Goal: Task Accomplishment & Management: Complete application form

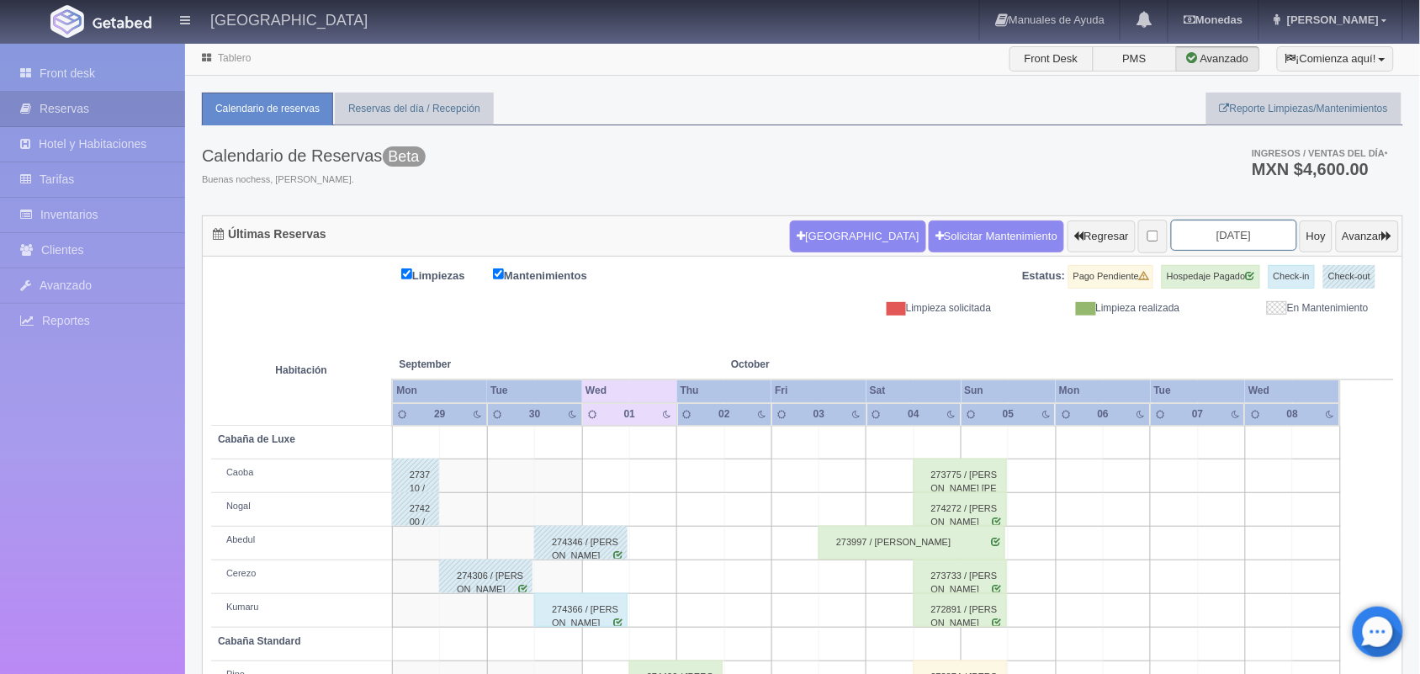
click at [1206, 242] on input "2025-10-01" at bounding box center [1234, 235] width 126 height 31
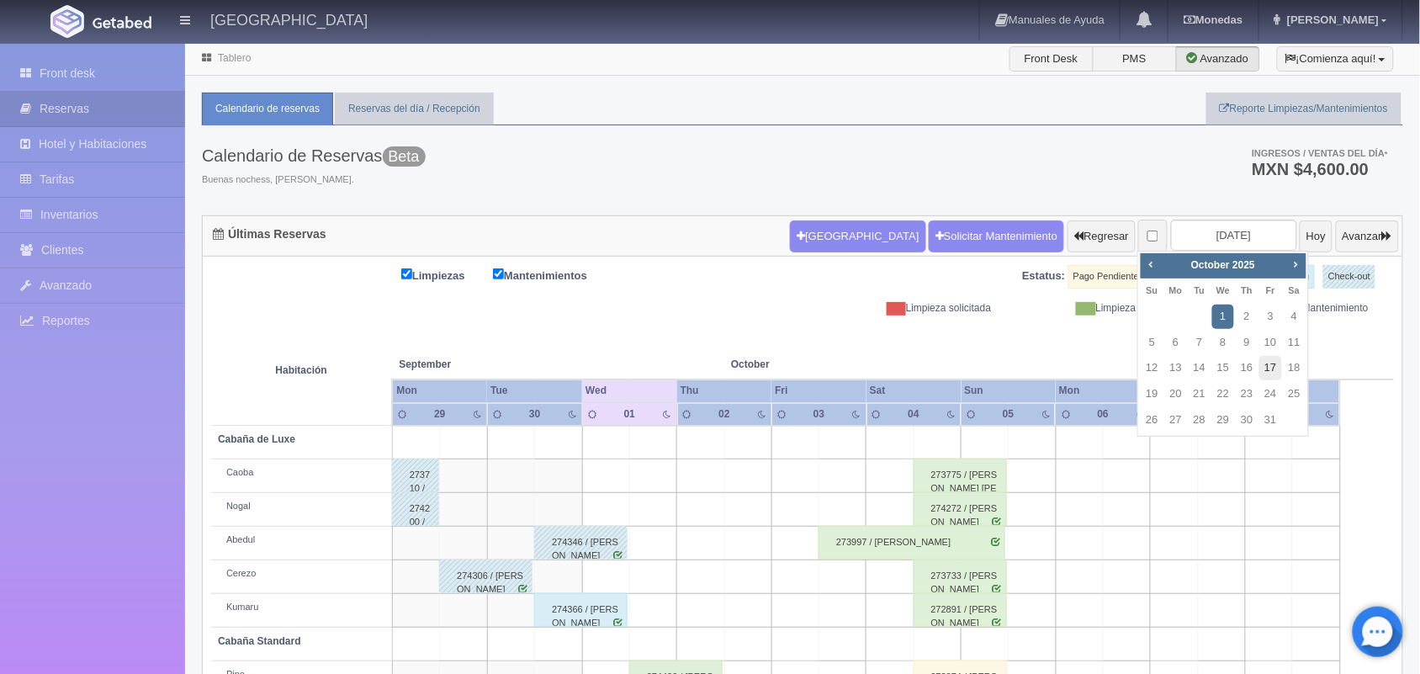
click at [1263, 367] on link "17" at bounding box center [1271, 368] width 22 height 24
type input "2025-10-17"
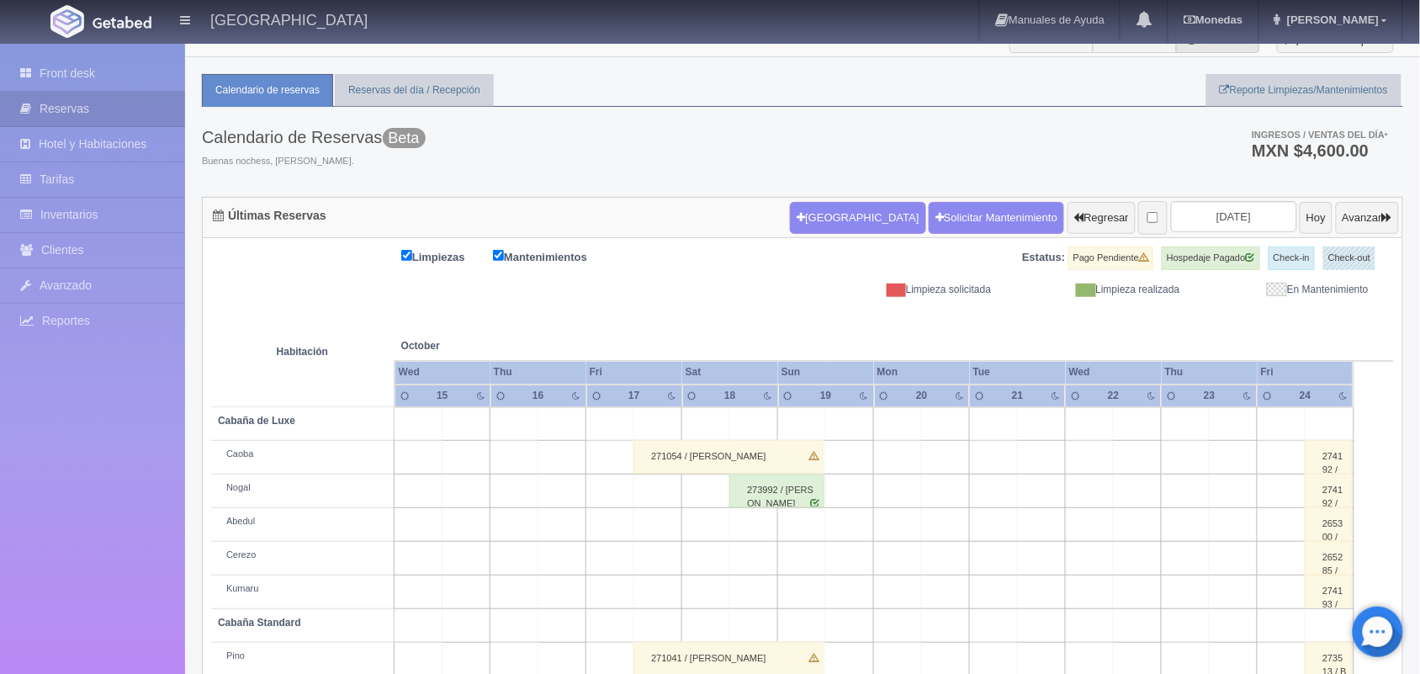
scroll to position [4, 0]
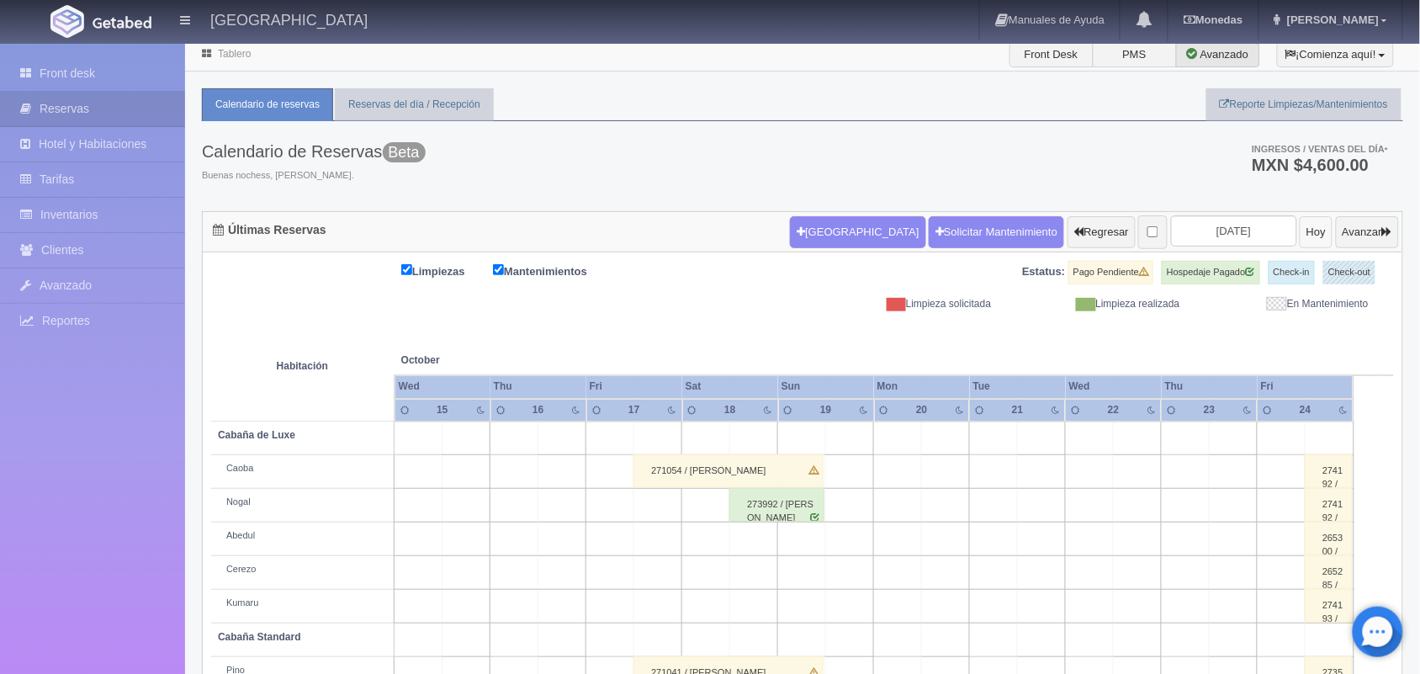
click at [1300, 229] on button "Hoy" at bounding box center [1316, 232] width 33 height 32
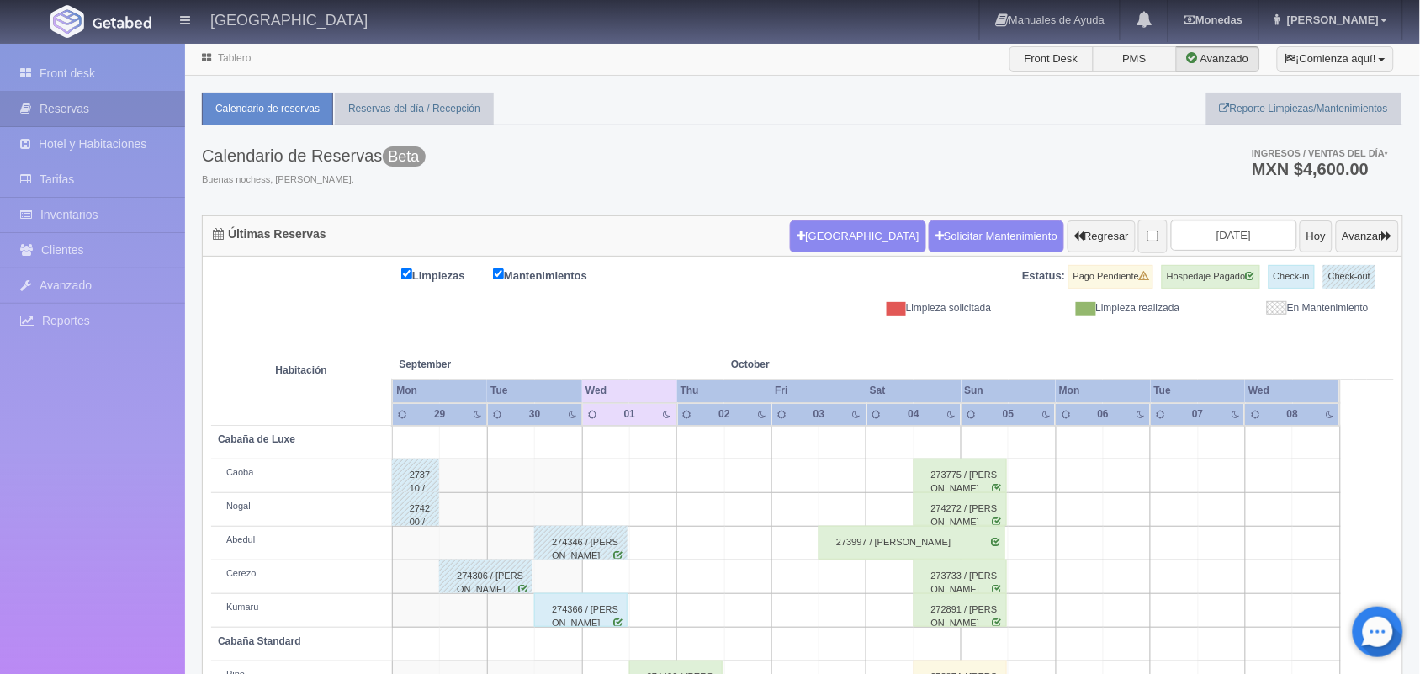
scroll to position [170, 0]
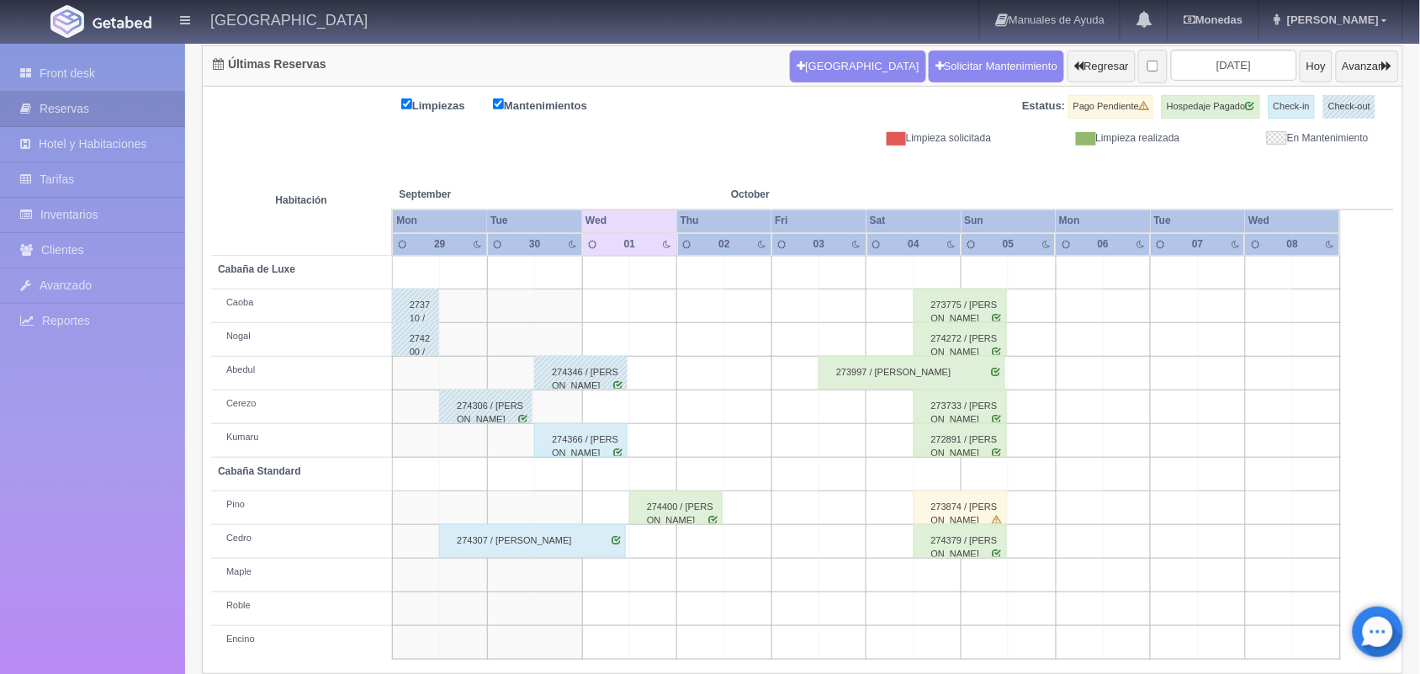
click at [613, 555] on div "274307 / [PERSON_NAME]" at bounding box center [532, 541] width 187 height 34
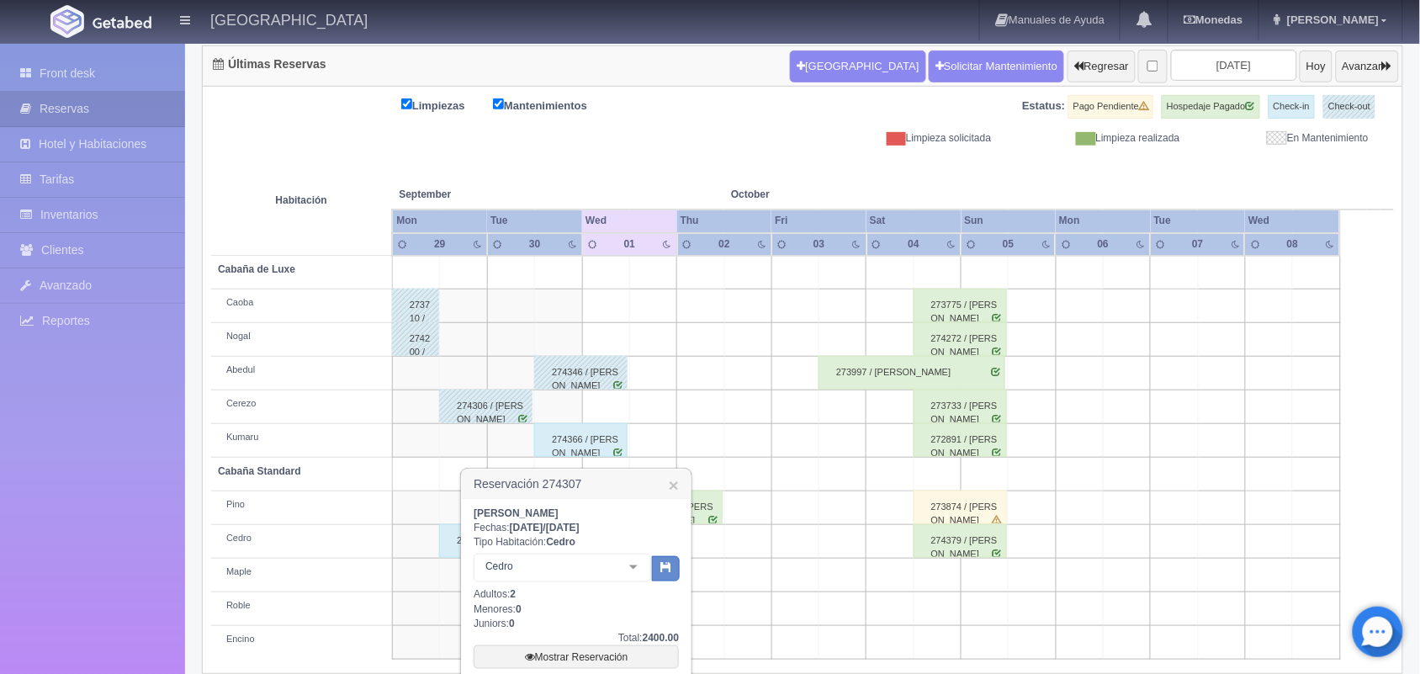
scroll to position [311, 0]
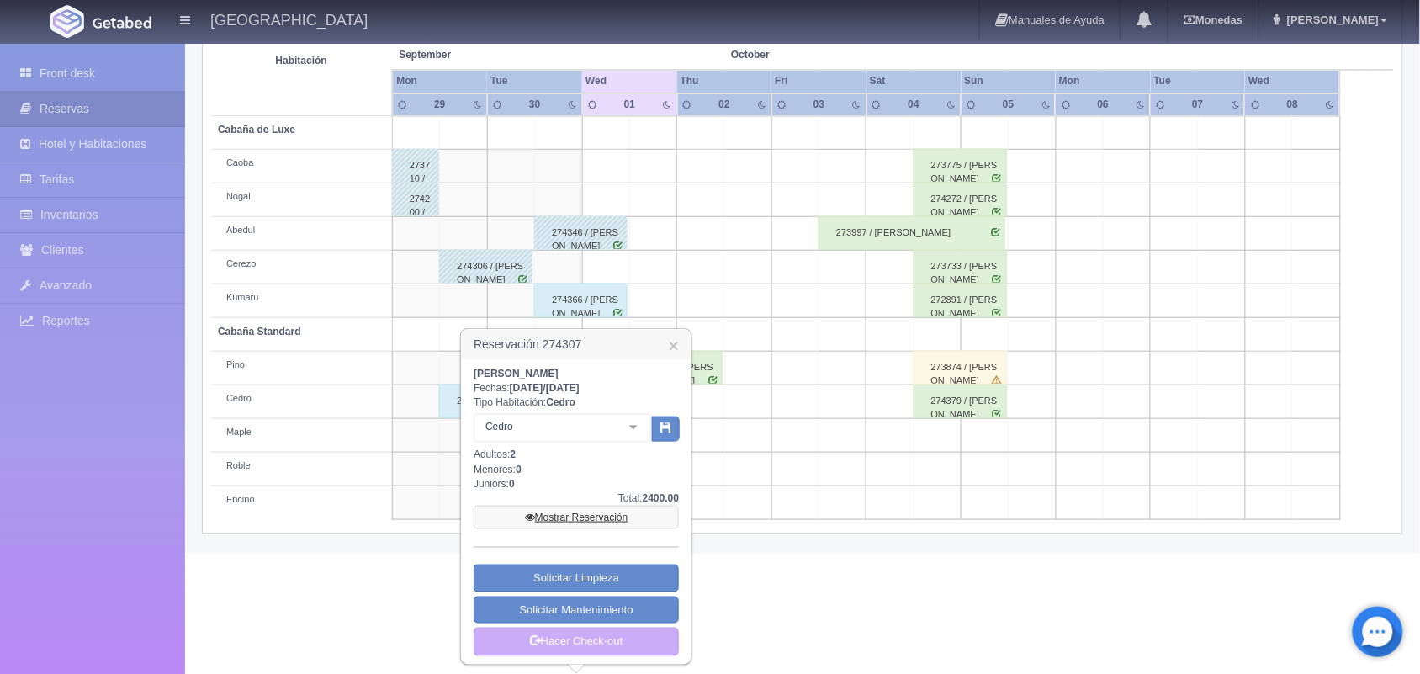
click at [603, 511] on link "Mostrar Reservación" at bounding box center [576, 518] width 205 height 24
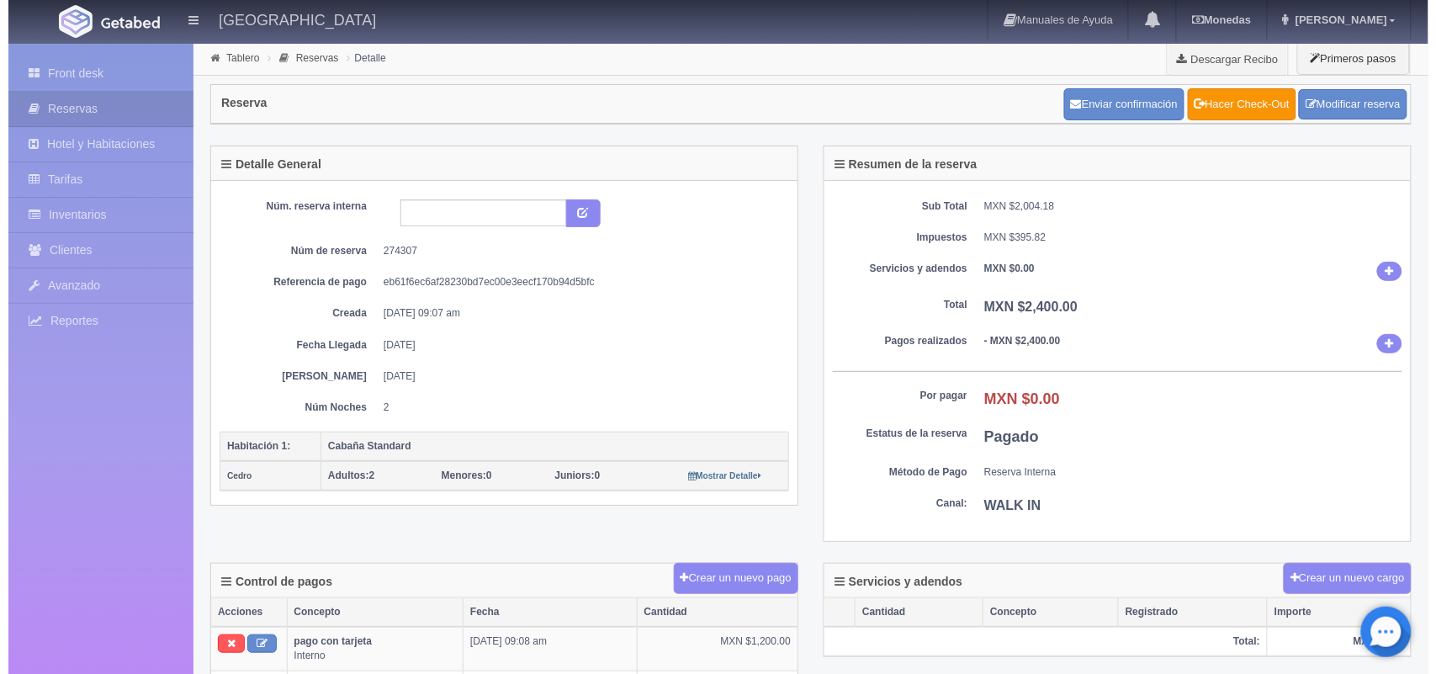
scroll to position [1, 0]
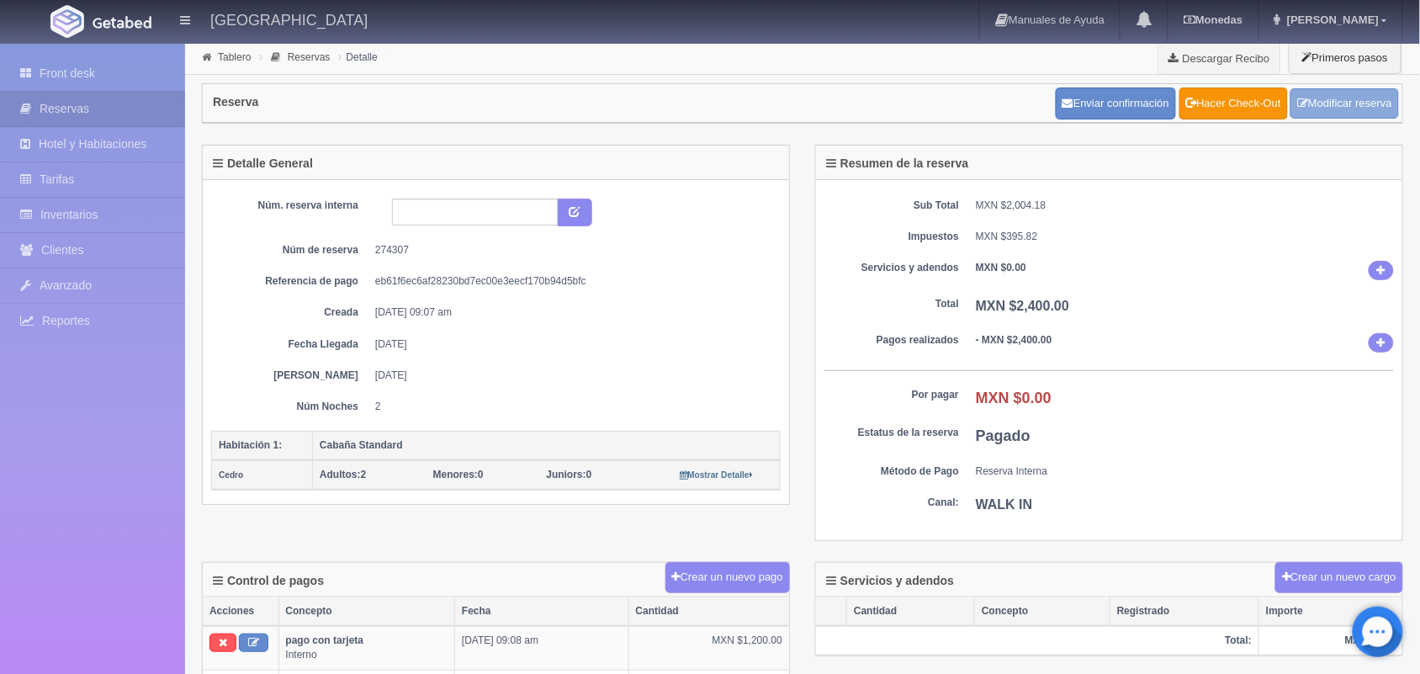
click at [1315, 98] on link "Modificar reserva" at bounding box center [1345, 103] width 109 height 31
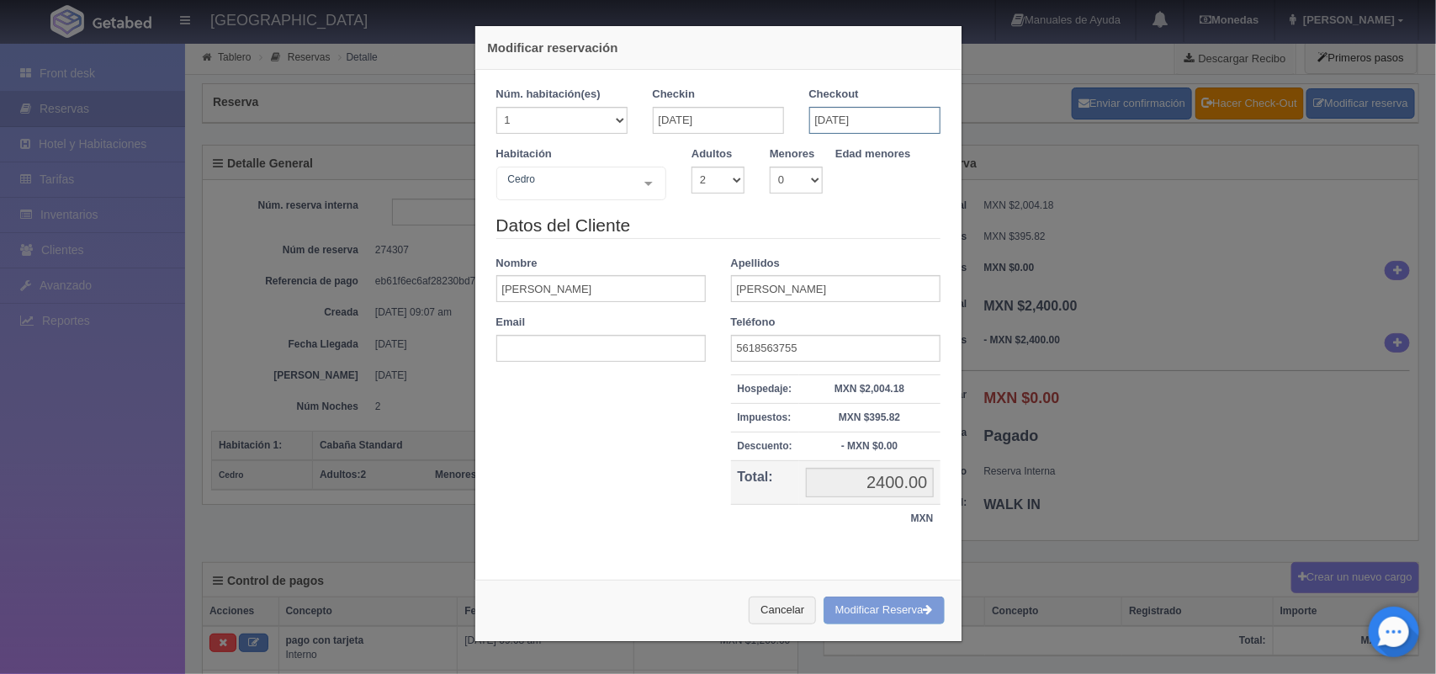
click at [842, 114] on input "01-10-2025" at bounding box center [874, 120] width 131 height 27
click at [734, 131] on input "29-09-2025" at bounding box center [718, 120] width 131 height 27
checkbox input "false"
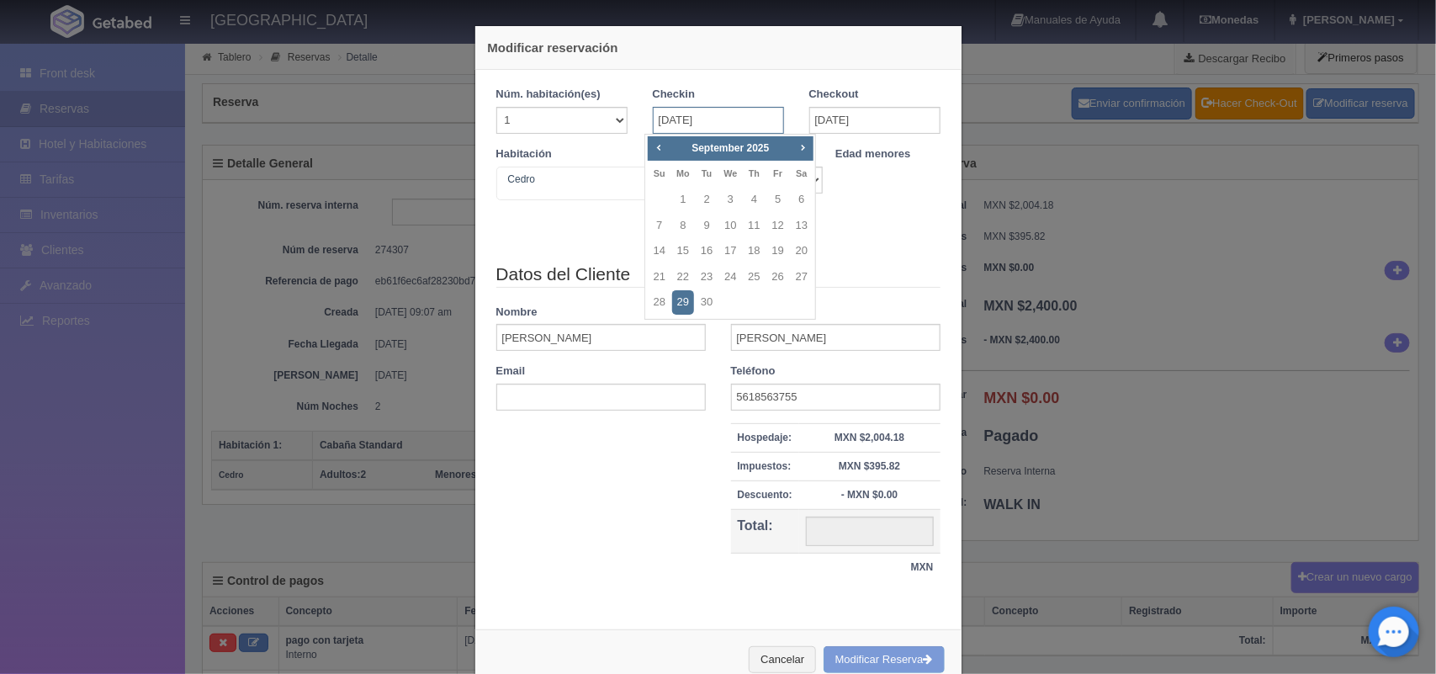
type input "2600.00"
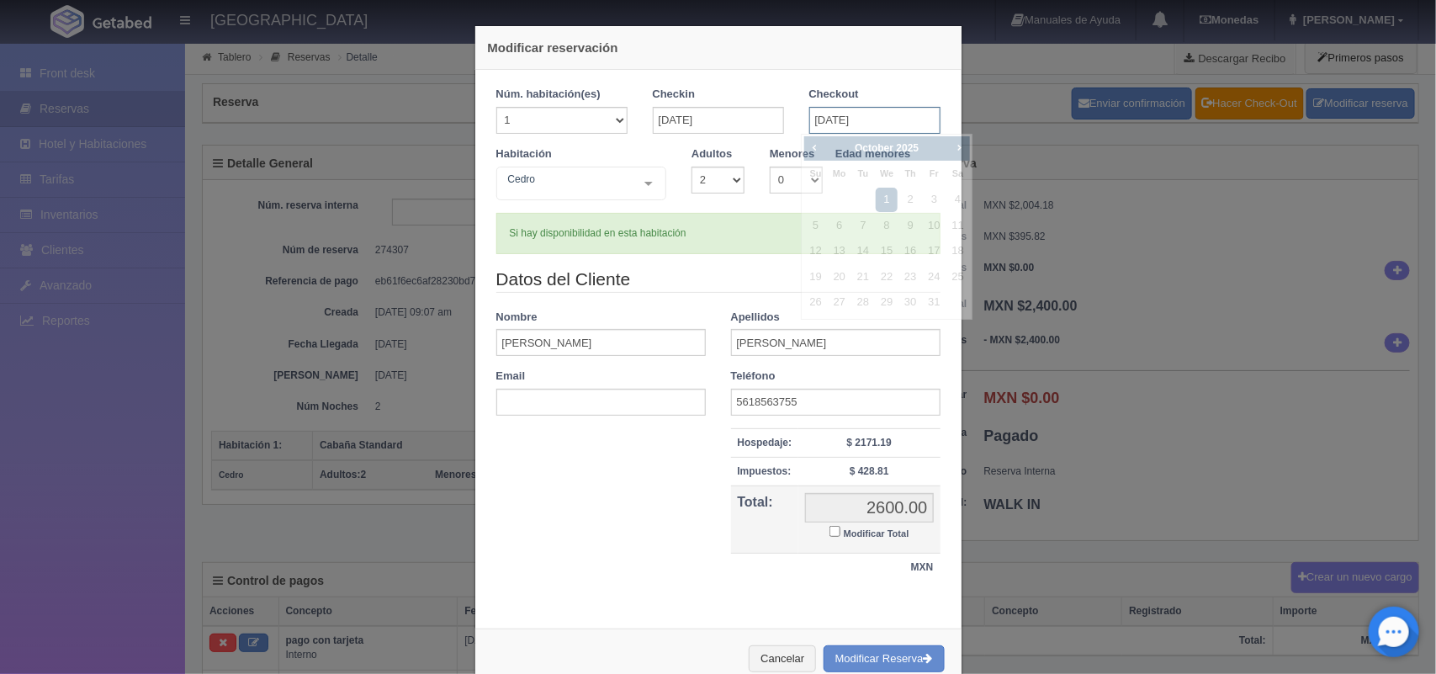
click at [859, 126] on input "01-10-2025" at bounding box center [874, 120] width 131 height 27
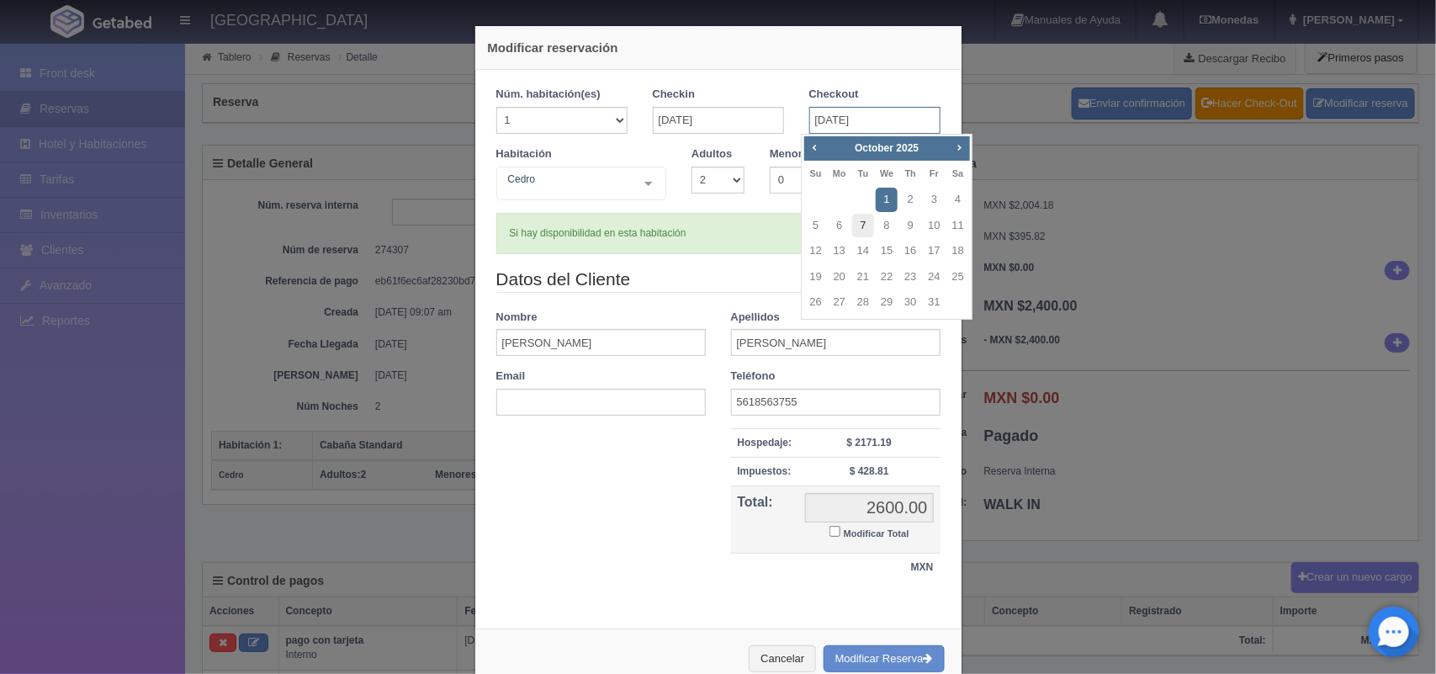
checkbox input "false"
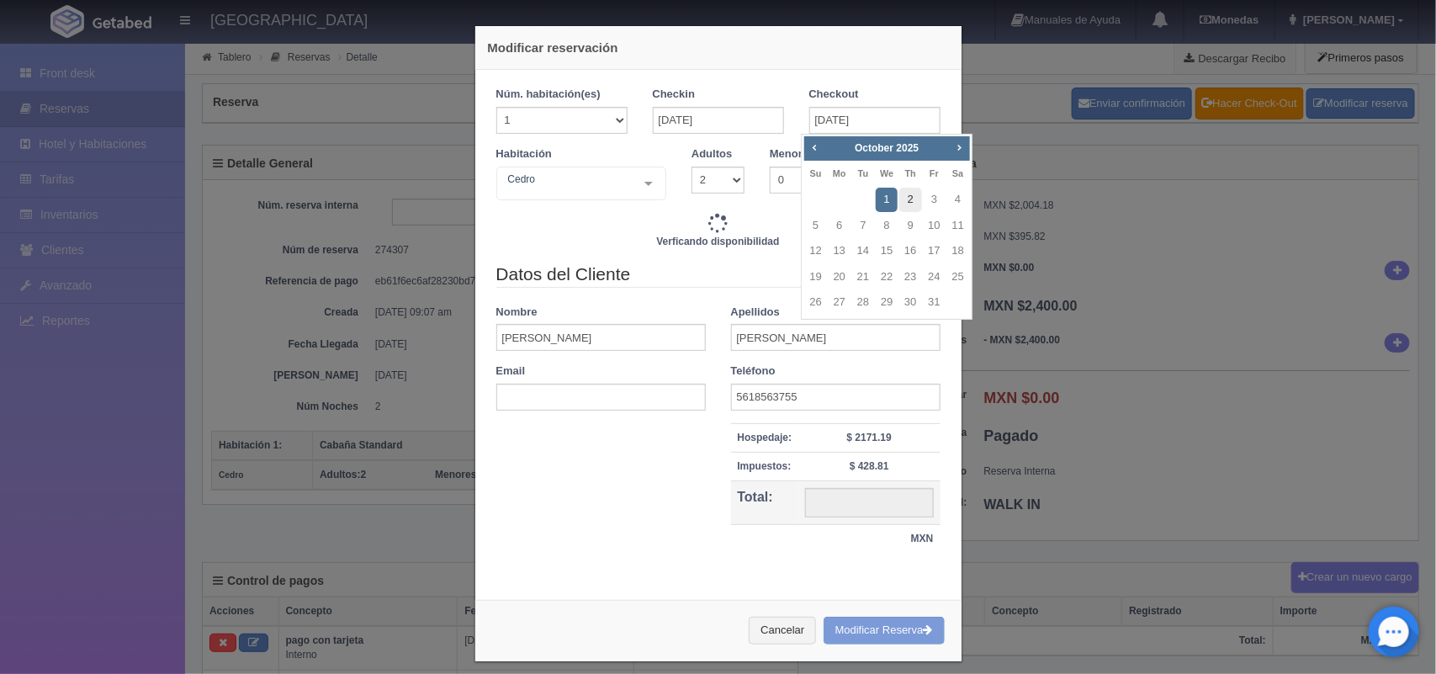
type input "2600.00"
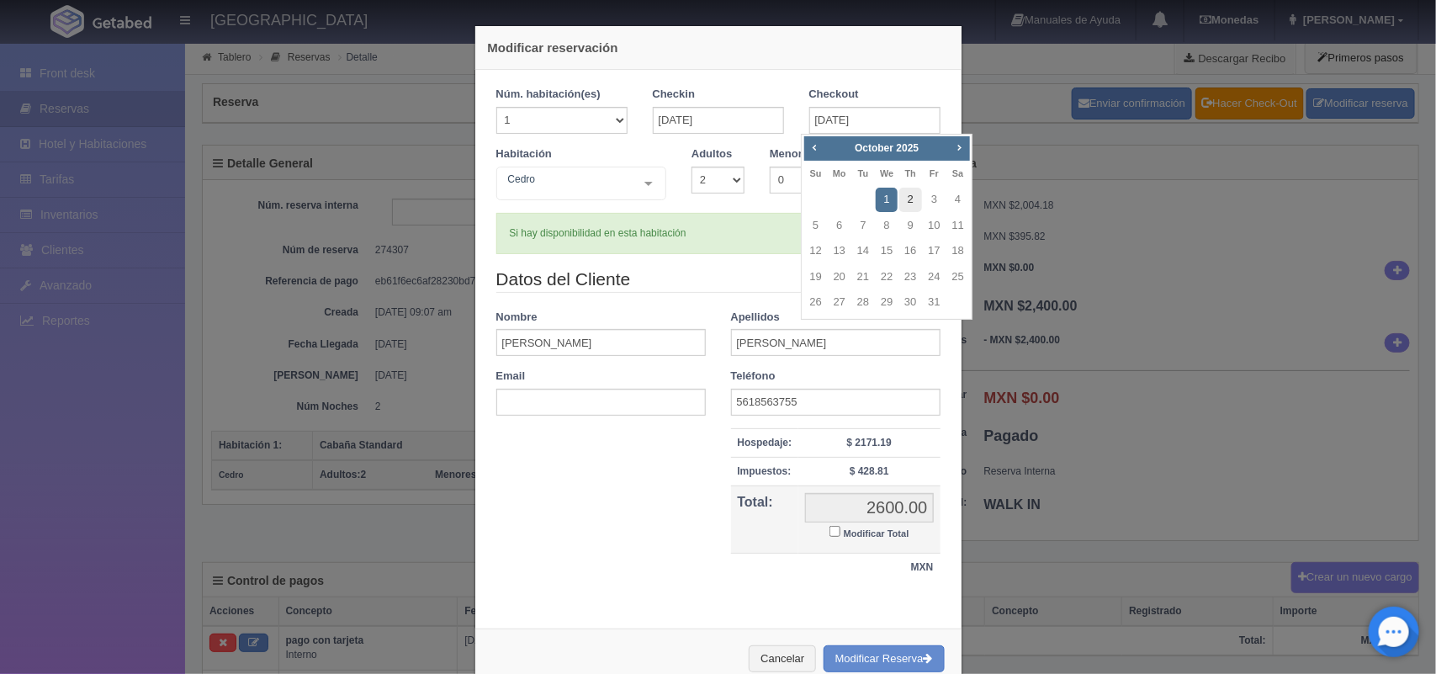
click at [905, 198] on link "2" at bounding box center [911, 200] width 22 height 24
type input "02-10-2025"
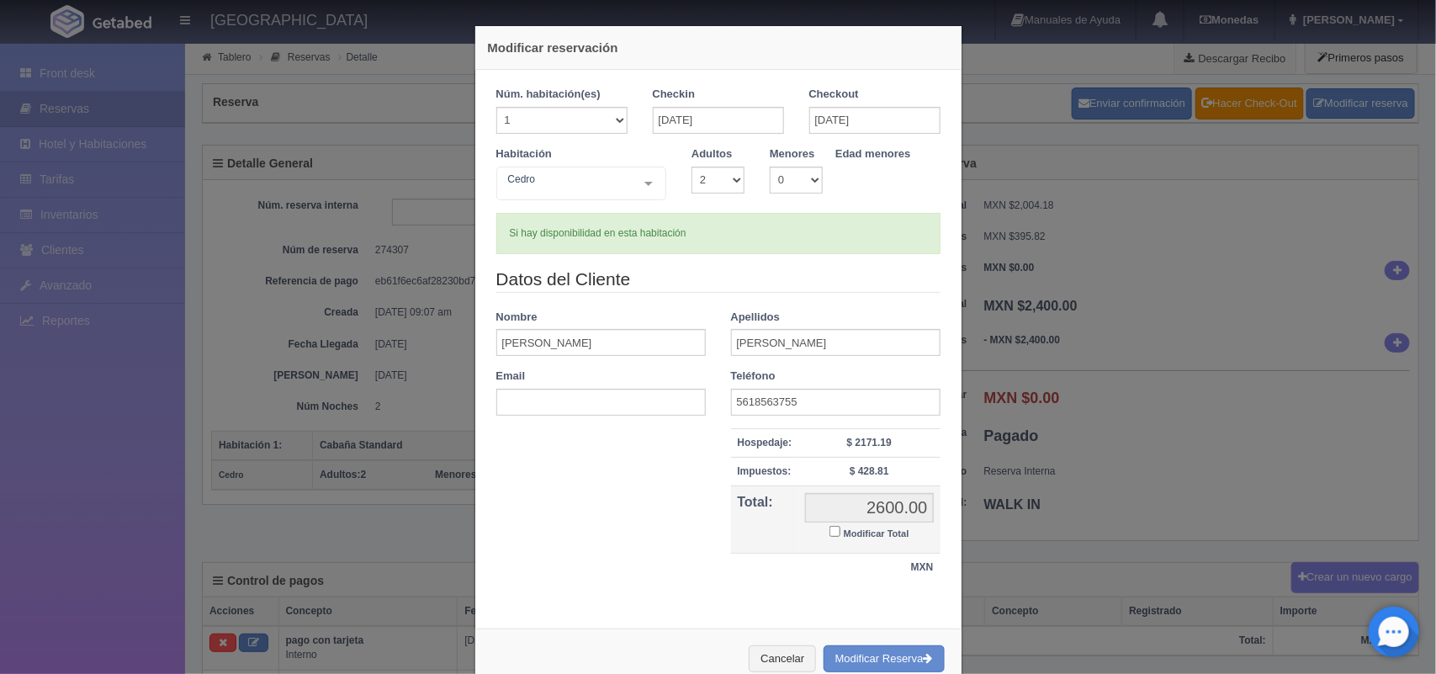
checkbox input "false"
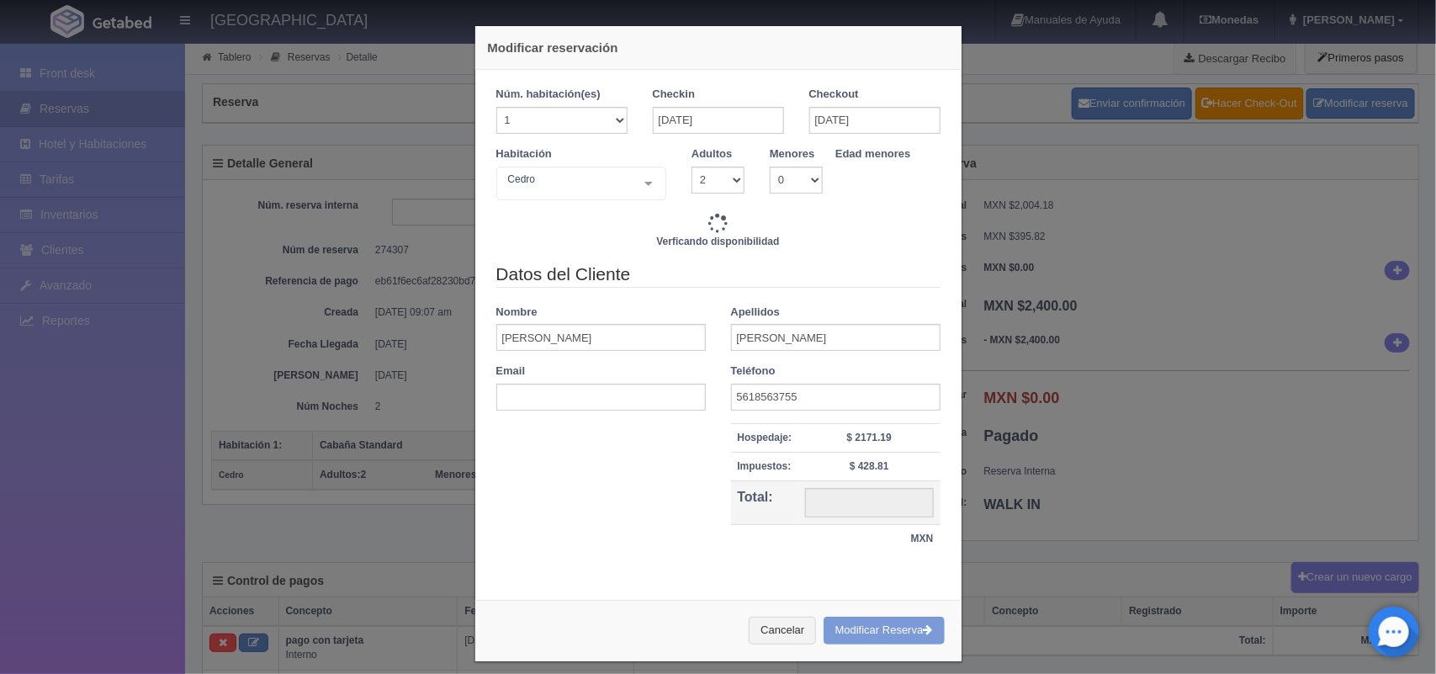
type input "3900.00"
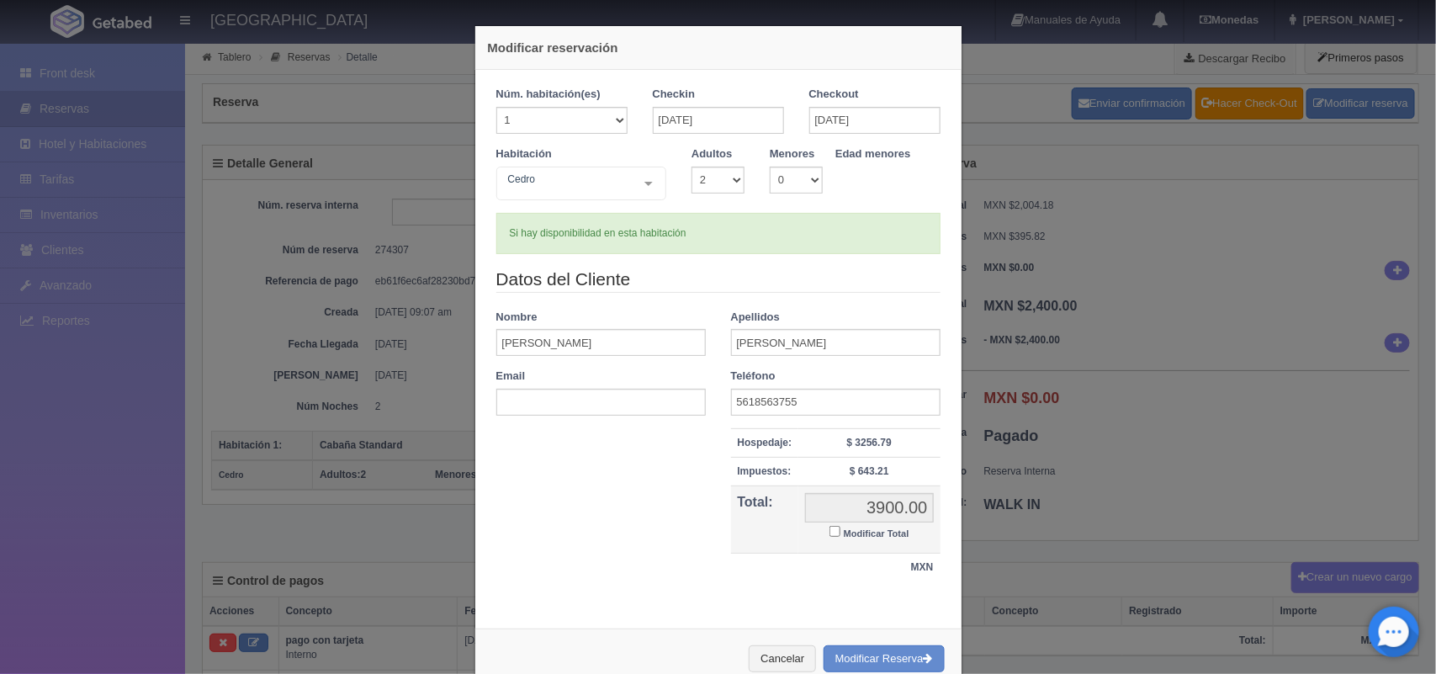
scroll to position [44, 0]
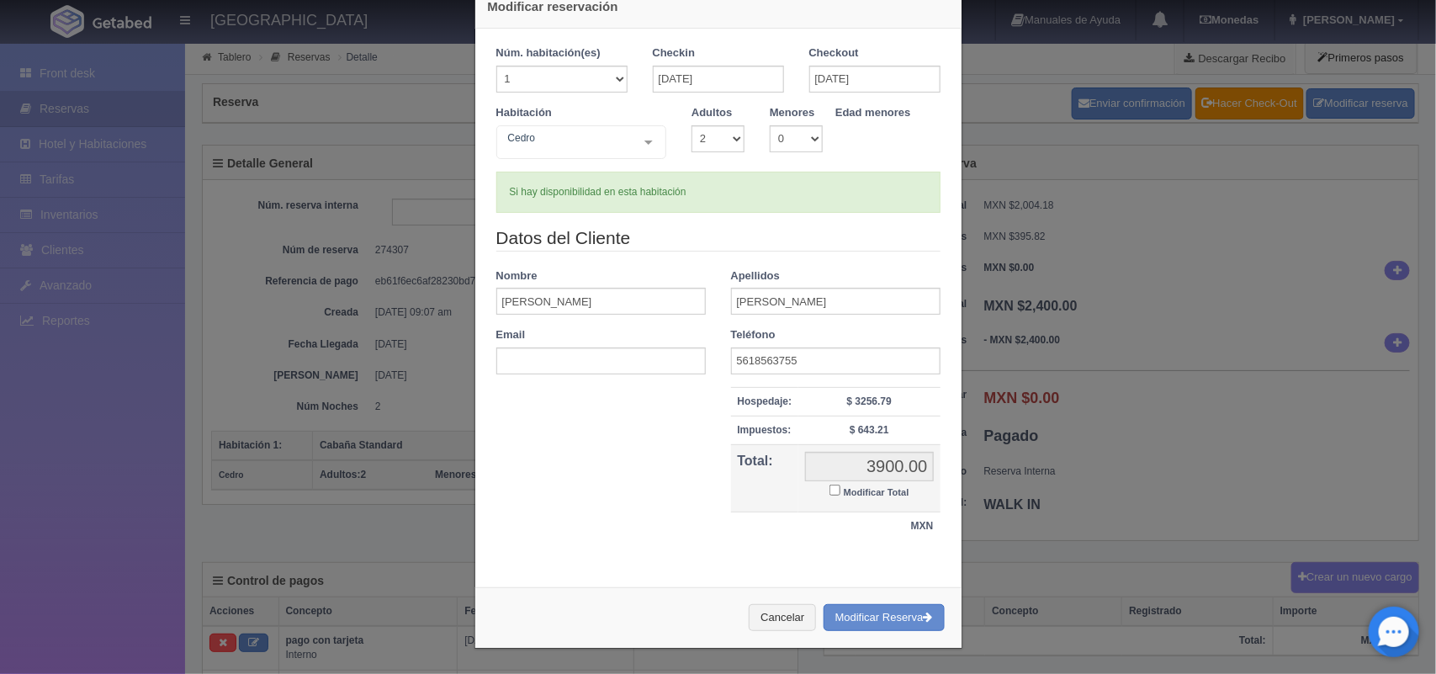
click at [830, 491] on input "Modificar Total" at bounding box center [835, 490] width 11 height 11
checkbox input "true"
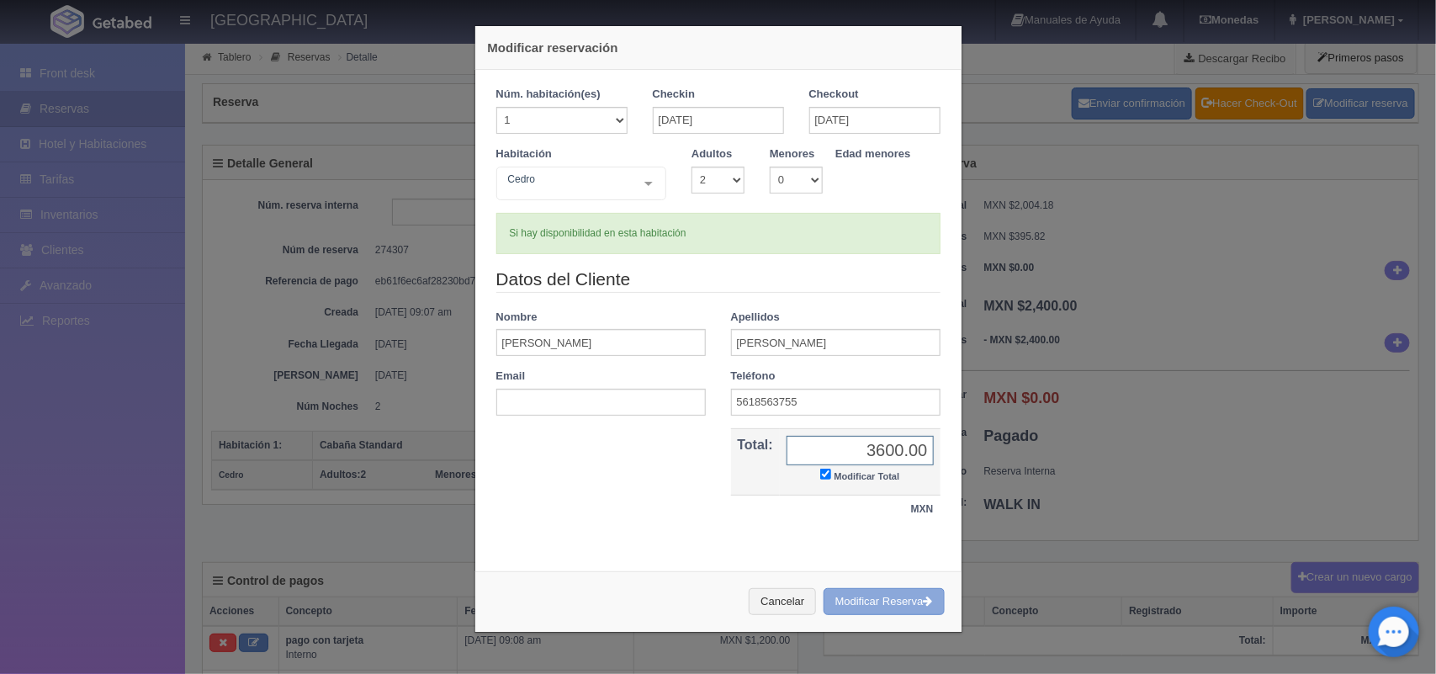
type input "3600.00"
click at [899, 600] on button "Modificar Reserva" at bounding box center [884, 602] width 121 height 28
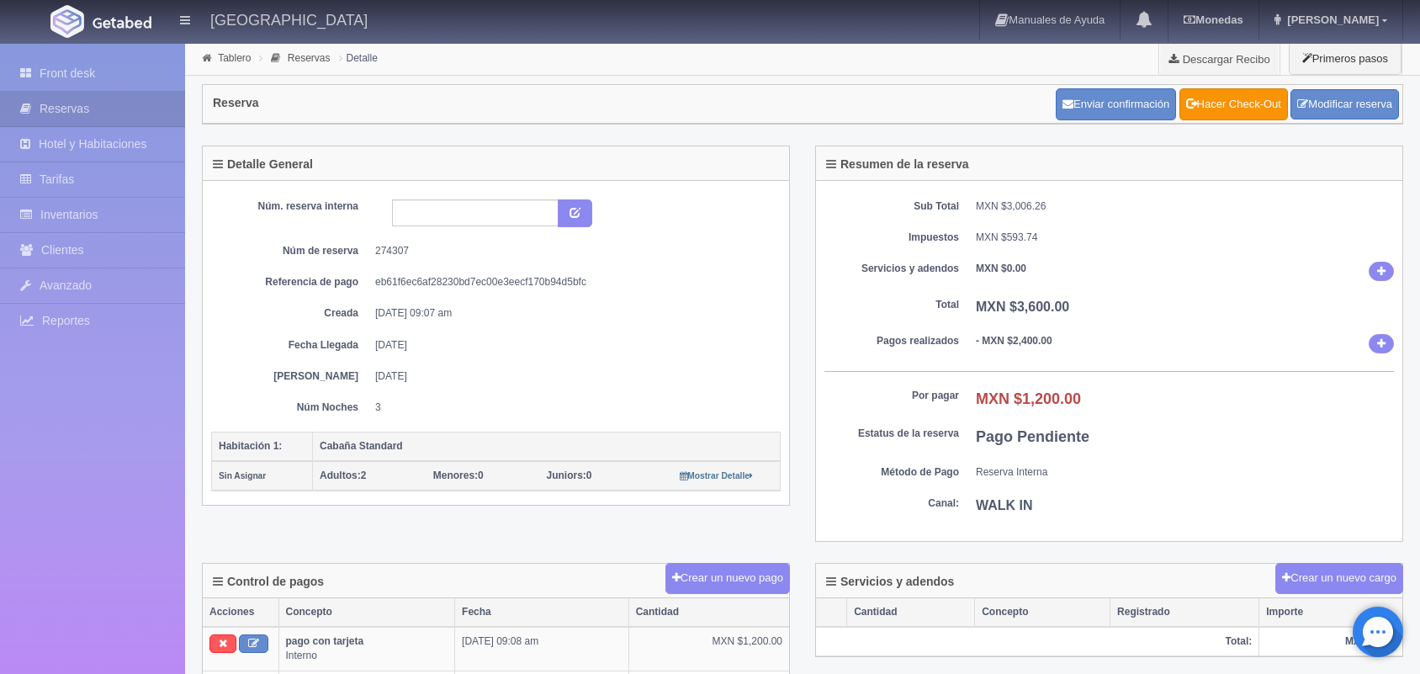
scroll to position [1, 0]
click at [53, 81] on link "Front desk" at bounding box center [92, 73] width 185 height 34
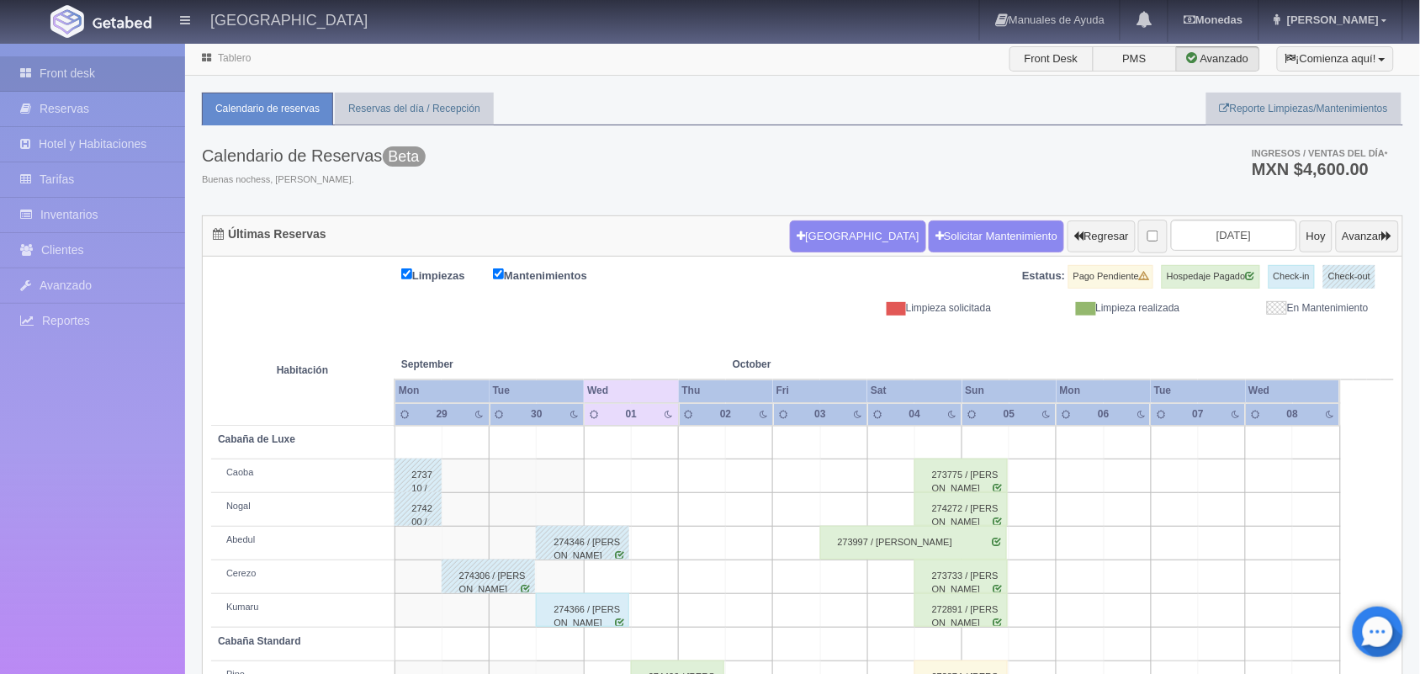
scroll to position [225, 0]
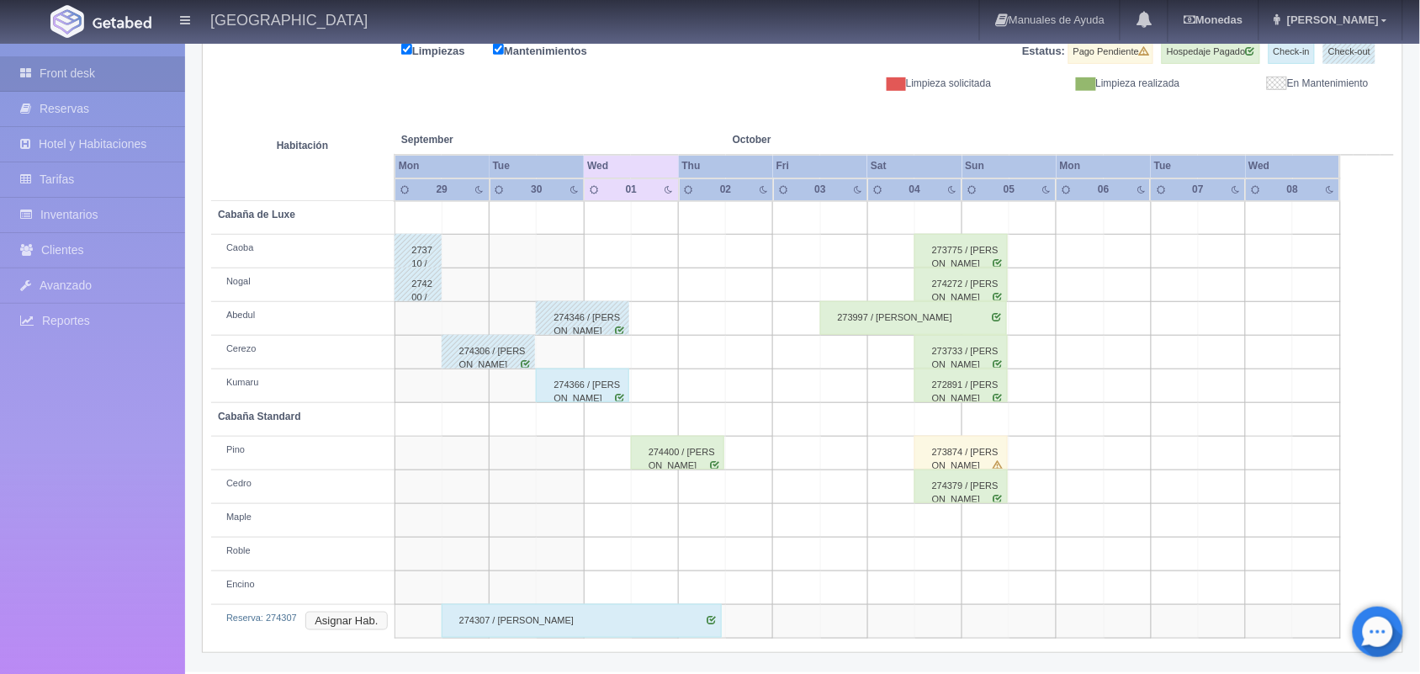
click at [346, 620] on button "Asignar Hab." at bounding box center [346, 621] width 82 height 19
click at [444, 653] on div at bounding box center [461, 654] width 34 height 25
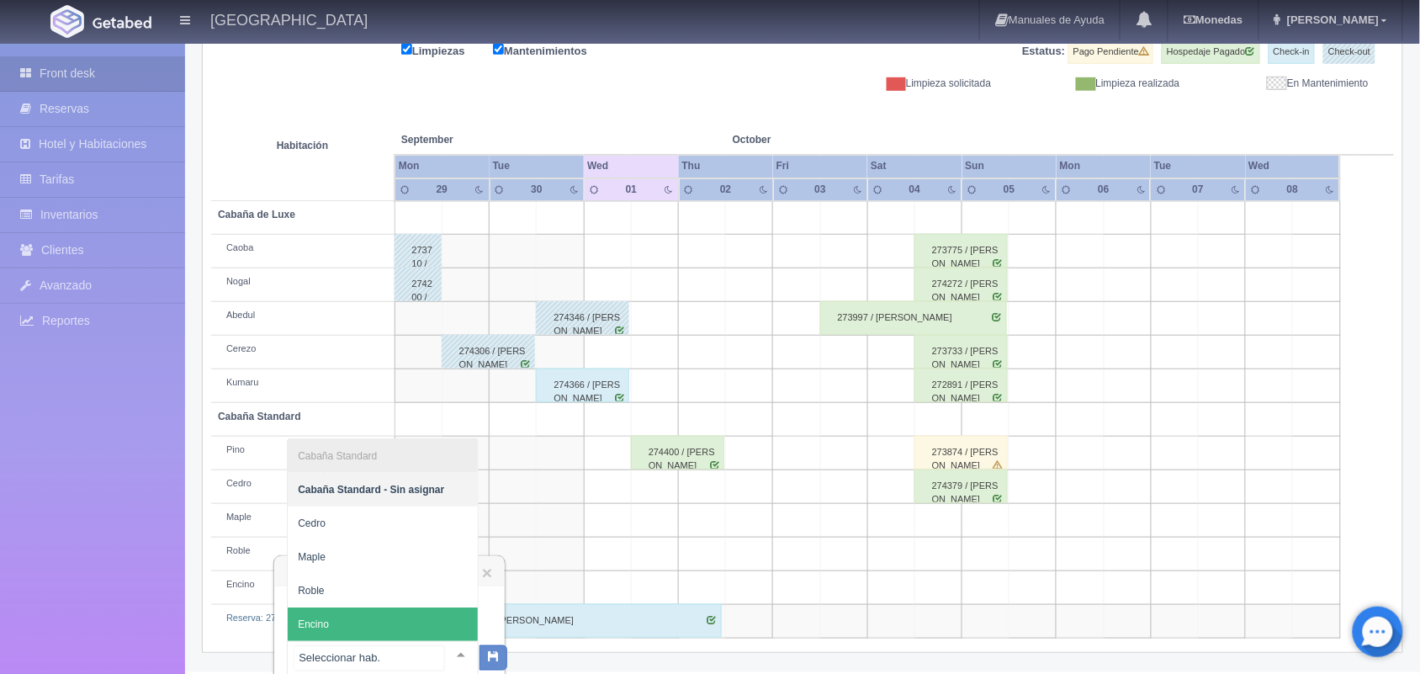
click at [406, 614] on span "Encino" at bounding box center [383, 625] width 190 height 34
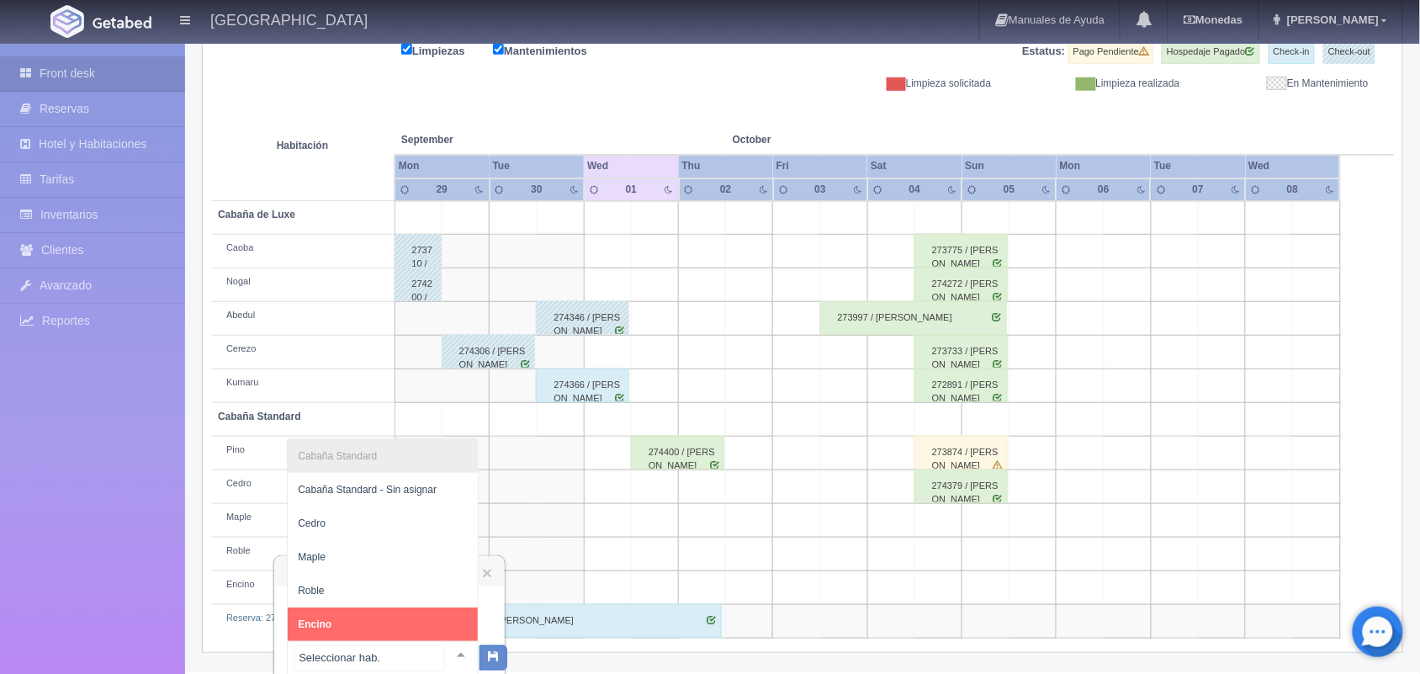
click at [450, 645] on div at bounding box center [461, 654] width 34 height 25
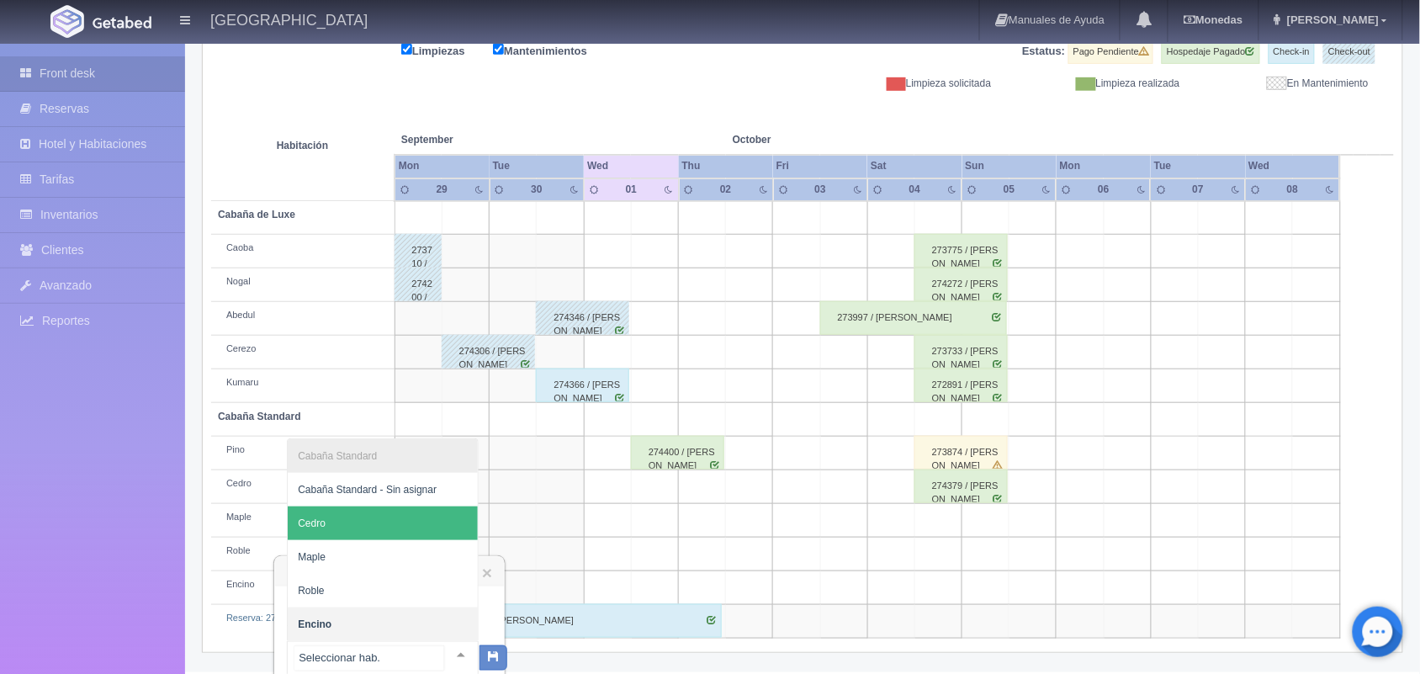
click at [422, 535] on span "Cedro" at bounding box center [383, 524] width 190 height 34
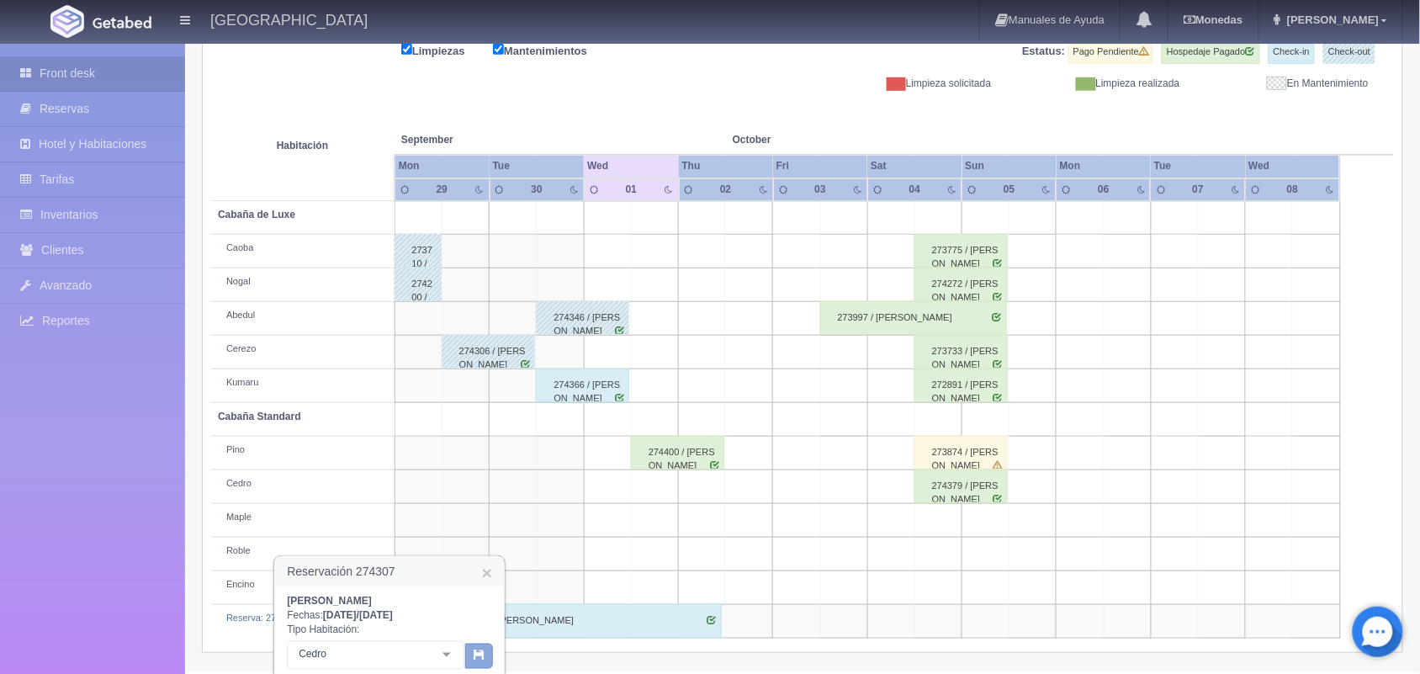
click at [481, 657] on icon "button" at bounding box center [479, 654] width 11 height 11
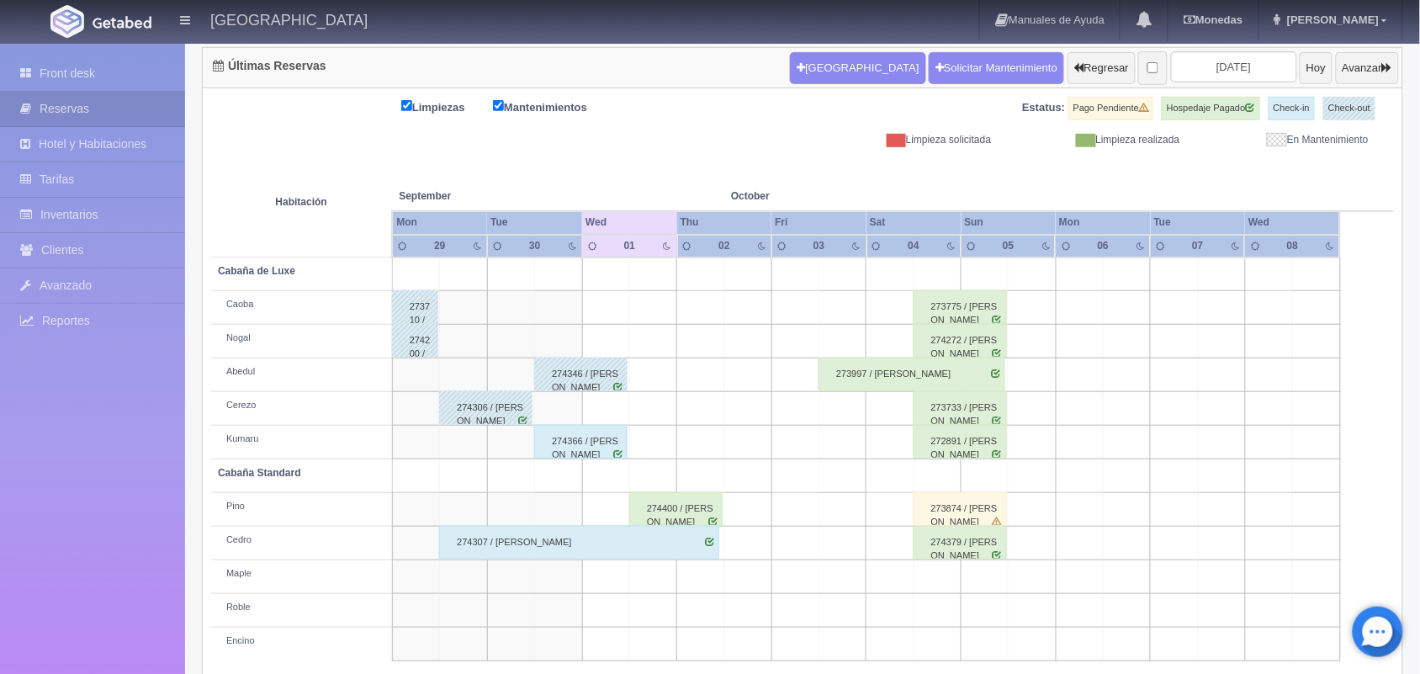
scroll to position [191, 0]
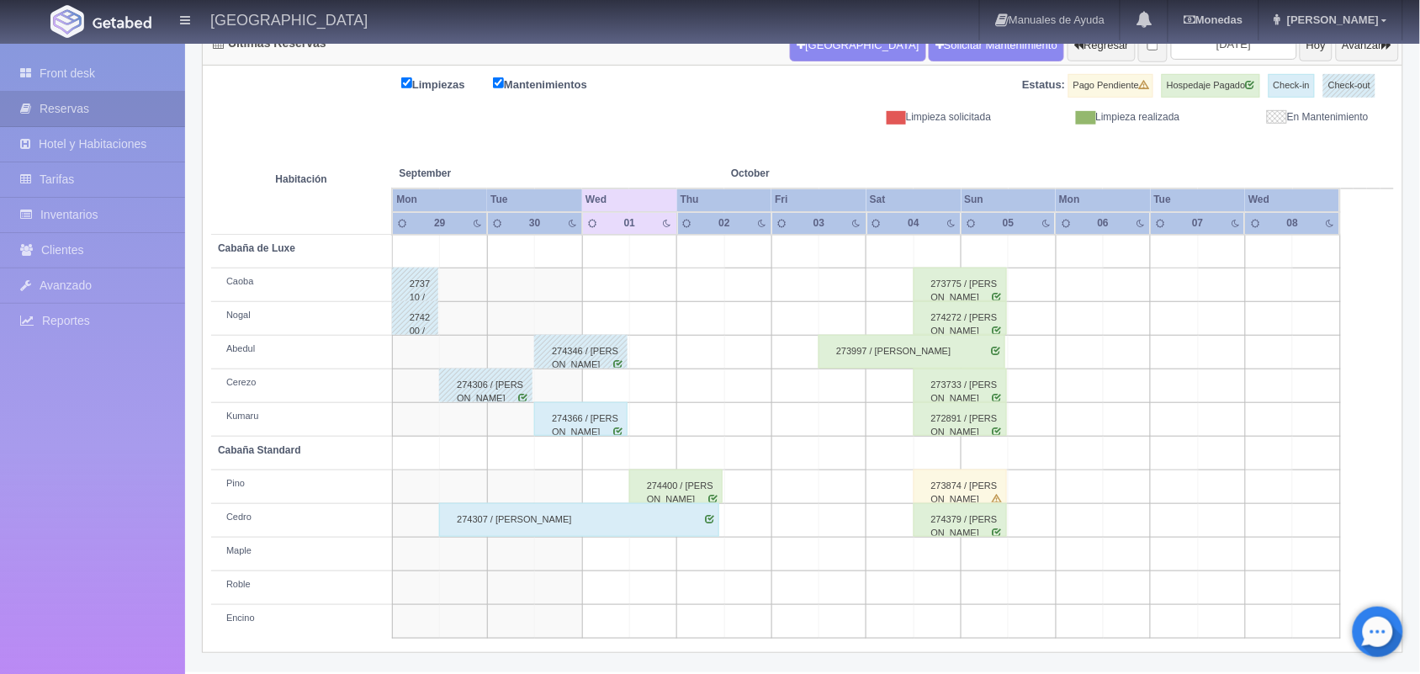
click at [957, 481] on div "273874 / Martín Gonzales" at bounding box center [960, 487] width 93 height 34
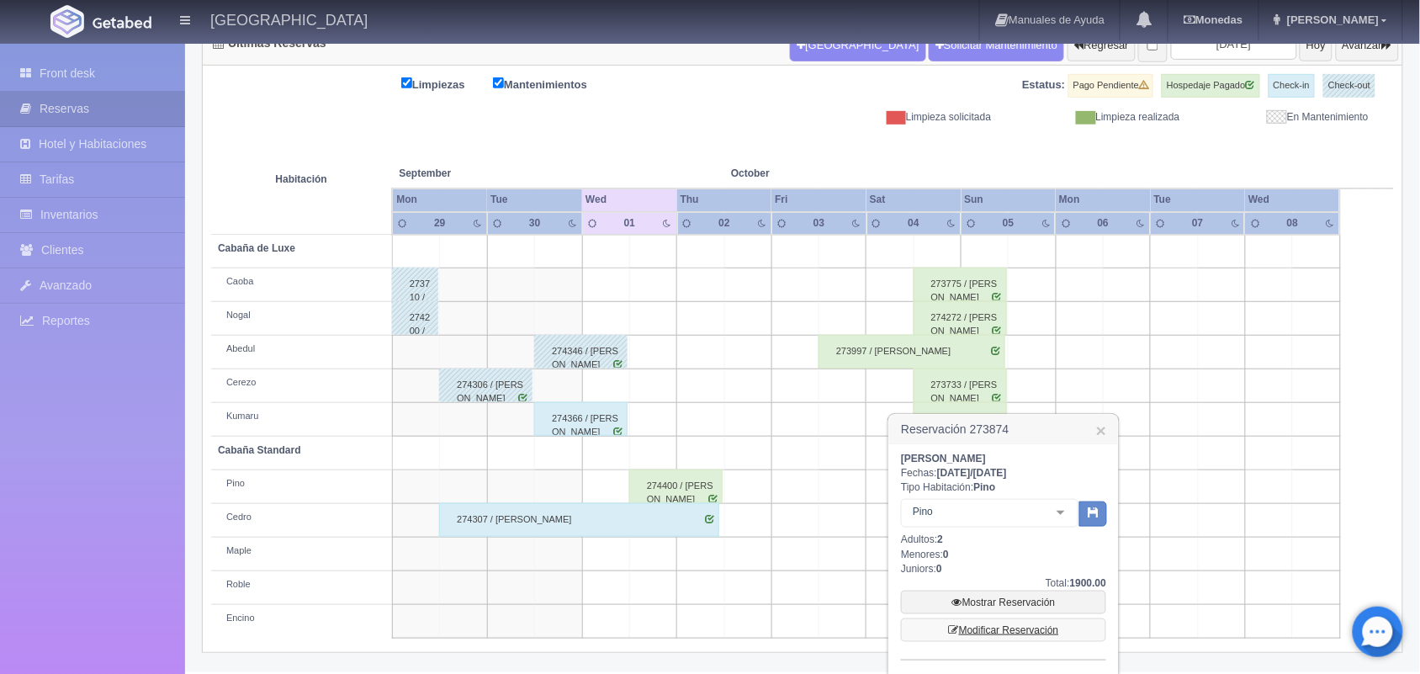
click at [1027, 628] on link "Modificar Reservación" at bounding box center [1003, 630] width 205 height 24
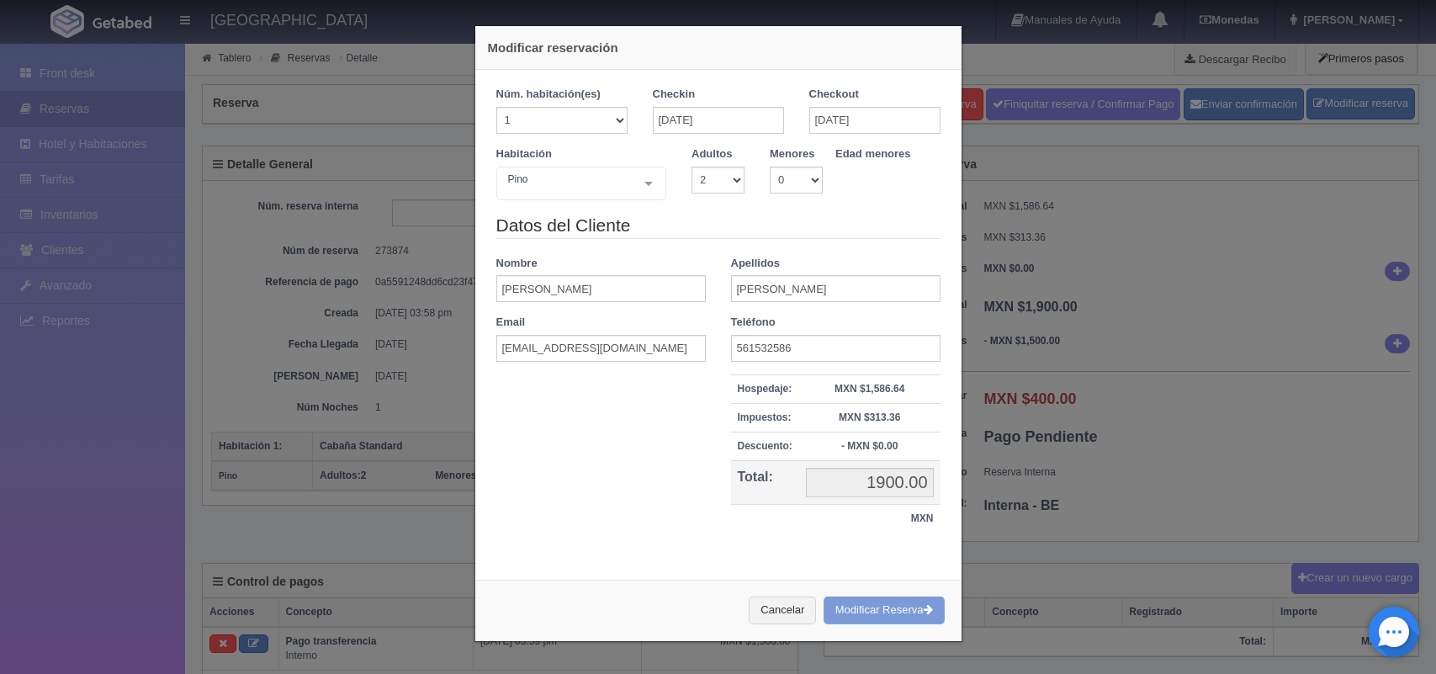
select select "2"
click at [772, 608] on button "Cancelar" at bounding box center [782, 611] width 67 height 28
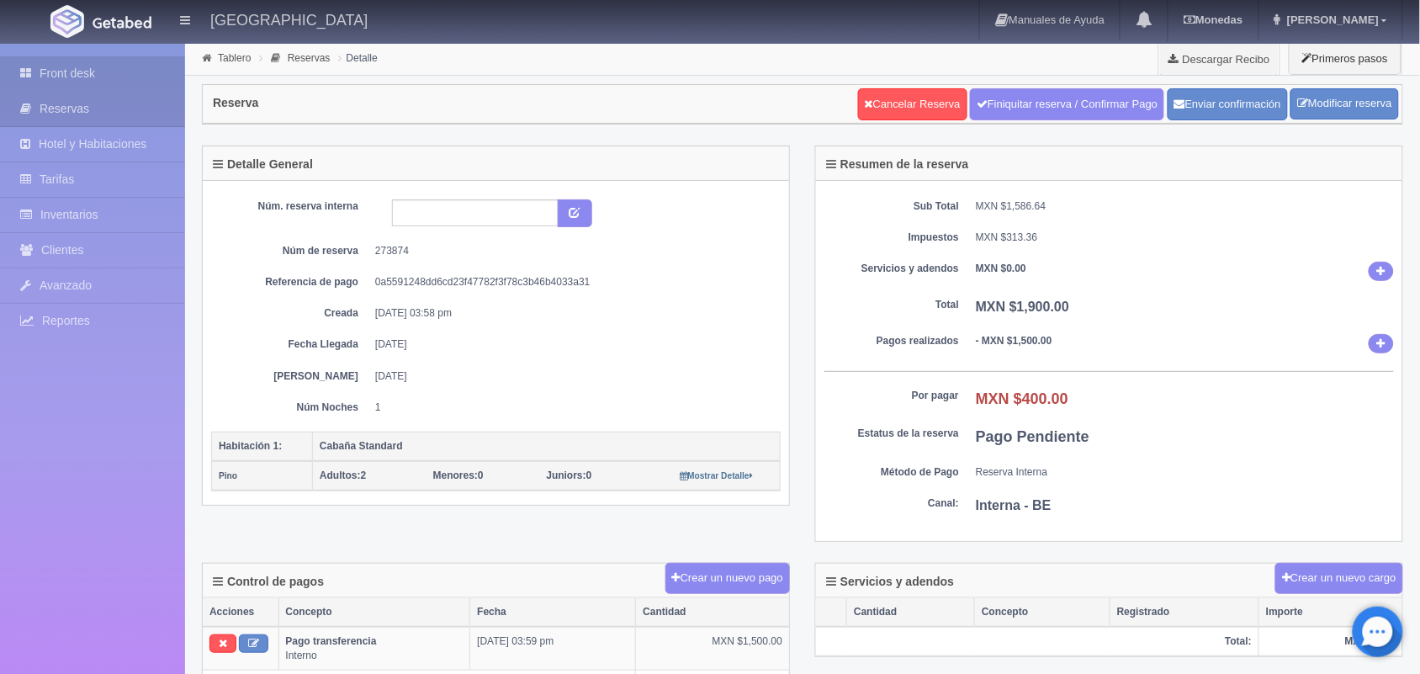
click at [110, 60] on link "Front desk" at bounding box center [92, 73] width 185 height 34
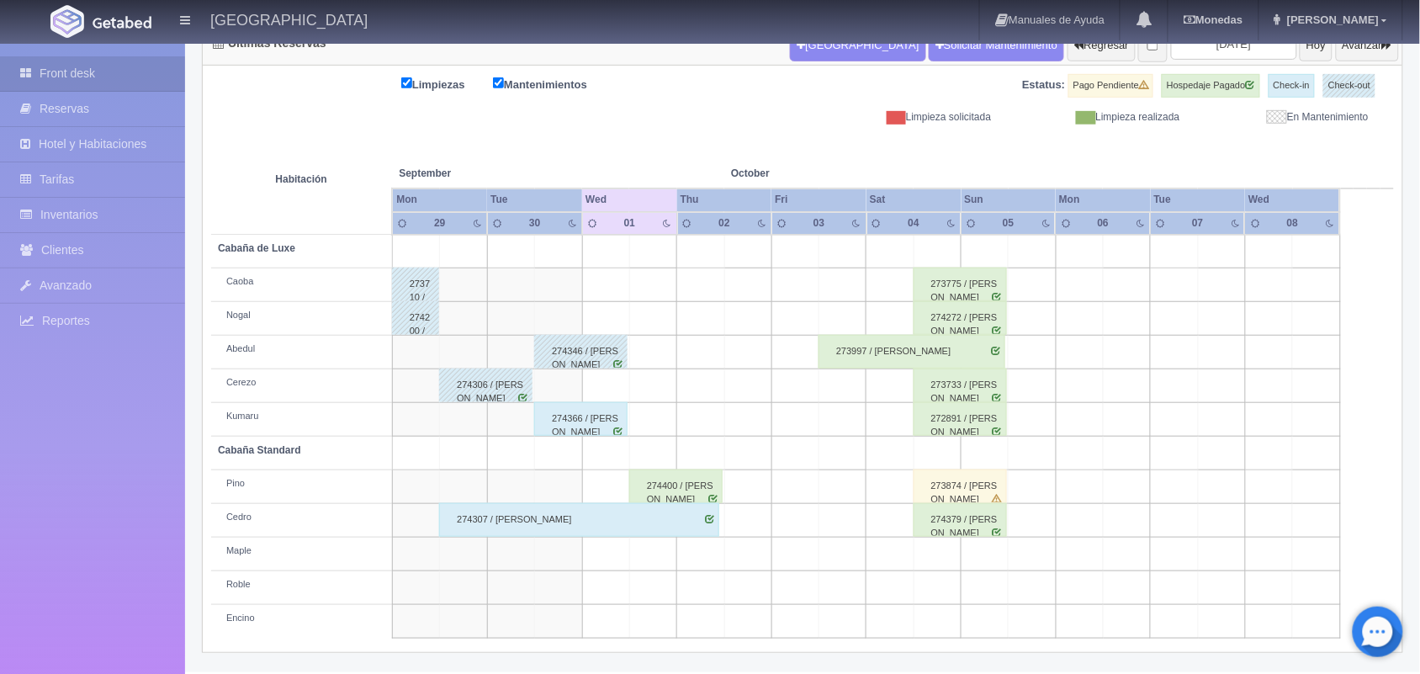
scroll to position [86, 0]
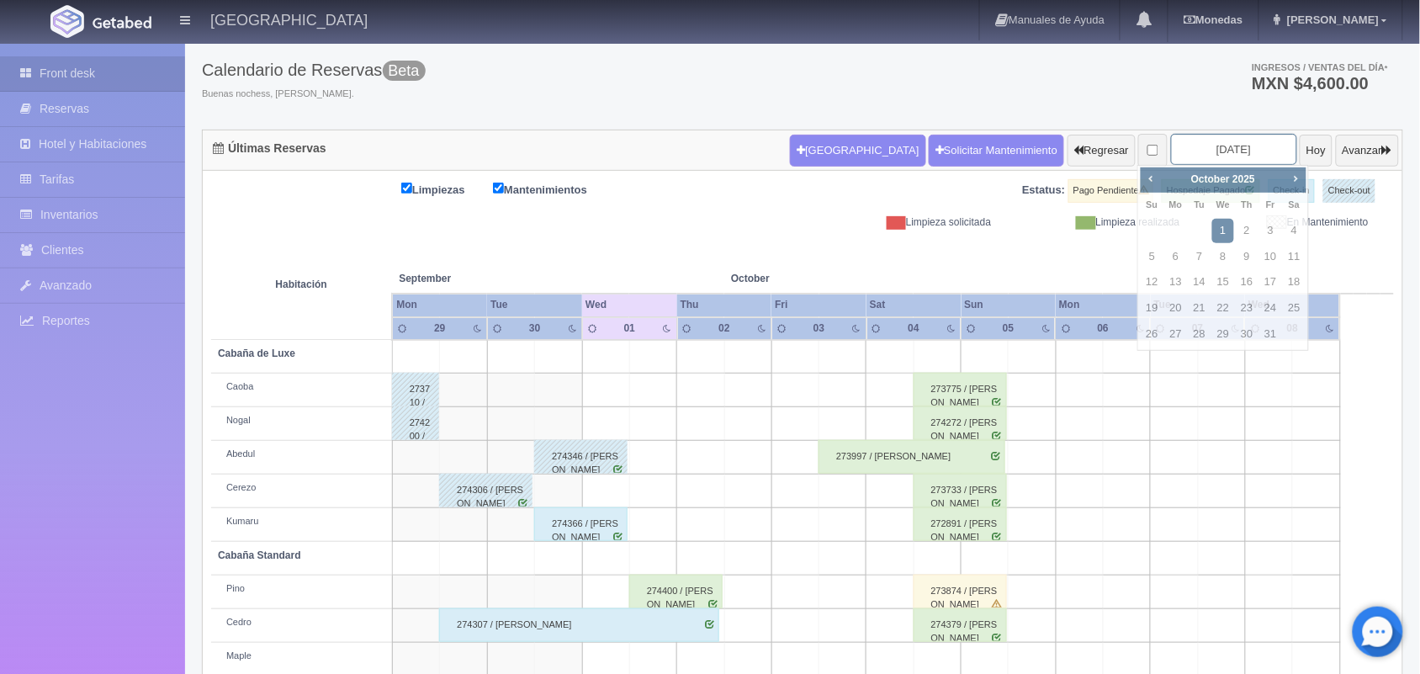
click at [1234, 149] on input "[DATE]" at bounding box center [1234, 149] width 126 height 31
click at [1271, 252] on link "10" at bounding box center [1271, 257] width 22 height 24
type input "[DATE]"
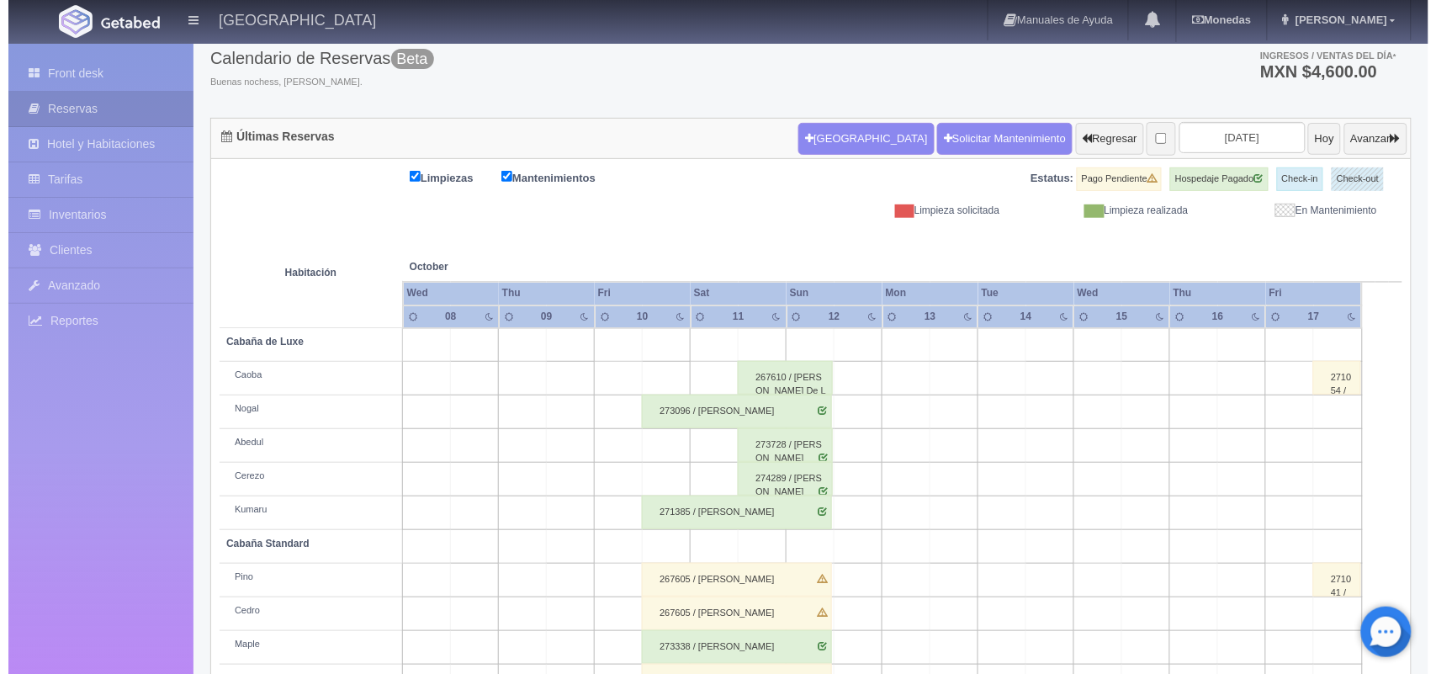
scroll to position [91, 0]
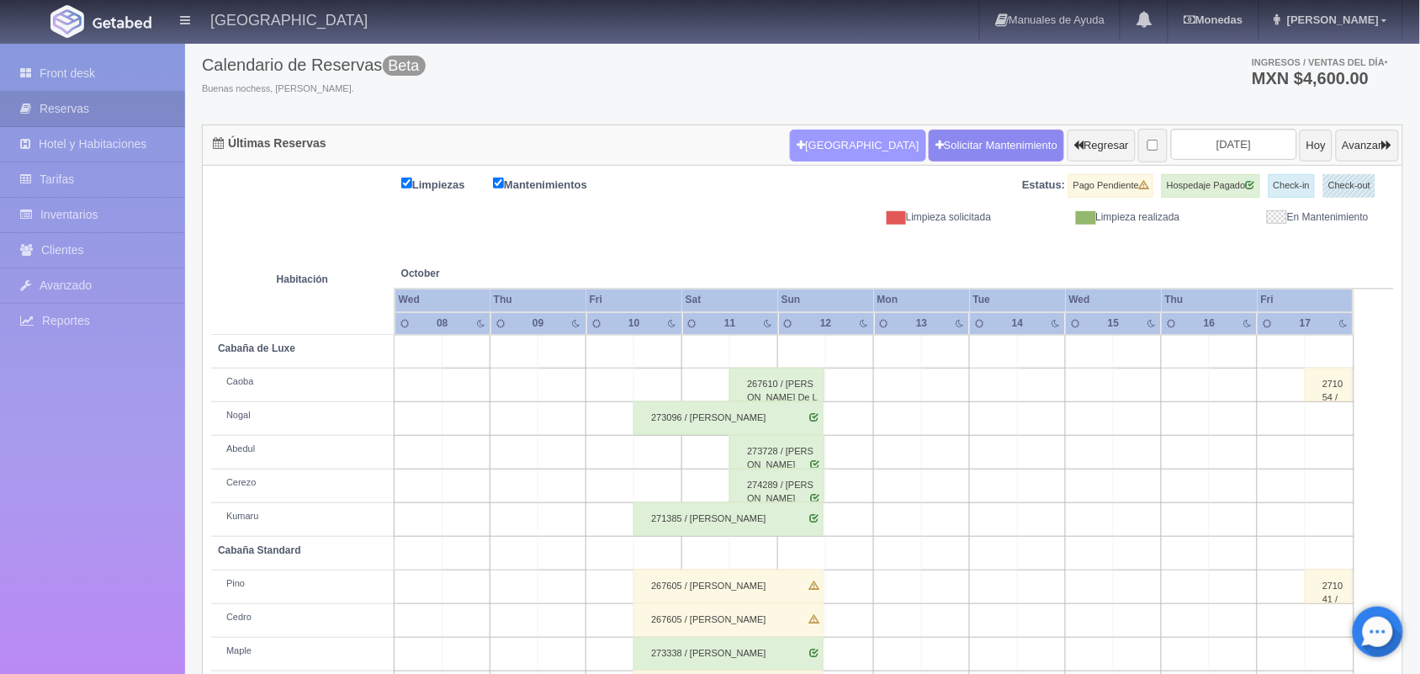
click at [836, 139] on button "Nueva Reserva" at bounding box center [857, 146] width 135 height 32
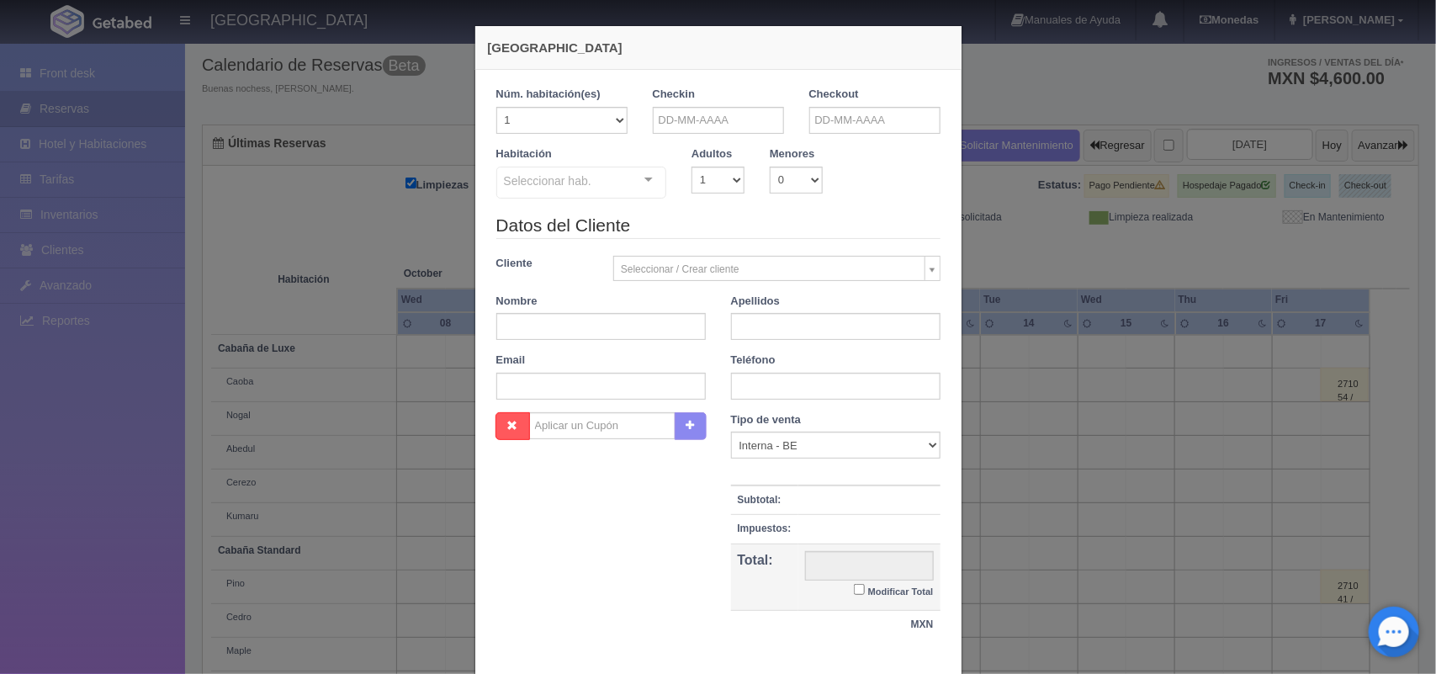
checkbox input "false"
click at [701, 124] on input "text" at bounding box center [718, 120] width 131 height 27
click at [771, 252] on link "17" at bounding box center [778, 251] width 22 height 24
type input "[DATE]"
checkbox input "false"
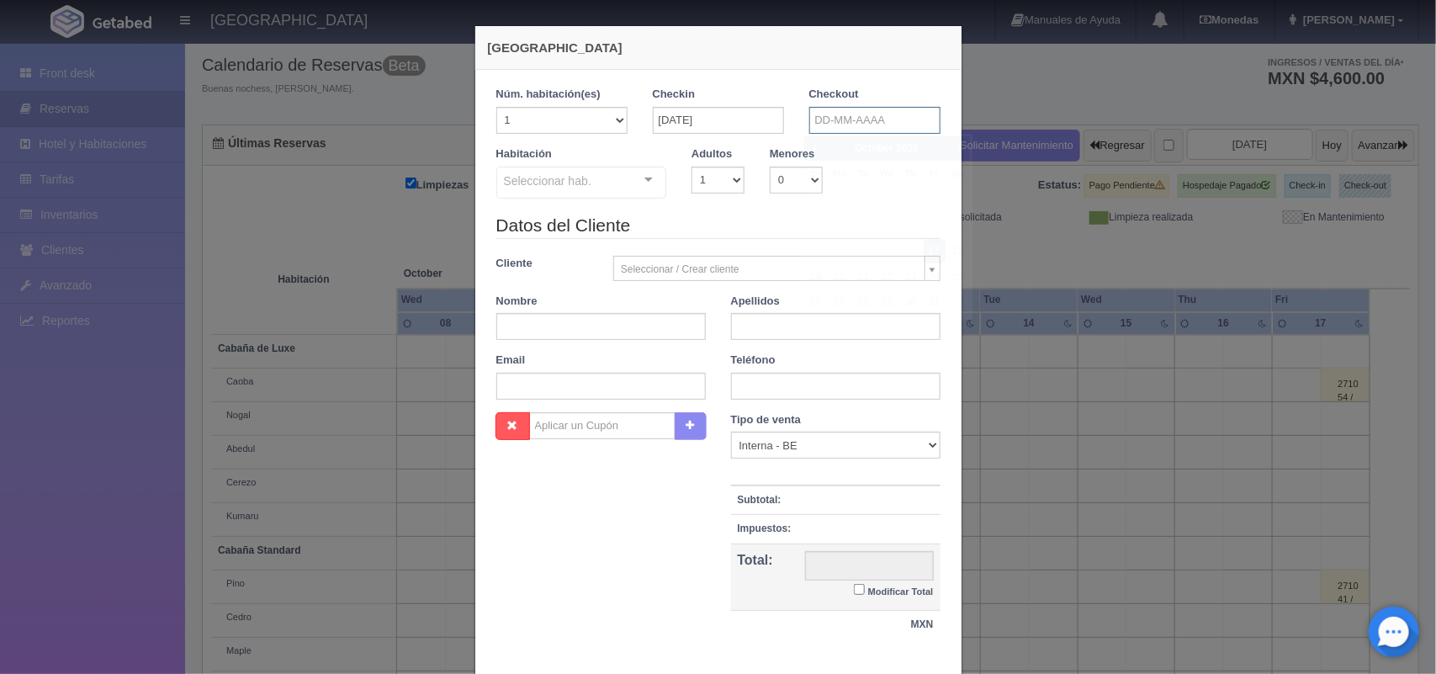
click at [862, 111] on input "text" at bounding box center [874, 120] width 131 height 27
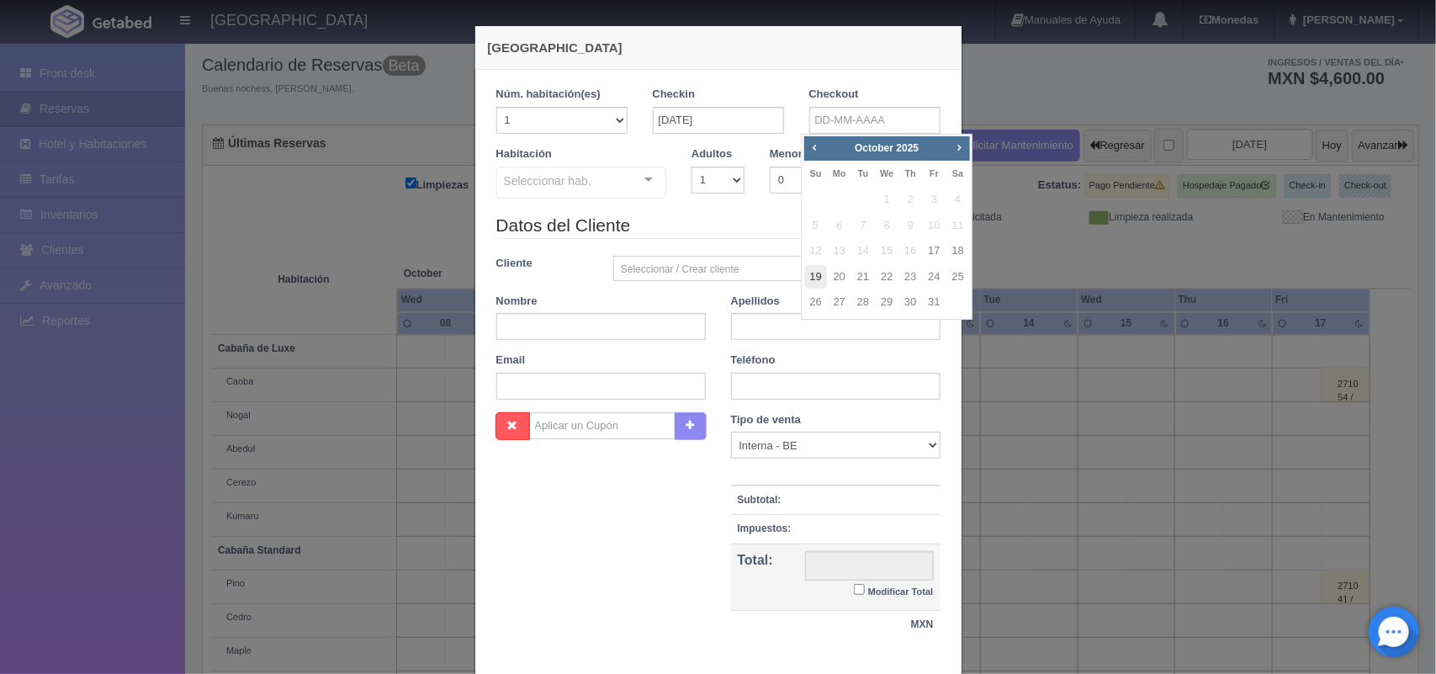
click at [818, 273] on link "19" at bounding box center [816, 277] width 22 height 24
type input "[DATE]"
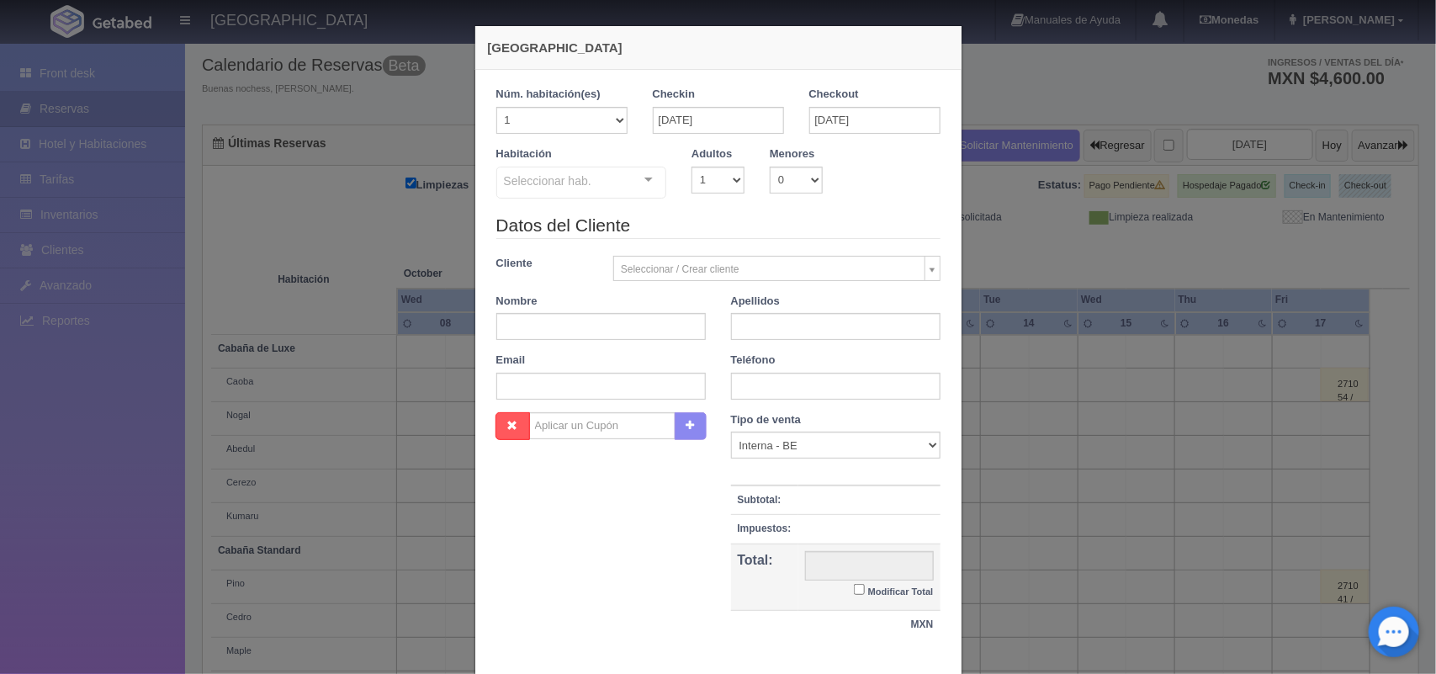
checkbox input "false"
click at [721, 185] on select "1 2 3 4 5 6 7 8 9 10" at bounding box center [718, 180] width 53 height 27
select select "2"
click at [692, 167] on select "1 2 3 4 5 6 7 8 9 10" at bounding box center [718, 180] width 53 height 27
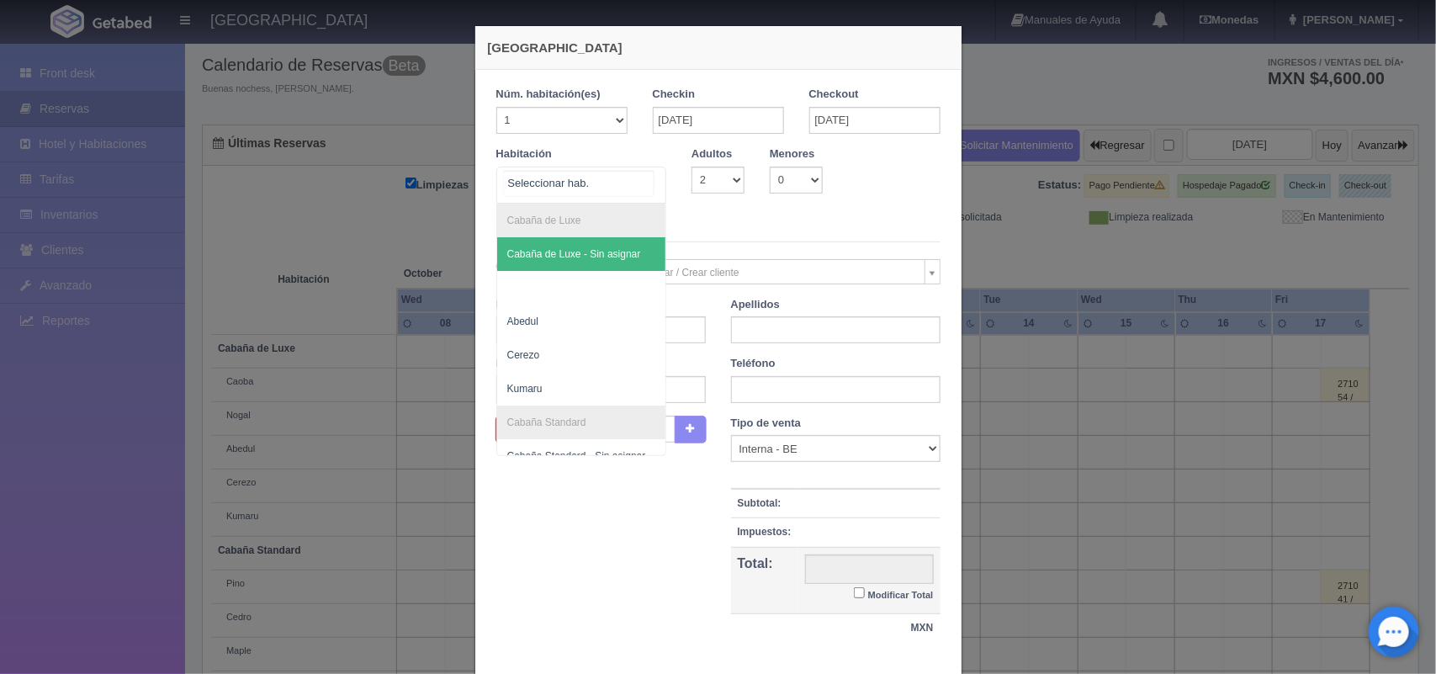
click at [645, 178] on div at bounding box center [649, 179] width 34 height 25
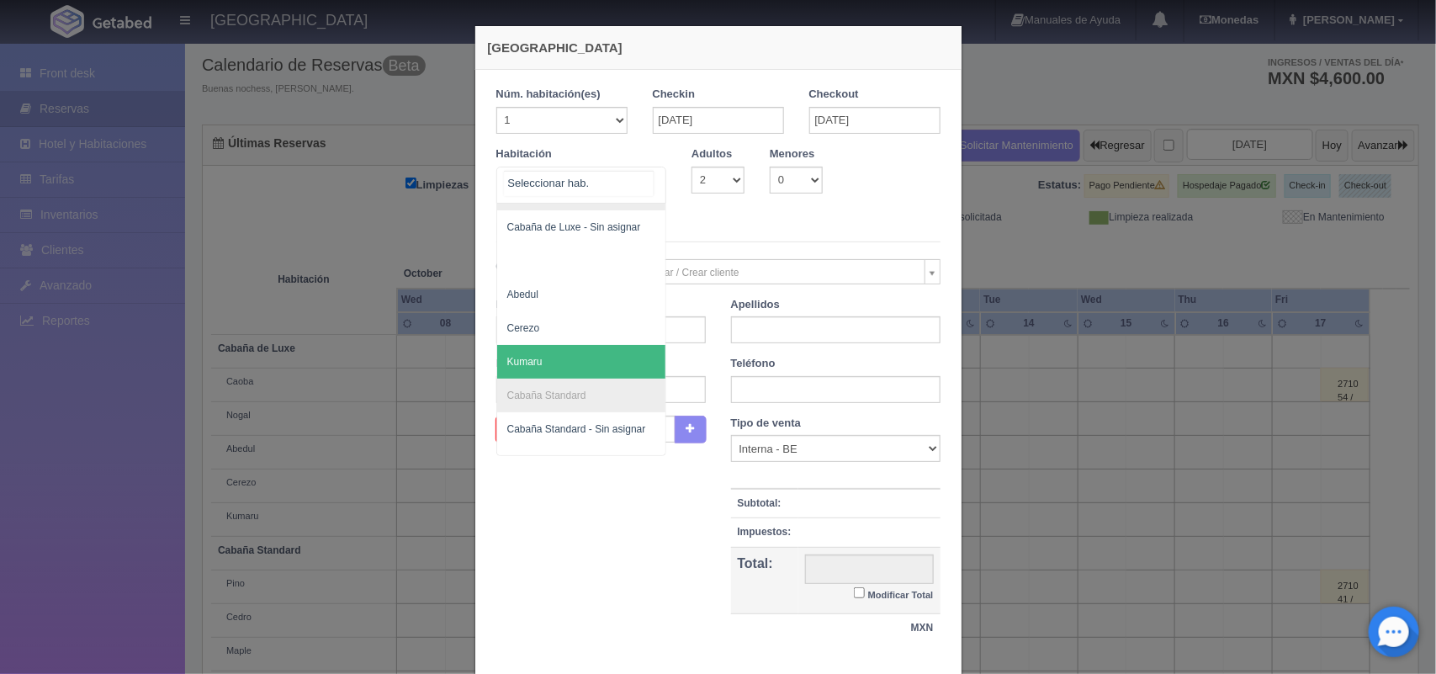
scroll to position [101, 0]
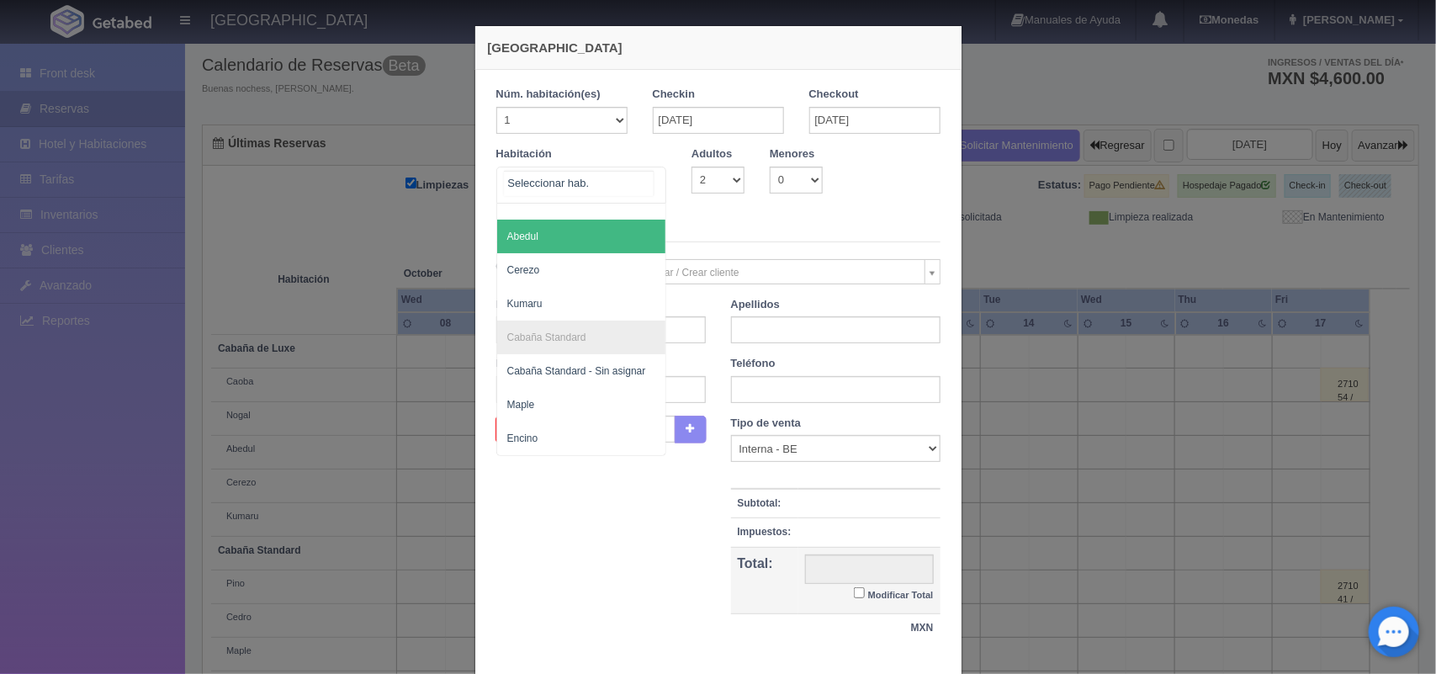
click at [592, 223] on span "Abedul" at bounding box center [581, 237] width 169 height 34
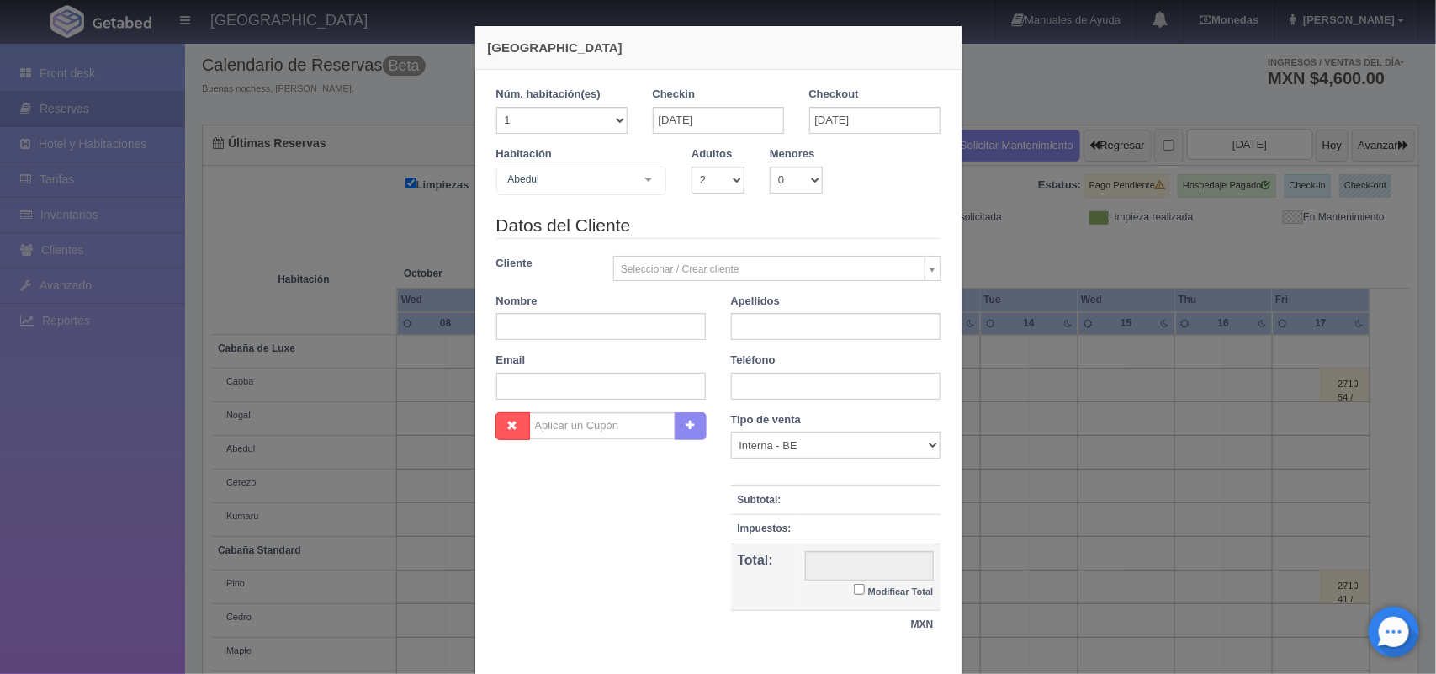
checkbox input "false"
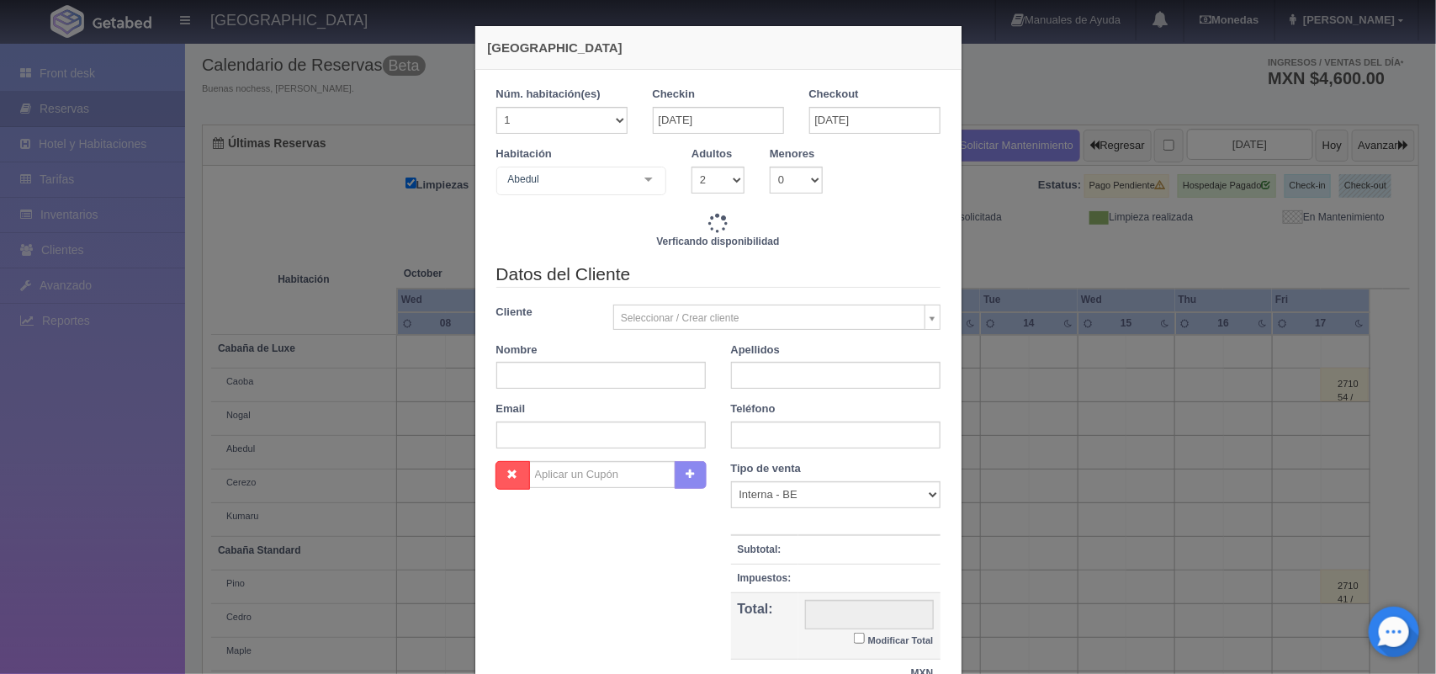
scroll to position [148, 0]
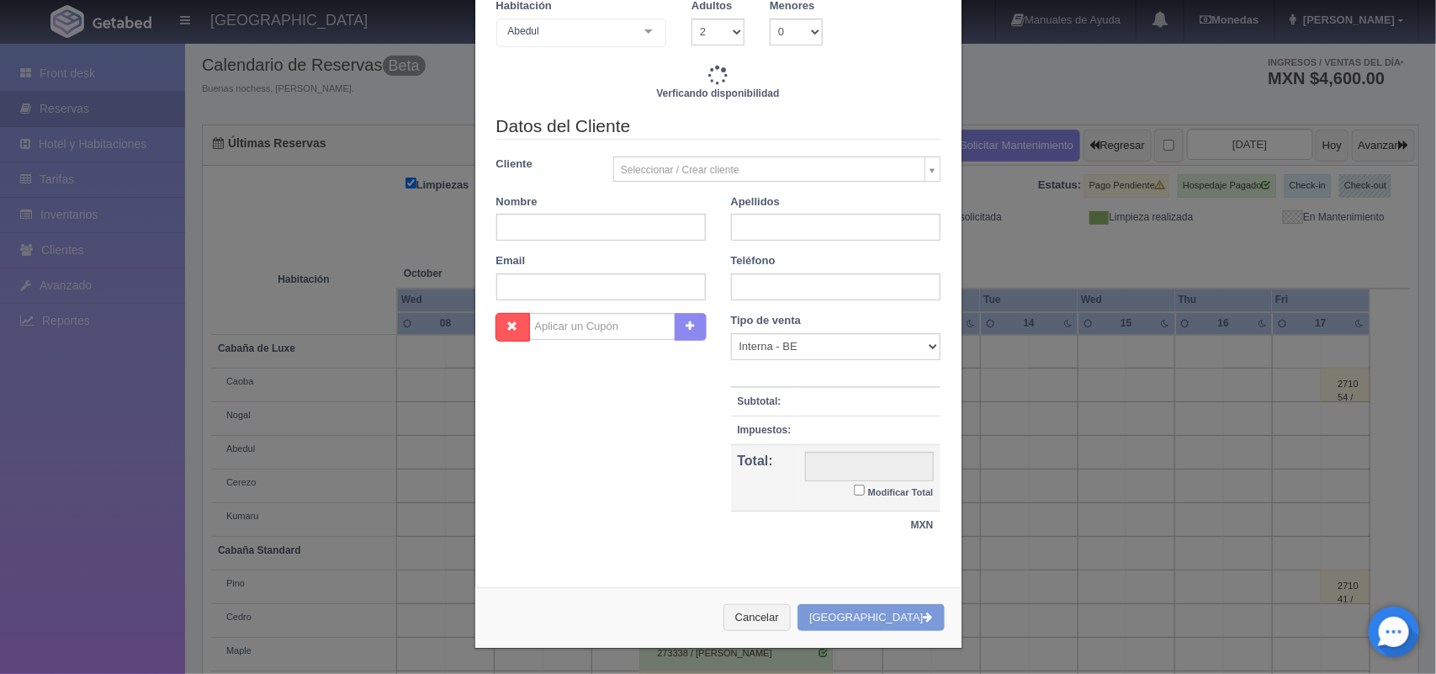
type input "4020.00"
checkbox input "false"
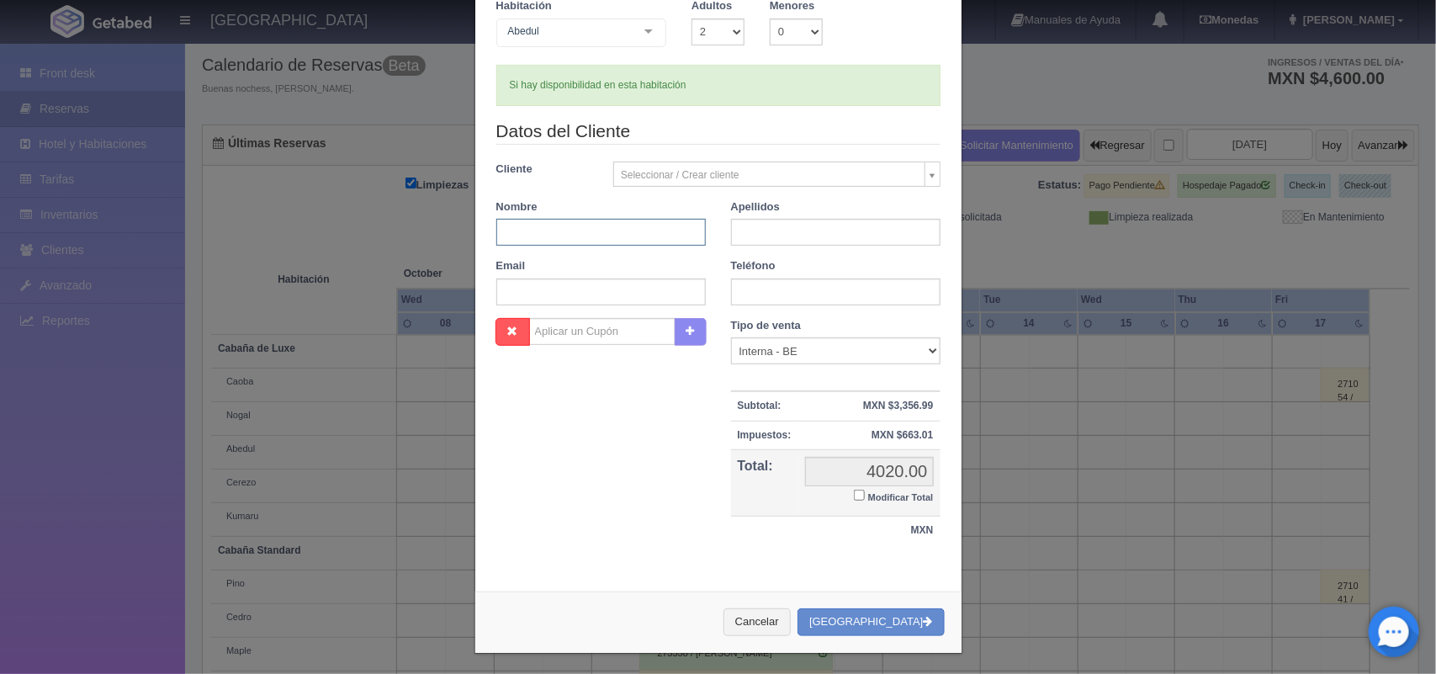
click at [625, 230] on input "text" at bounding box center [601, 232] width 210 height 27
paste input "[PERSON_NAME]"
type input "[PERSON_NAME]"
click at [768, 242] on input "text" at bounding box center [836, 232] width 210 height 27
paste input "[PERSON_NAME]"
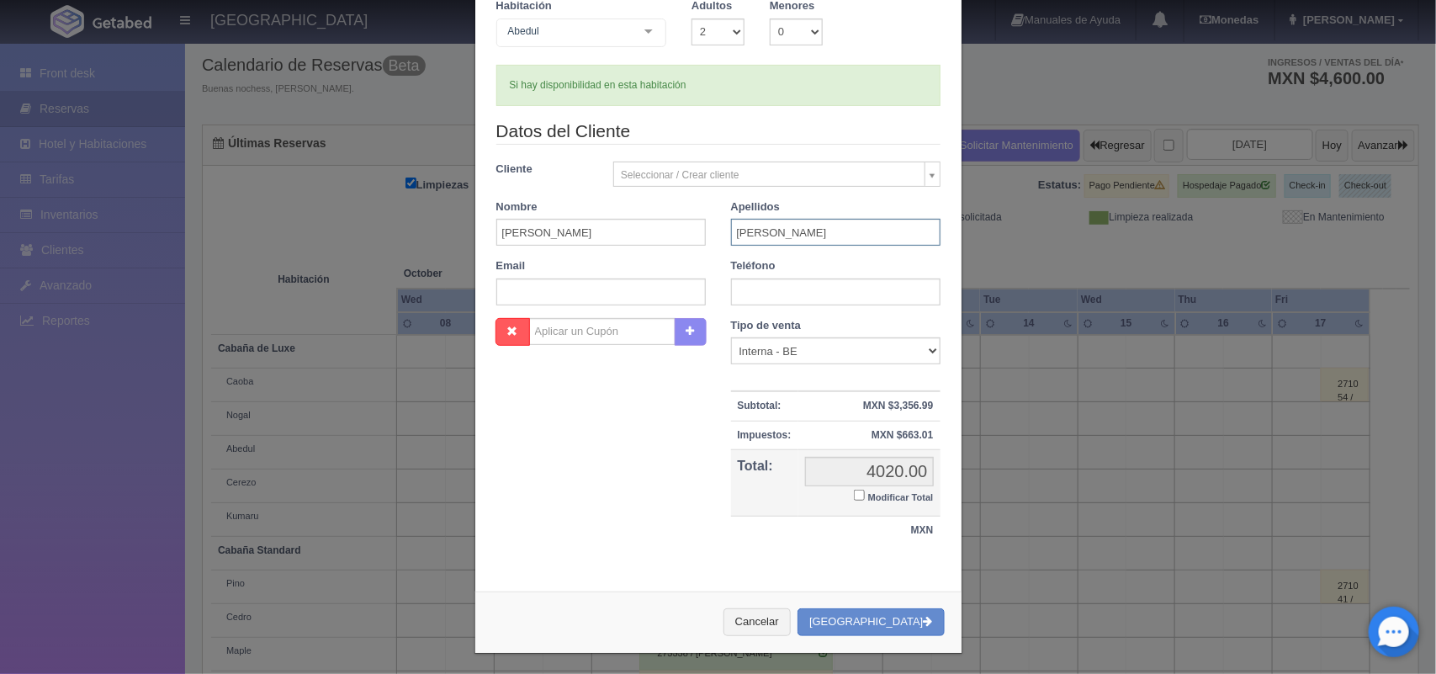
type input "[PERSON_NAME]"
click at [602, 300] on input "text" at bounding box center [601, 292] width 210 height 27
paste input "[PERSON_NAME][EMAIL_ADDRESS][DOMAIN_NAME]"
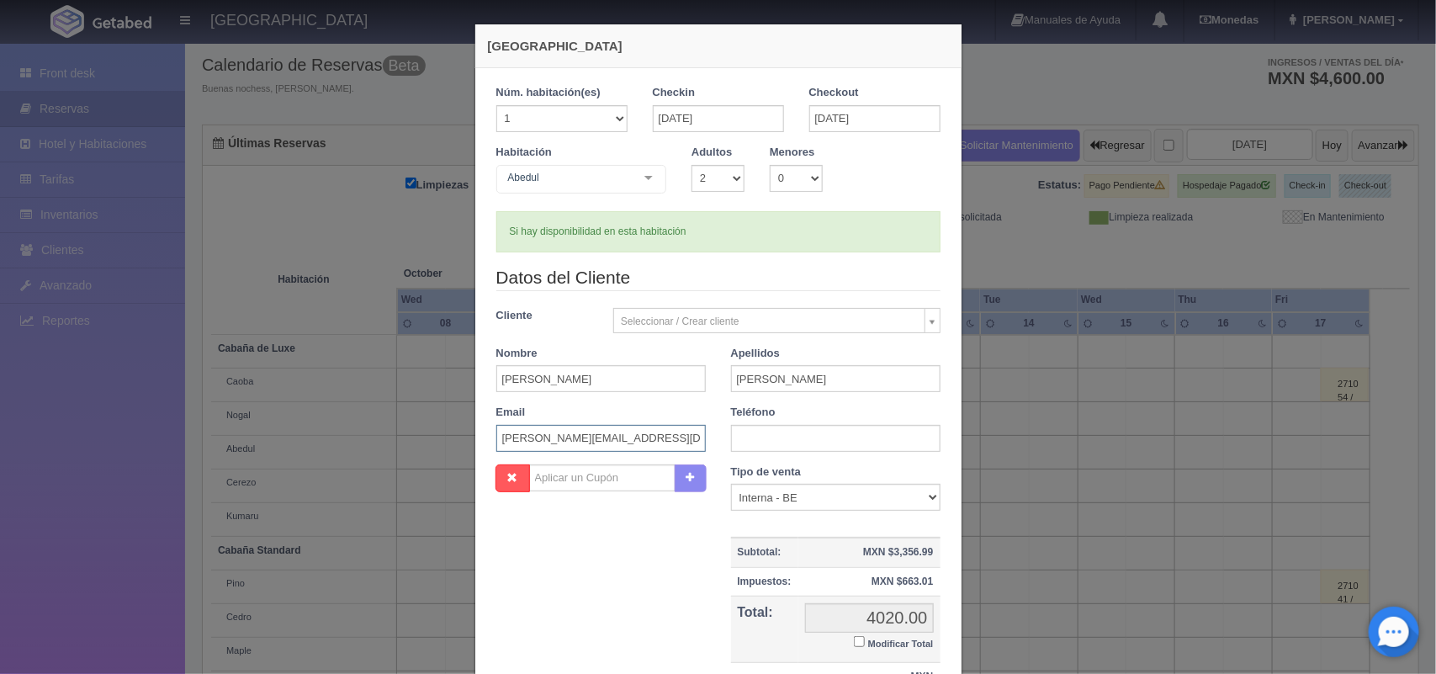
scroll to position [5, 0]
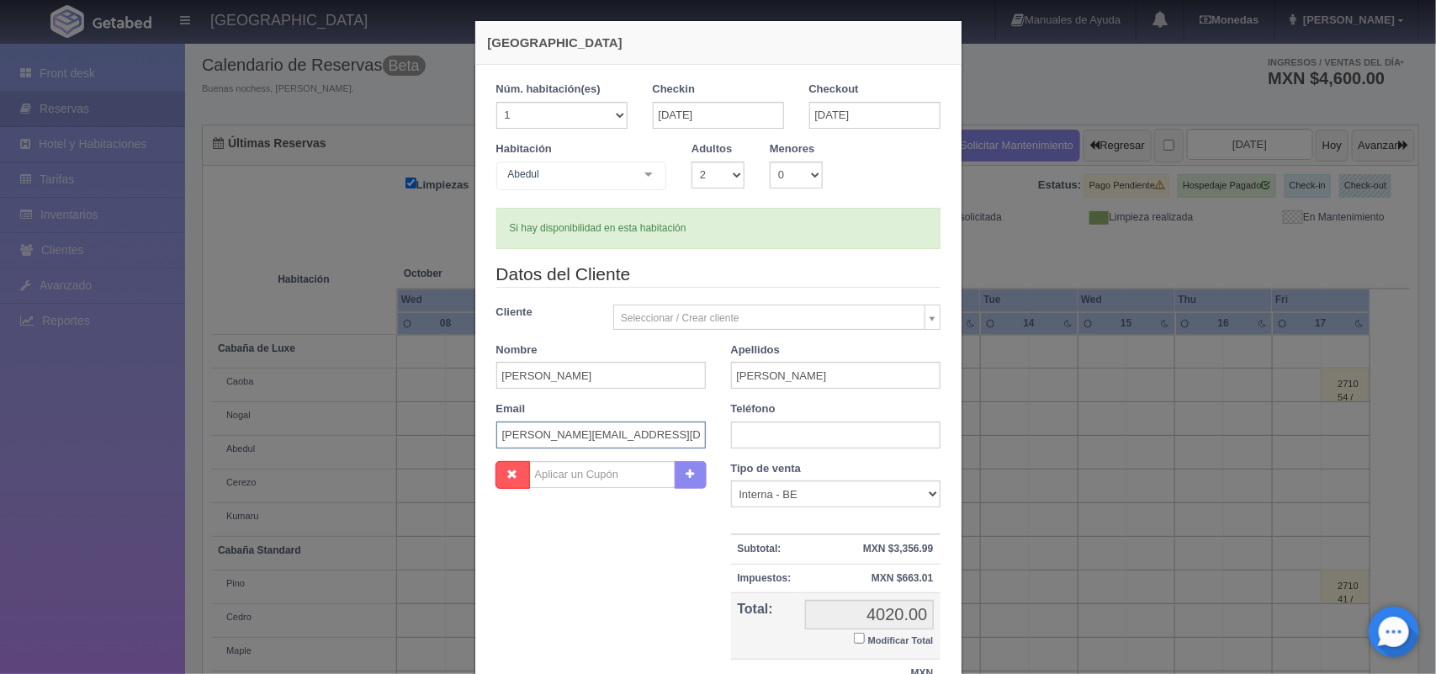
type input "[EMAIL_ADDRESS][DOMAIN_NAME]"
click at [813, 436] on input "text" at bounding box center [836, 435] width 210 height 27
paste input "951 807 9903"
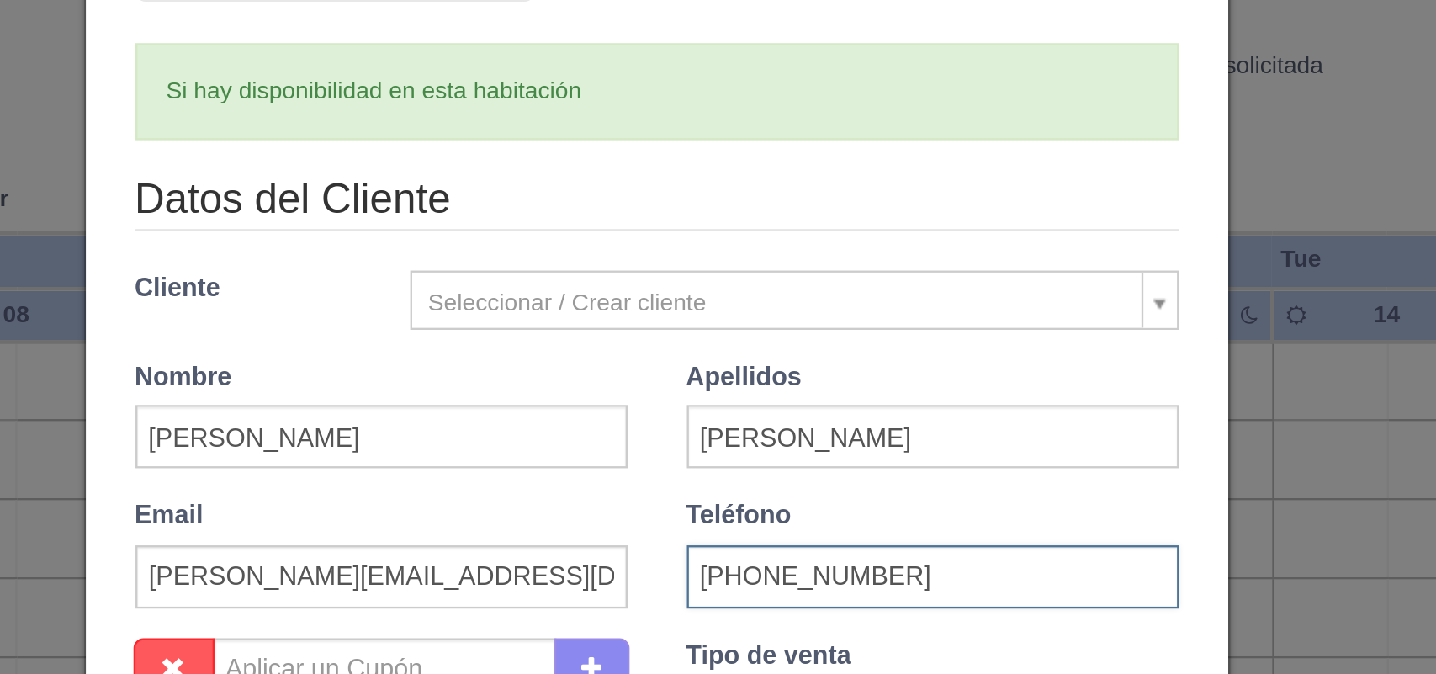
click at [753, 436] on input "951 807 9903" at bounding box center [836, 435] width 210 height 27
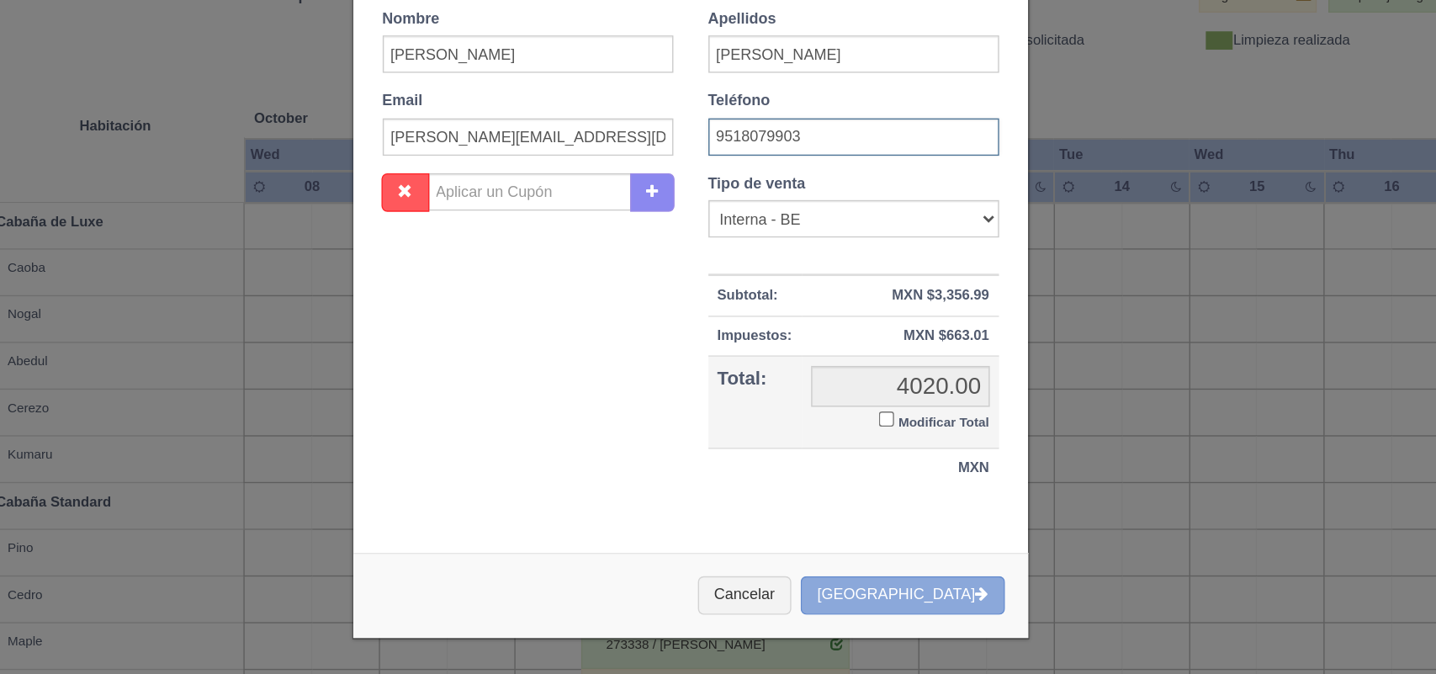
scroll to position [90, 0]
type input "9518079903"
click at [872, 621] on button "Crear Reserva" at bounding box center [871, 617] width 146 height 28
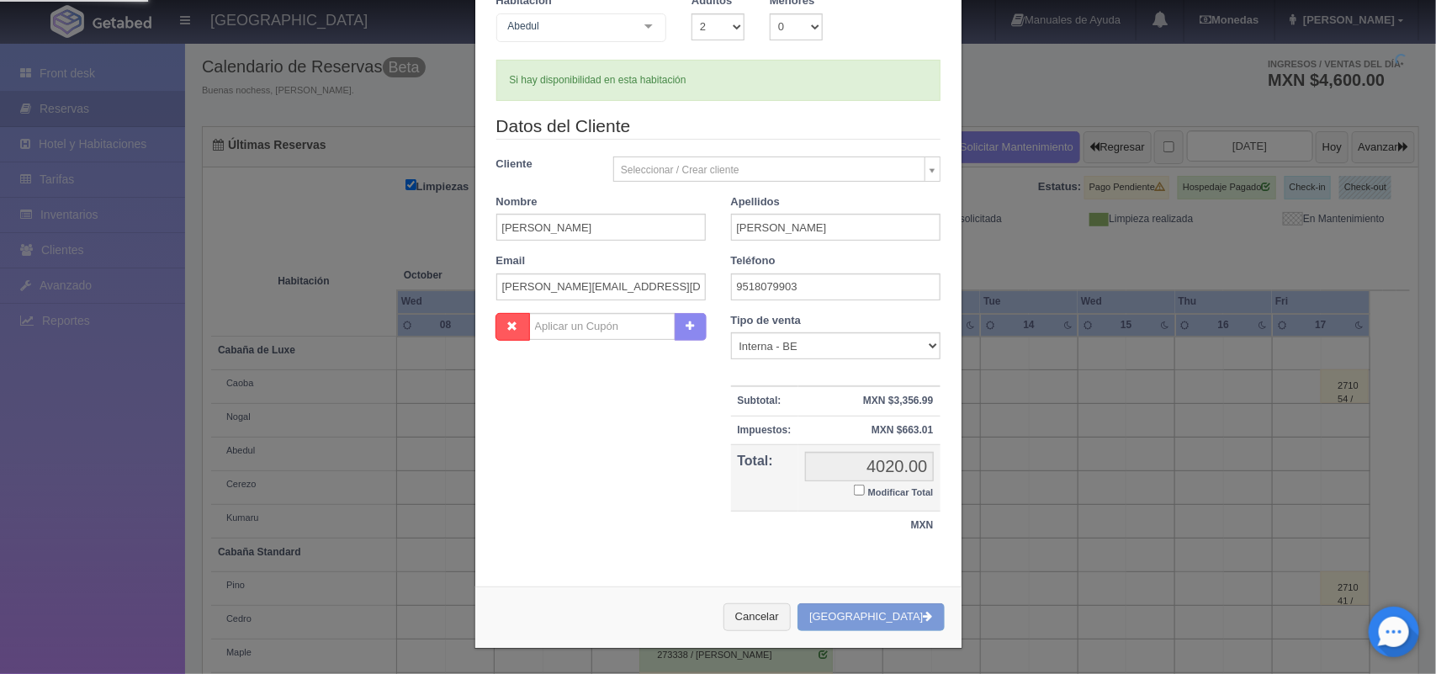
scroll to position [0, 0]
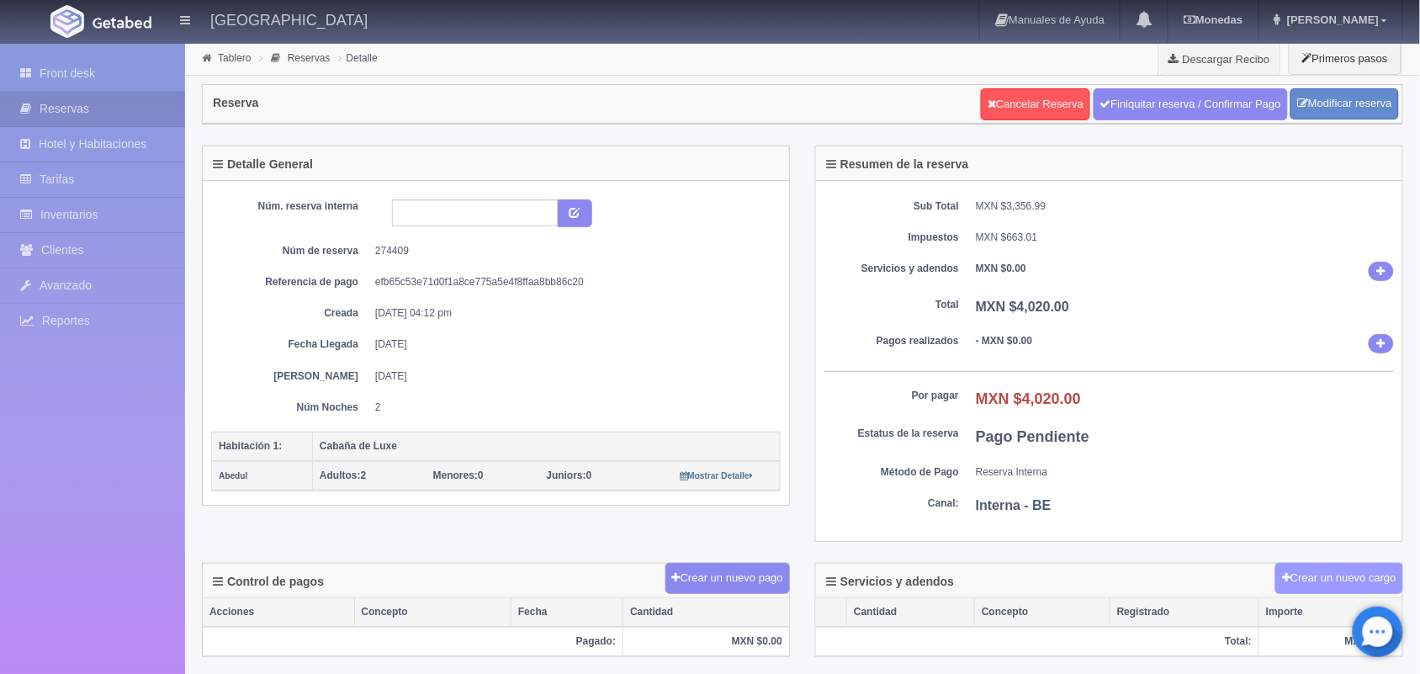
click at [1294, 575] on button "Crear un nuevo cargo" at bounding box center [1340, 578] width 128 height 31
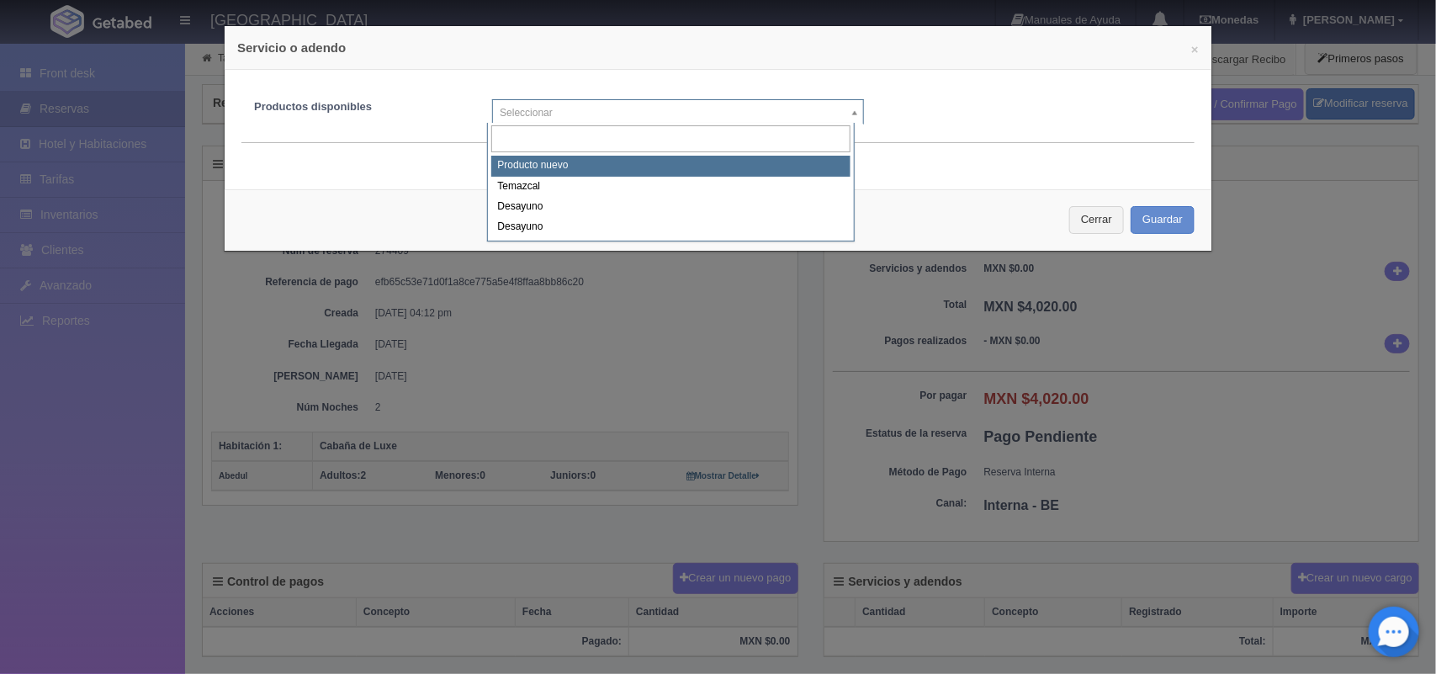
click at [847, 108] on body "[GEOGRAPHIC_DATA] Manuales de Ayuda Actualizaciones recientes [GEOGRAPHIC_DATA]…" at bounding box center [718, 573] width 1436 height 1063
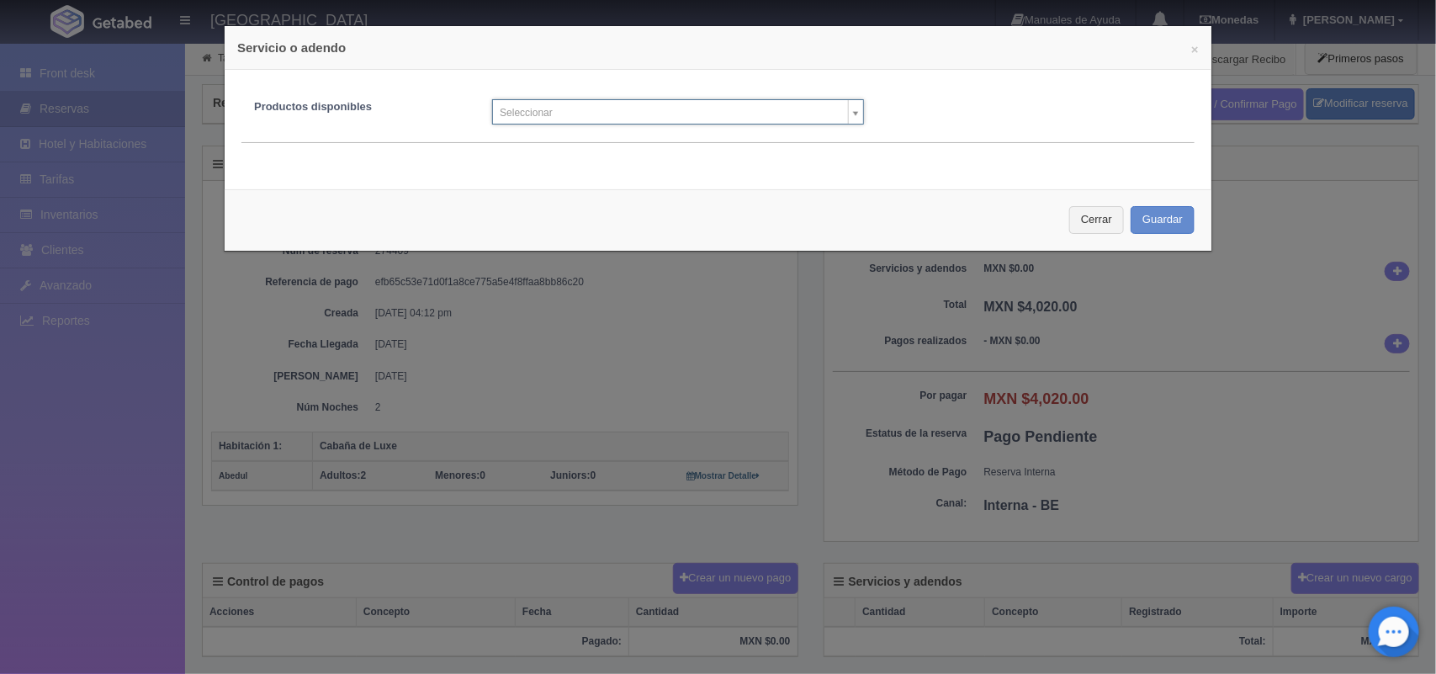
drag, startPoint x: 924, startPoint y: 141, endPoint x: 655, endPoint y: 93, distance: 273.5
click at [655, 93] on body "[GEOGRAPHIC_DATA] Manuales de Ayuda Actualizaciones recientes [GEOGRAPHIC_DATA]…" at bounding box center [718, 573] width 1436 height 1063
click at [837, 116] on body "[GEOGRAPHIC_DATA] Manuales de Ayuda Actualizaciones recientes [GEOGRAPHIC_DATA]…" at bounding box center [718, 573] width 1436 height 1063
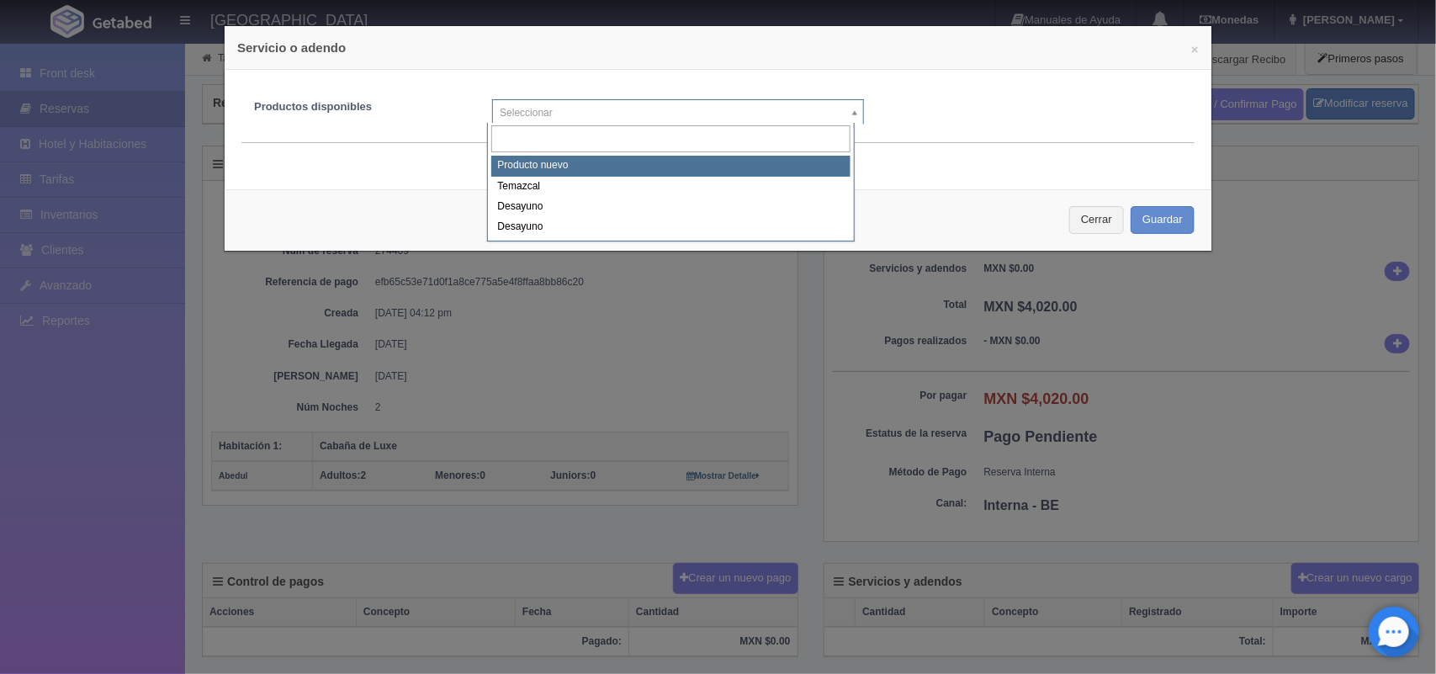
select select "0"
type input "1"
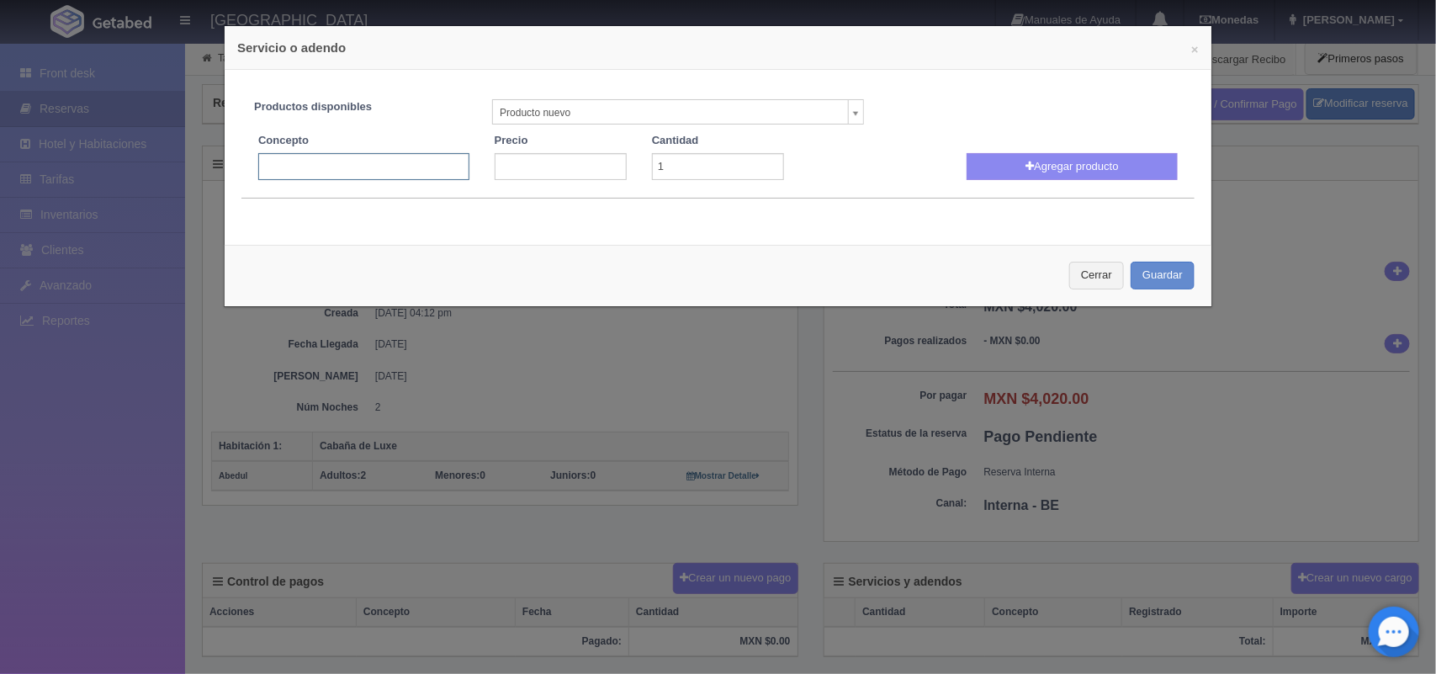
click at [371, 158] on input "text" at bounding box center [363, 166] width 211 height 27
type input "Decoracion romantica"
click at [560, 166] on input "number" at bounding box center [561, 166] width 132 height 27
type input "1580"
click at [1041, 168] on button "Agregar producto" at bounding box center [1072, 166] width 211 height 27
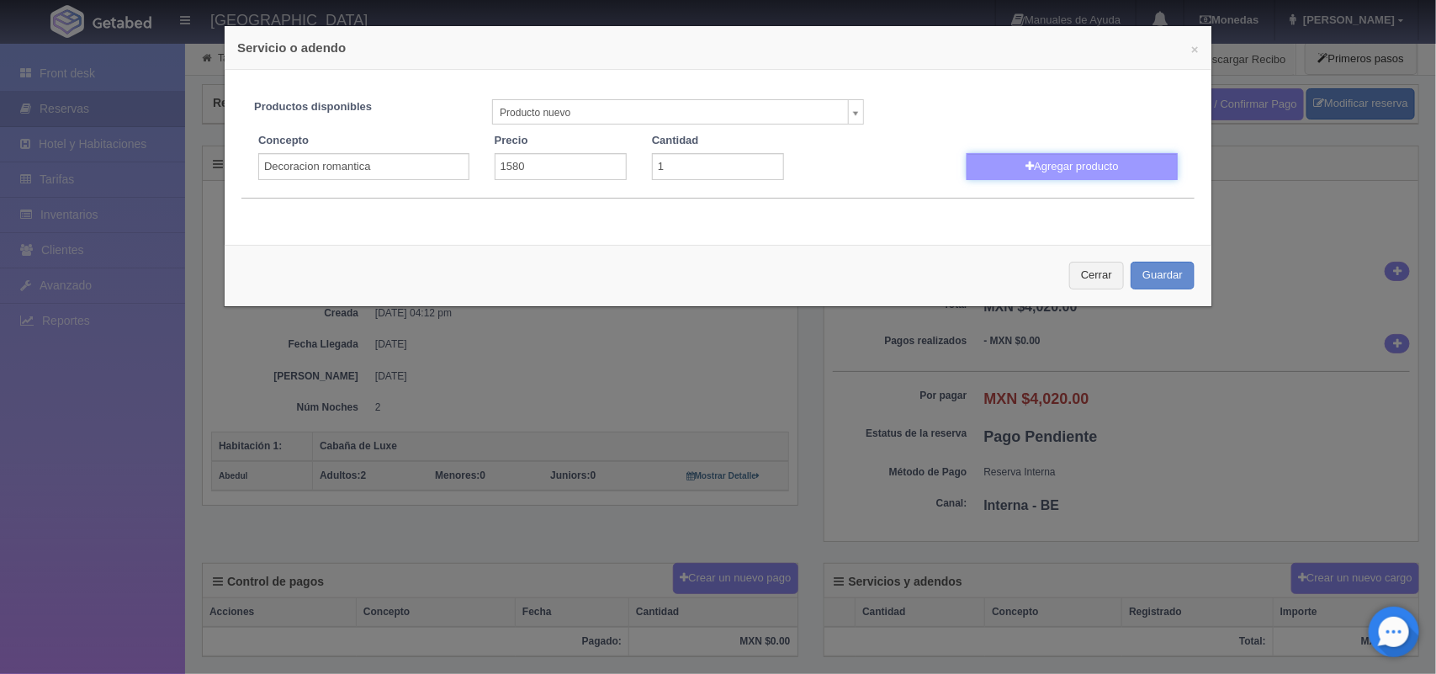
select select
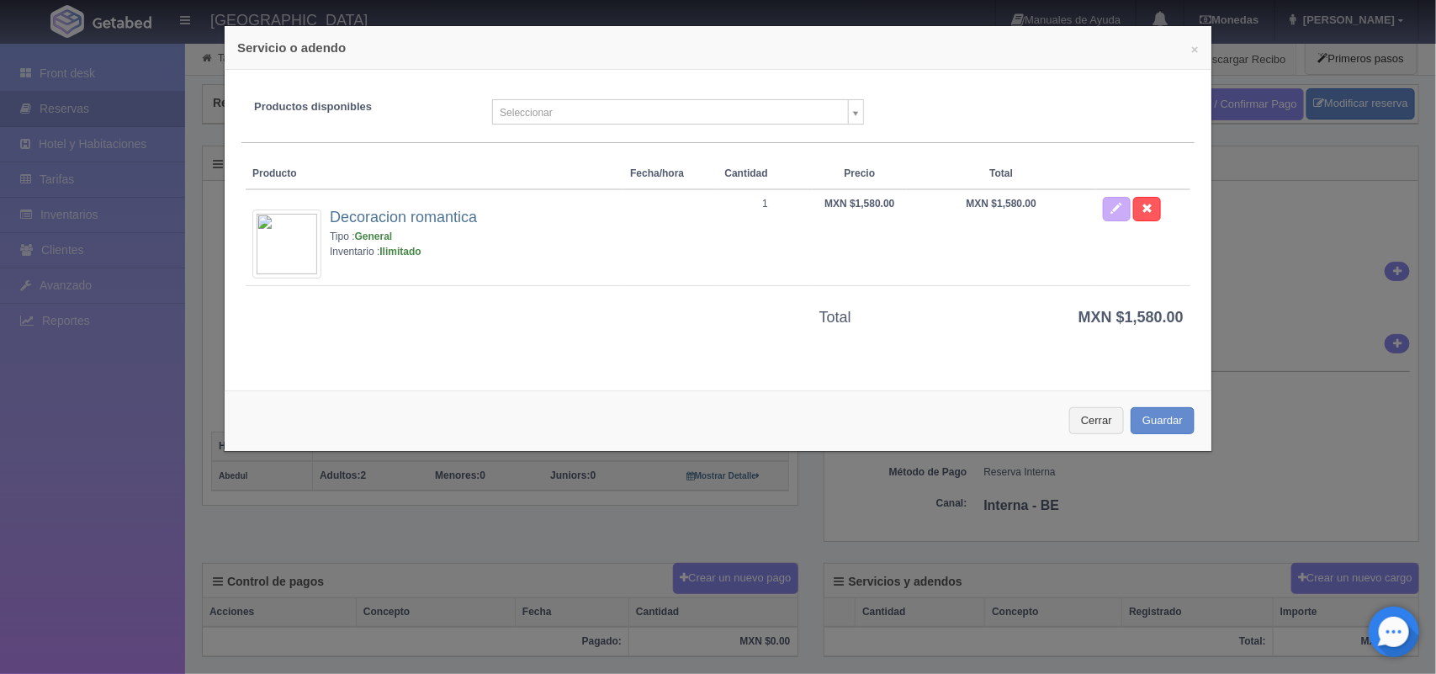
click at [1140, 406] on div "Cerrar Guardar" at bounding box center [718, 420] width 987 height 61
click at [1162, 421] on button "Guardar" at bounding box center [1163, 421] width 64 height 28
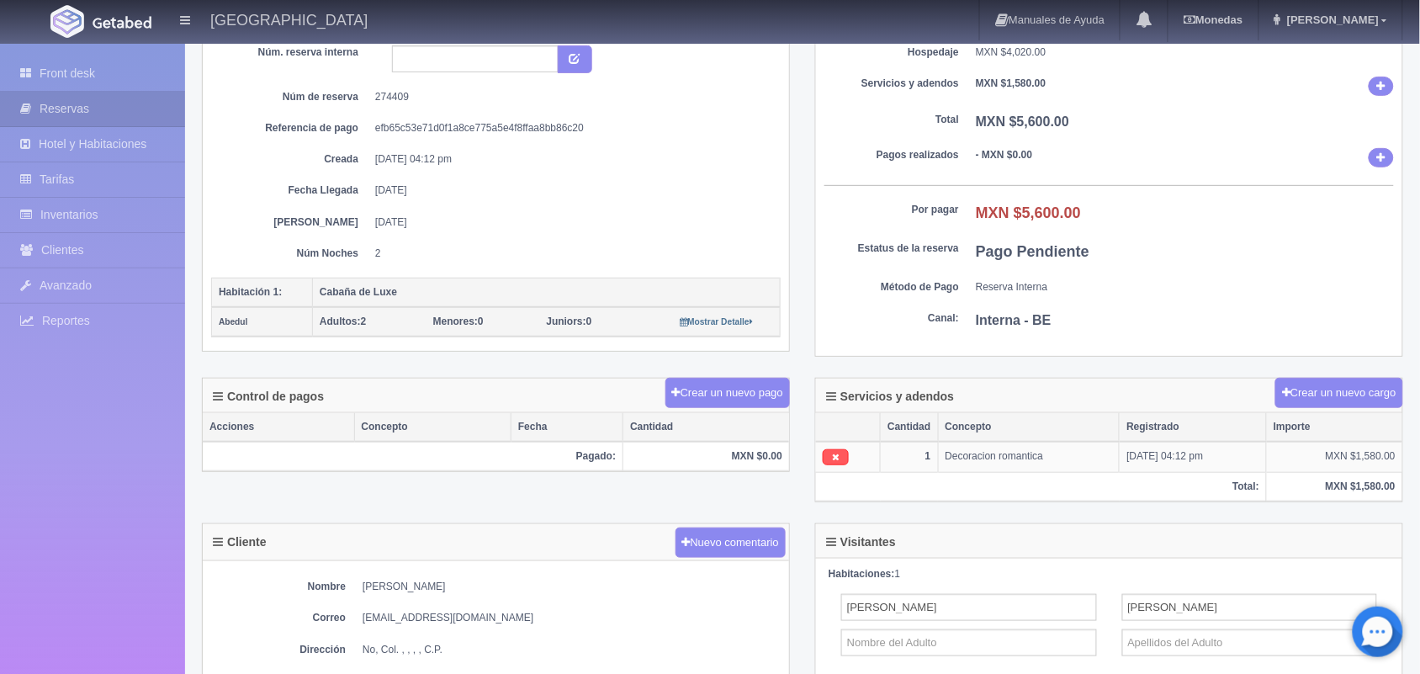
scroll to position [157, 0]
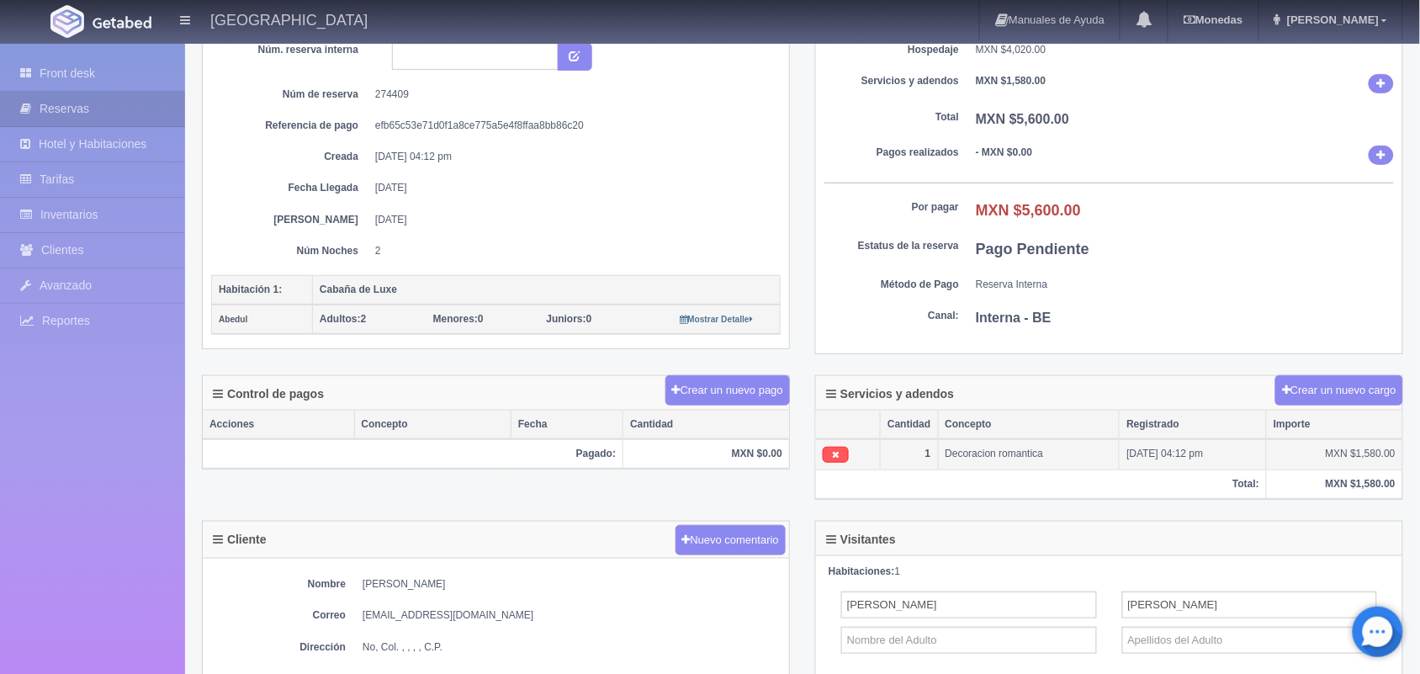
click at [1027, 459] on span "Decoracion romantica" at bounding box center [995, 454] width 98 height 12
click at [830, 459] on link at bounding box center [836, 455] width 26 height 16
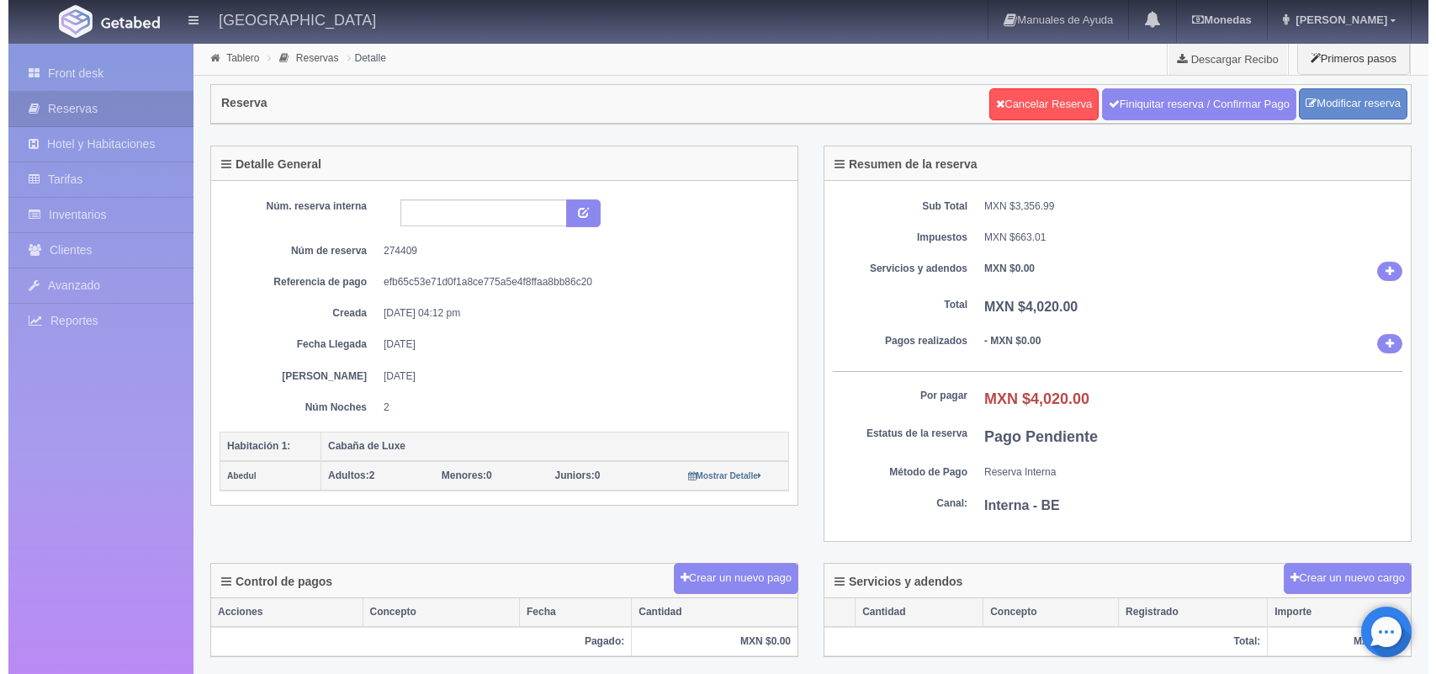
scroll to position [157, 0]
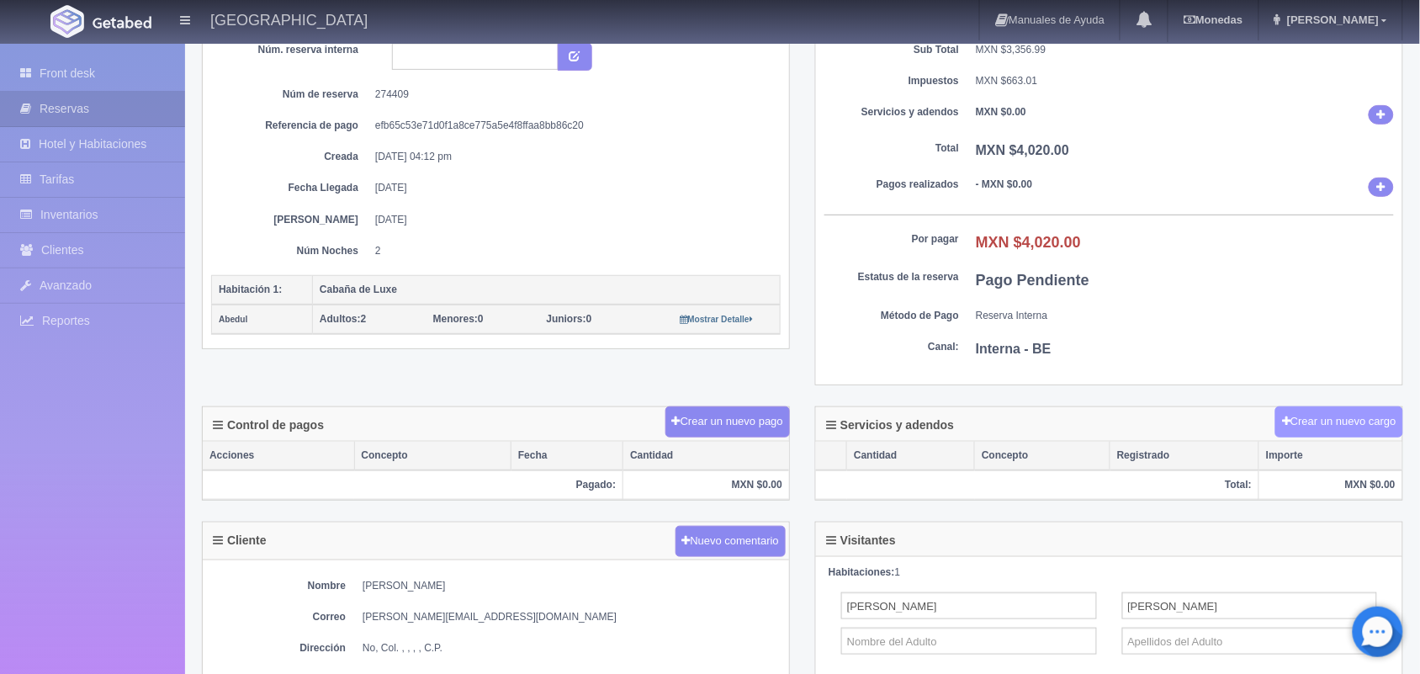
click at [1287, 419] on icon at bounding box center [1286, 421] width 8 height 11
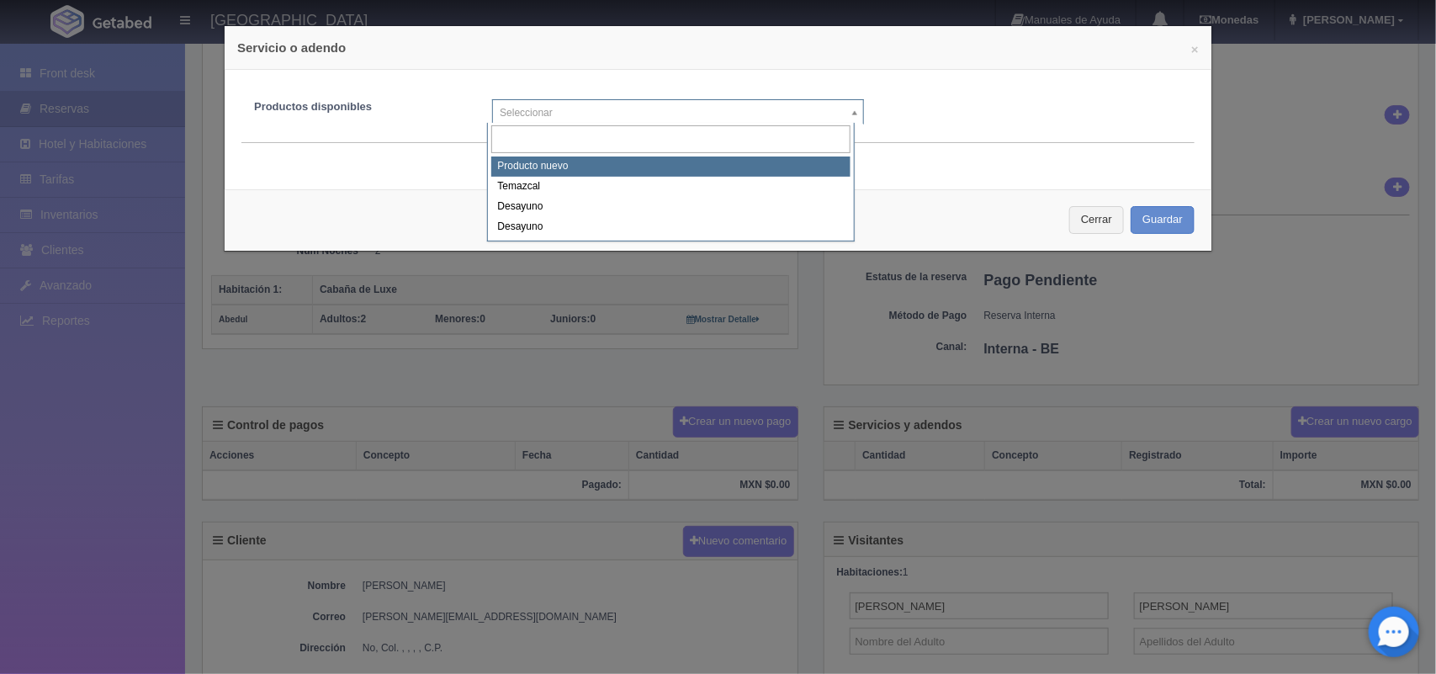
click at [854, 119] on body "[GEOGRAPHIC_DATA] Manuales de Ayuda Actualizaciones recientes [GEOGRAPHIC_DATA]…" at bounding box center [718, 417] width 1436 height 1063
select select "0"
type input "1"
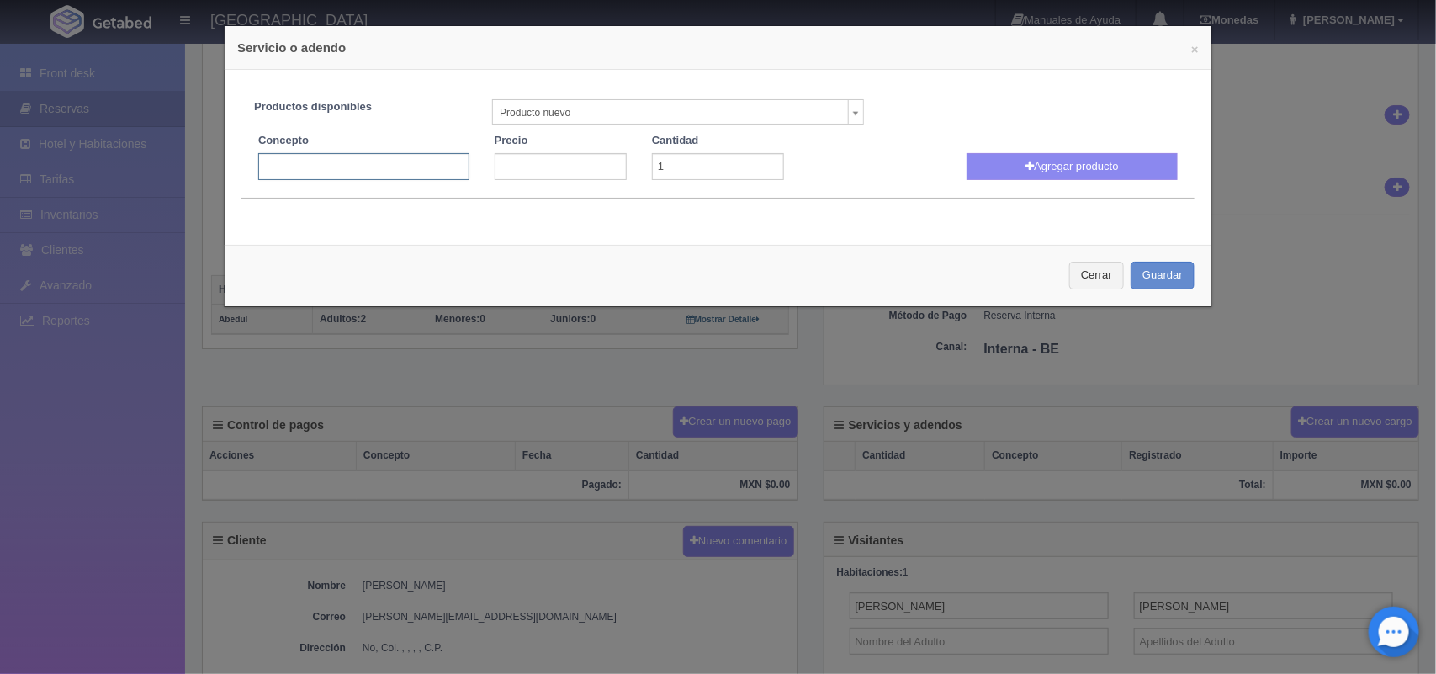
click at [279, 170] on input "text" at bounding box center [363, 166] width 211 height 27
type input "[PERSON_NAME]"
click at [520, 178] on input "number" at bounding box center [561, 166] width 132 height 27
type input "1500"
click at [1078, 157] on button "Agregar producto" at bounding box center [1072, 166] width 211 height 27
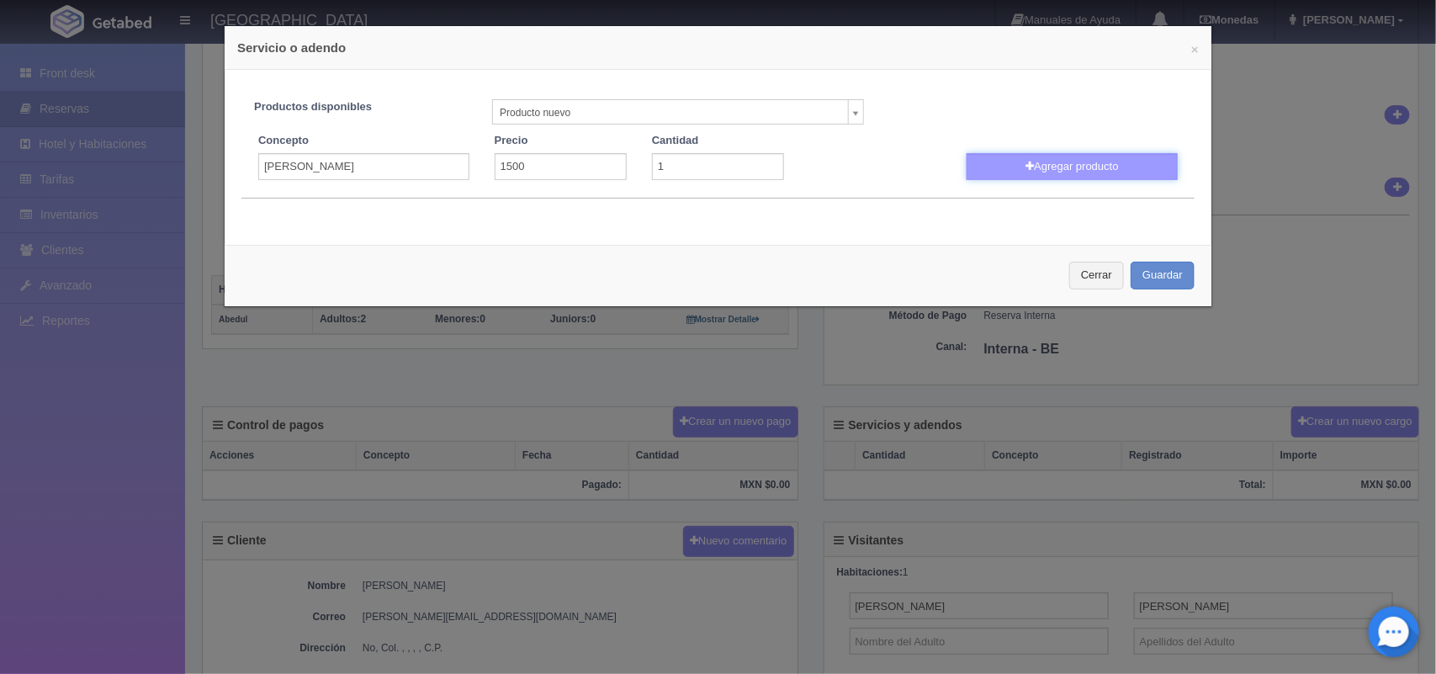
select select
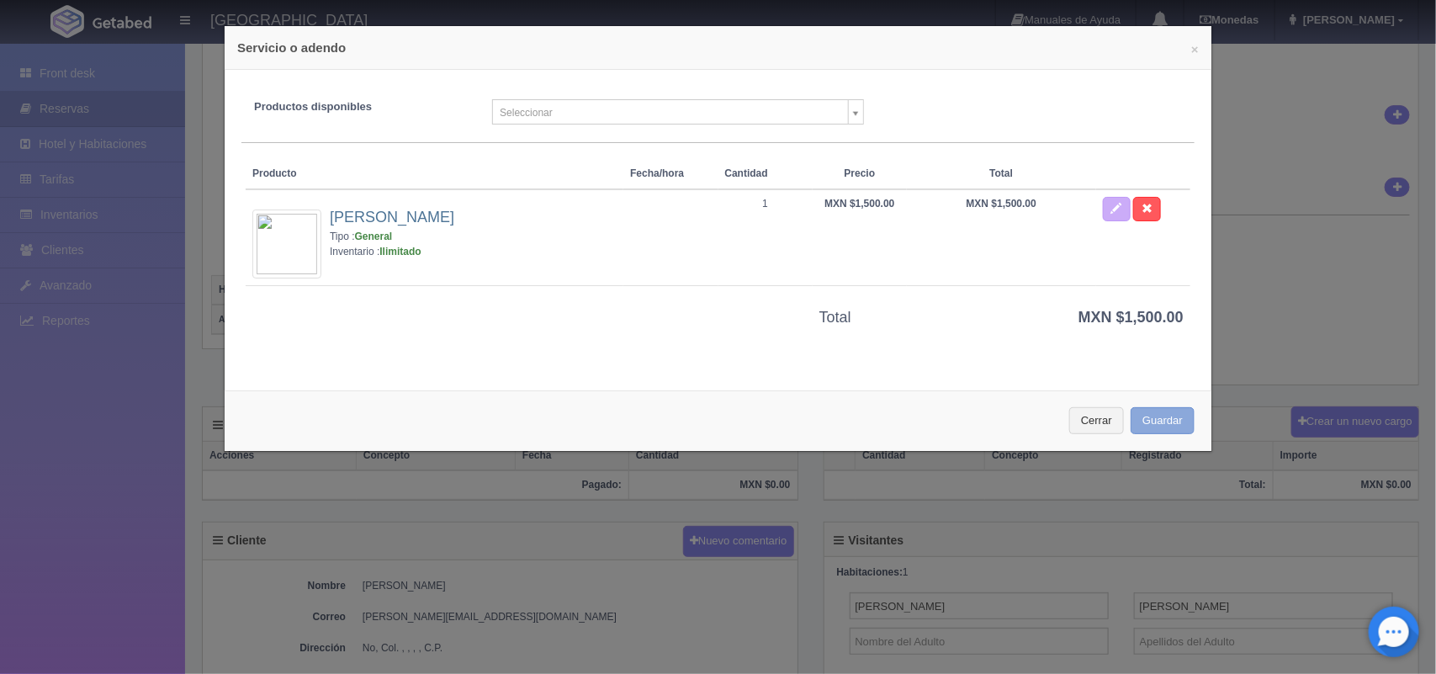
click at [1154, 414] on button "Guardar" at bounding box center [1163, 421] width 64 height 28
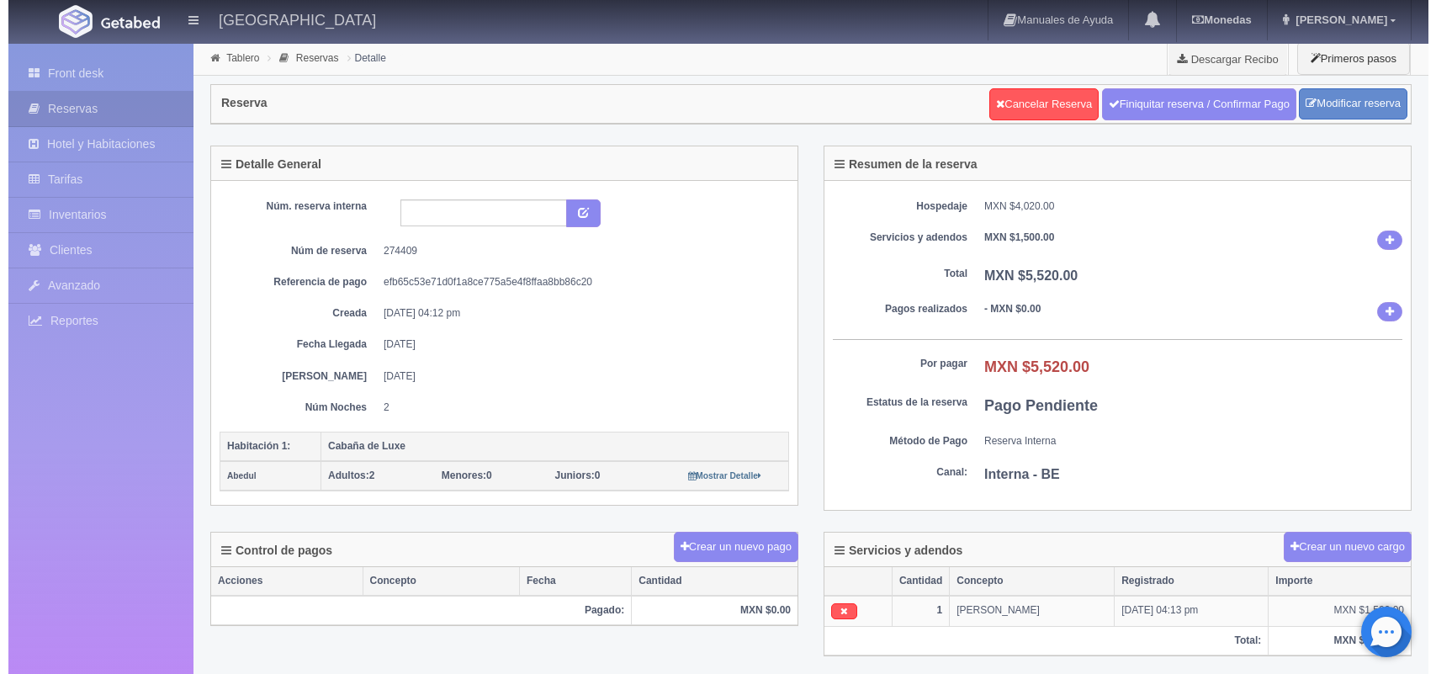
scroll to position [157, 0]
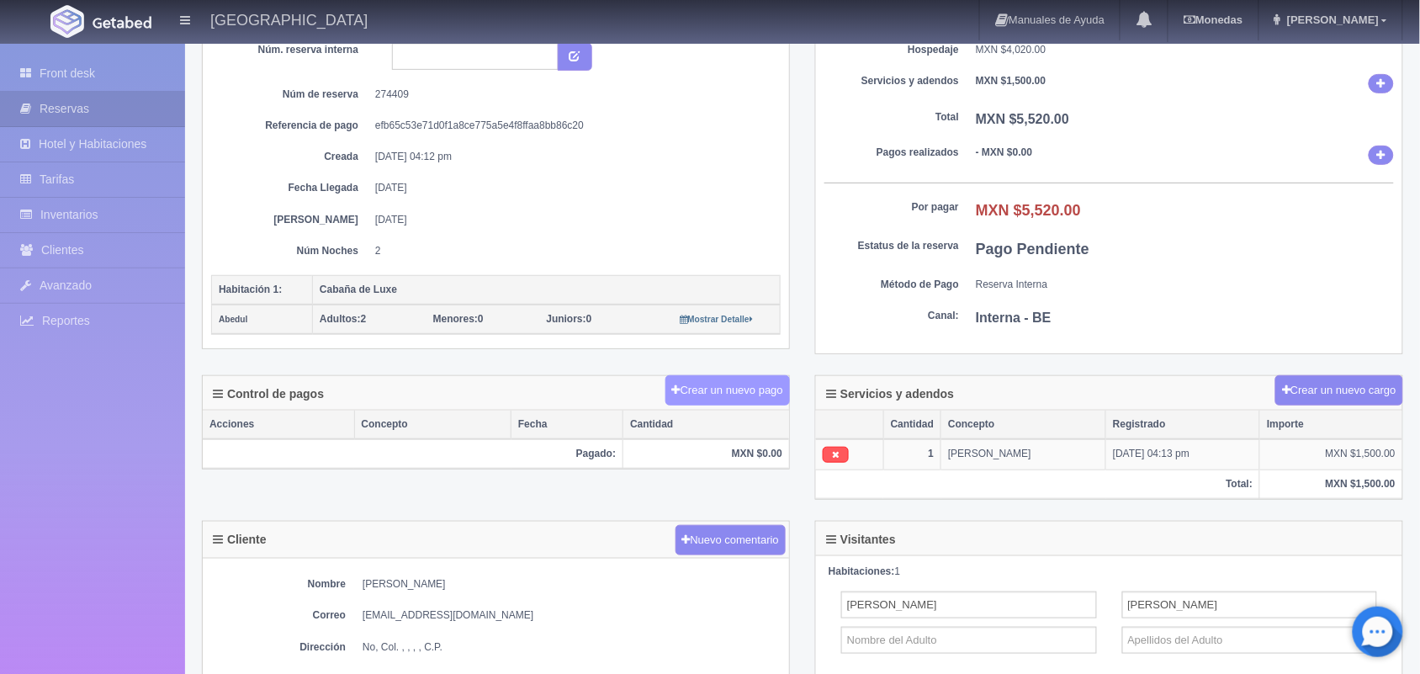
click at [724, 392] on button "Crear un nuevo pago" at bounding box center [728, 390] width 125 height 31
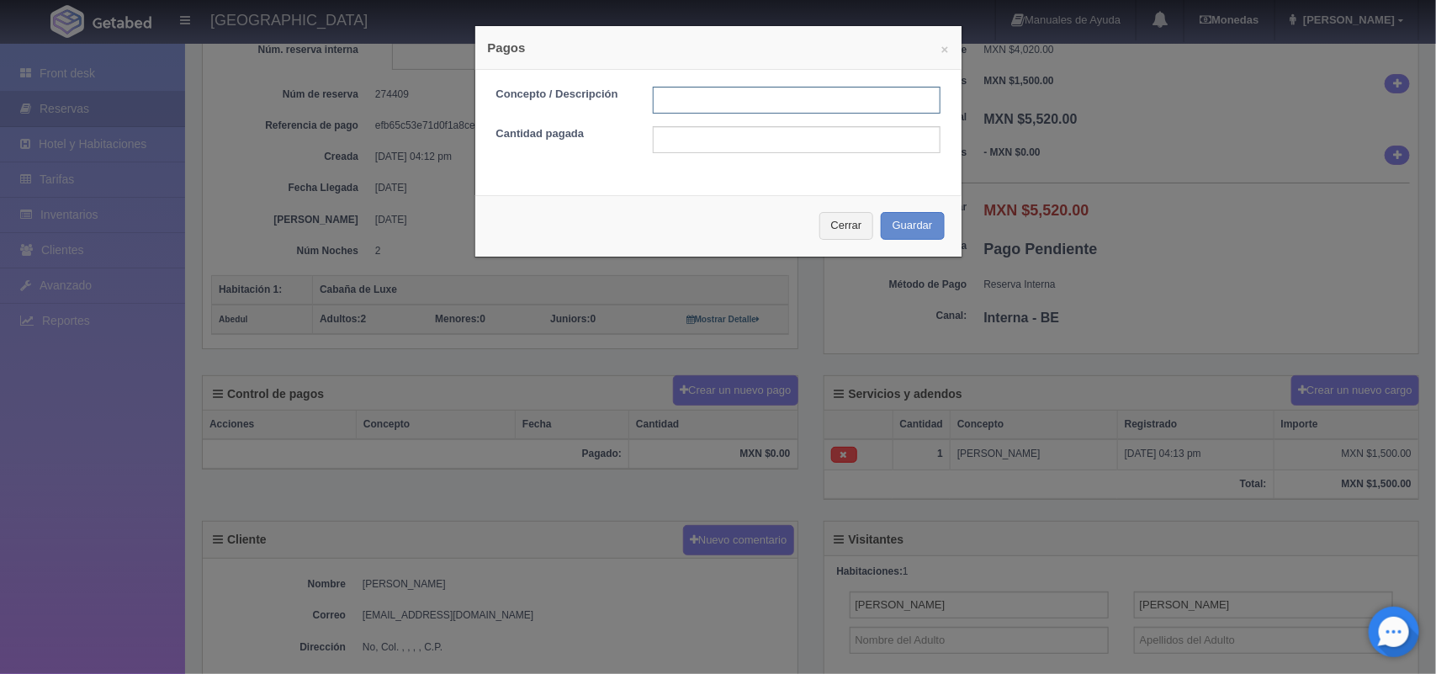
click at [691, 98] on input "text" at bounding box center [797, 100] width 288 height 27
type input "Pago transferencia"
click at [758, 133] on input "text" at bounding box center [797, 139] width 288 height 27
type input "2760.00"
click at [900, 220] on button "Guardar" at bounding box center [913, 226] width 64 height 28
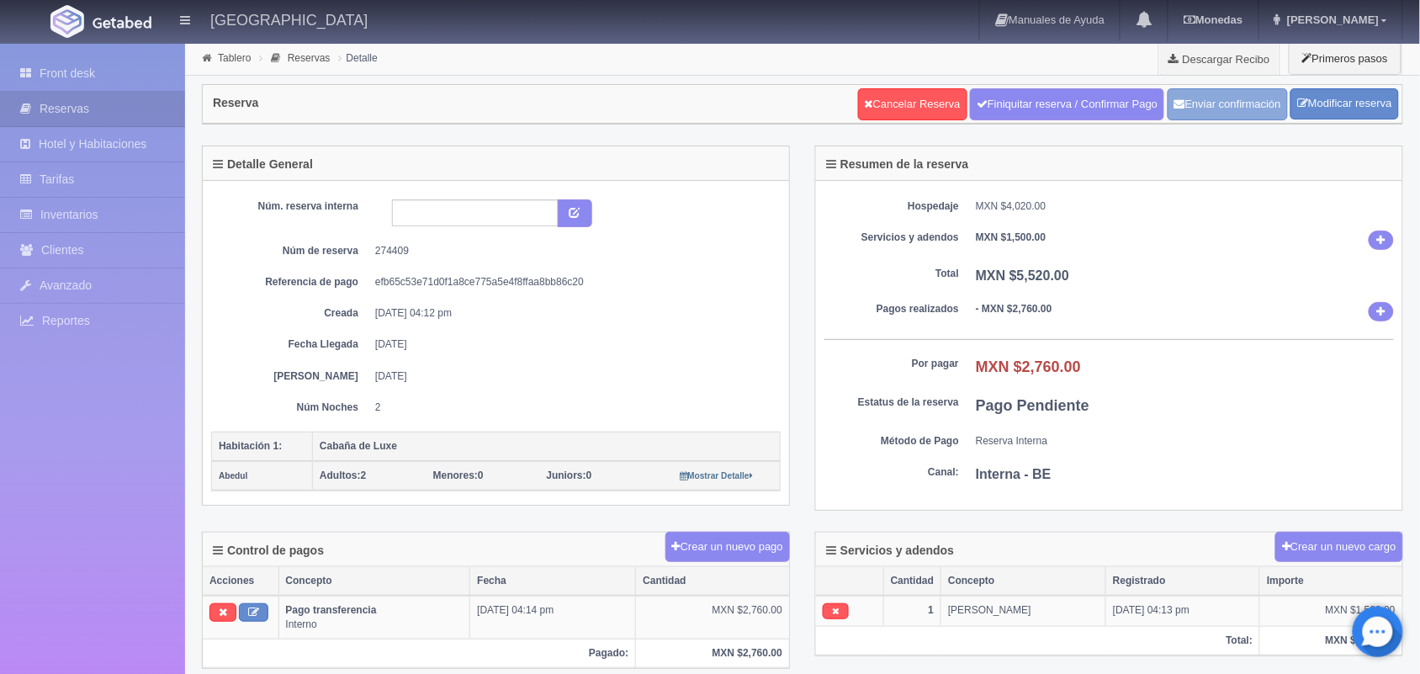
click at [1234, 112] on button "Enviar confirmación" at bounding box center [1228, 104] width 120 height 32
drag, startPoint x: 1382, startPoint y: 0, endPoint x: 776, endPoint y: 297, distance: 675.5
click at [776, 297] on div "Núm. reserva interna Núm de reserva 274409 Referencia de pago efb65c53e71d0f1a8…" at bounding box center [496, 306] width 570 height 215
click at [106, 95] on link "Reservas" at bounding box center [92, 109] width 185 height 34
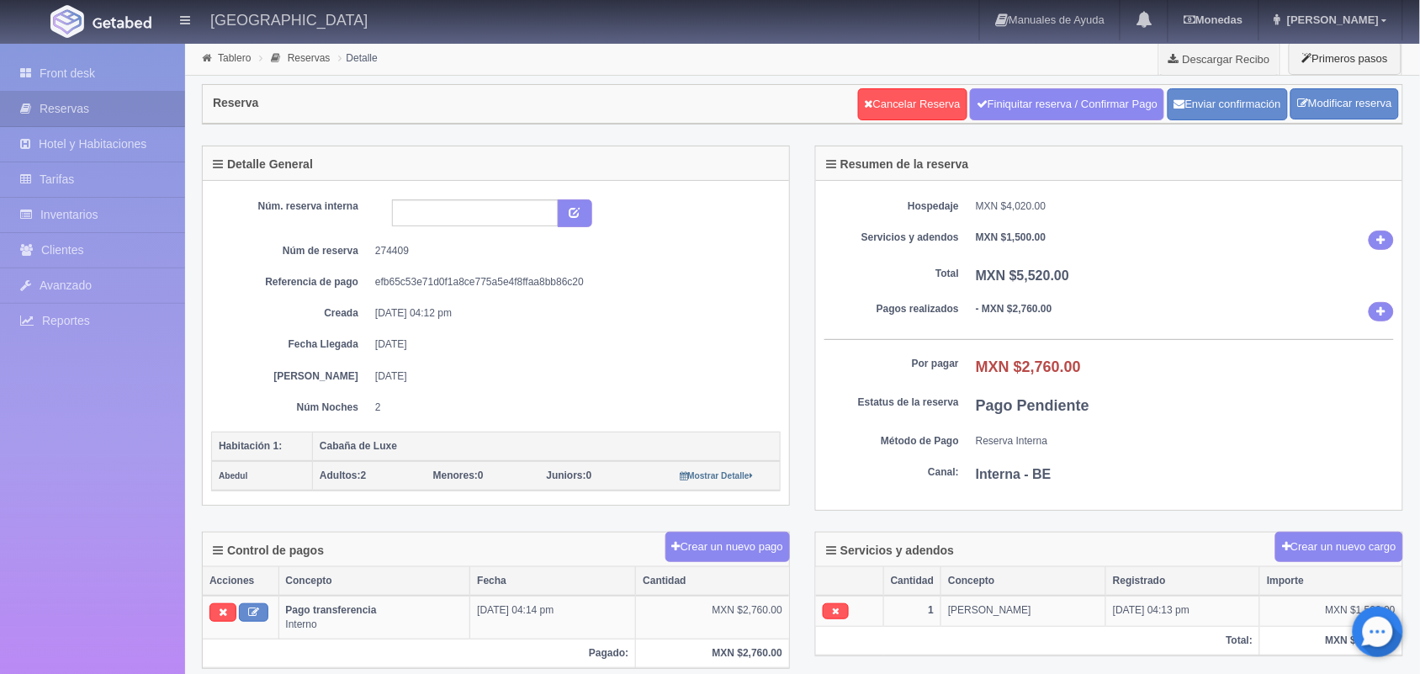
click at [101, 66] on link "Front desk" at bounding box center [92, 73] width 185 height 34
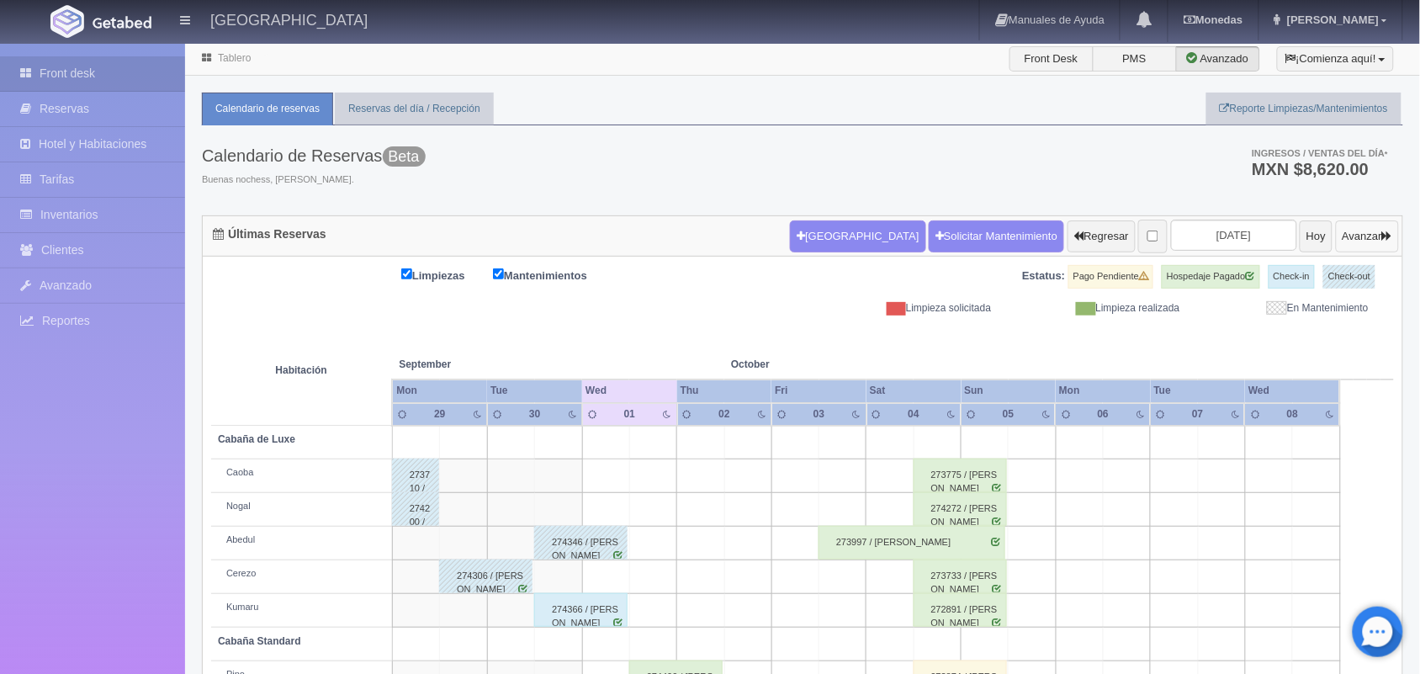
click at [1346, 225] on button "Avanzar" at bounding box center [1367, 236] width 63 height 32
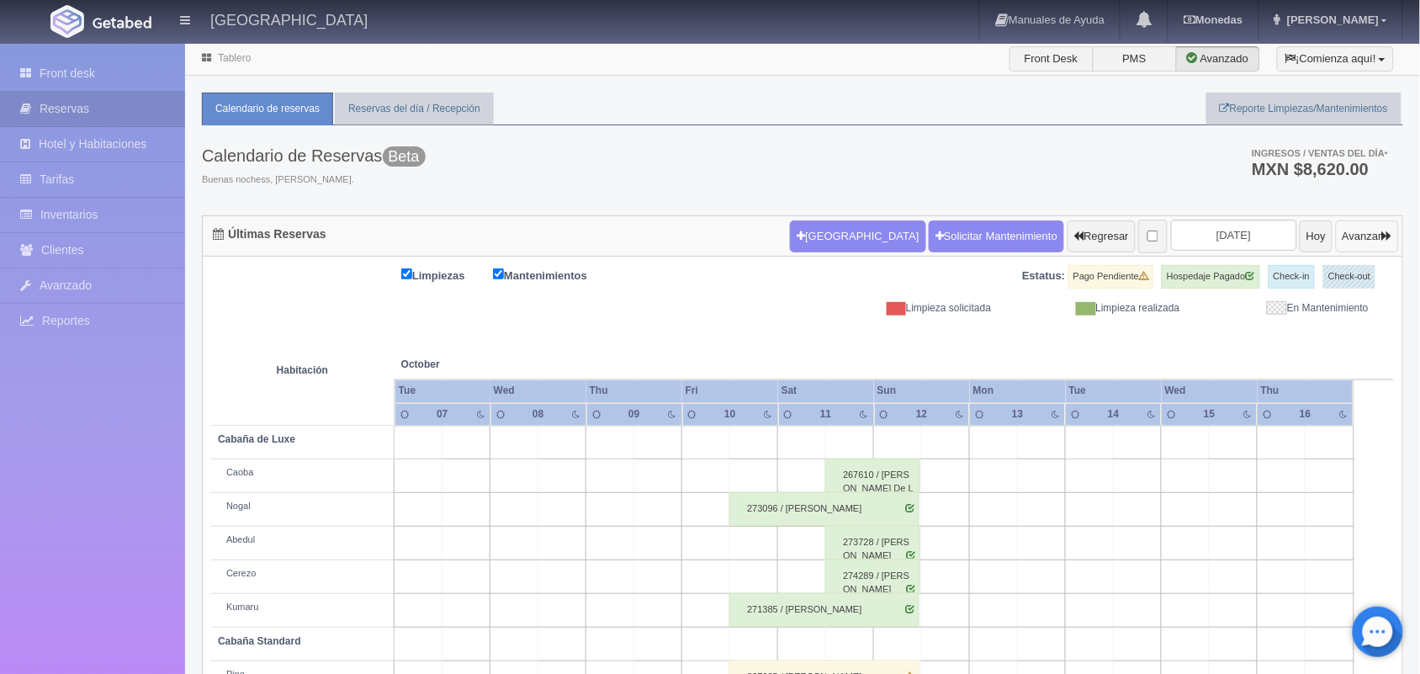
click at [1348, 229] on button "Avanzar" at bounding box center [1367, 236] width 63 height 32
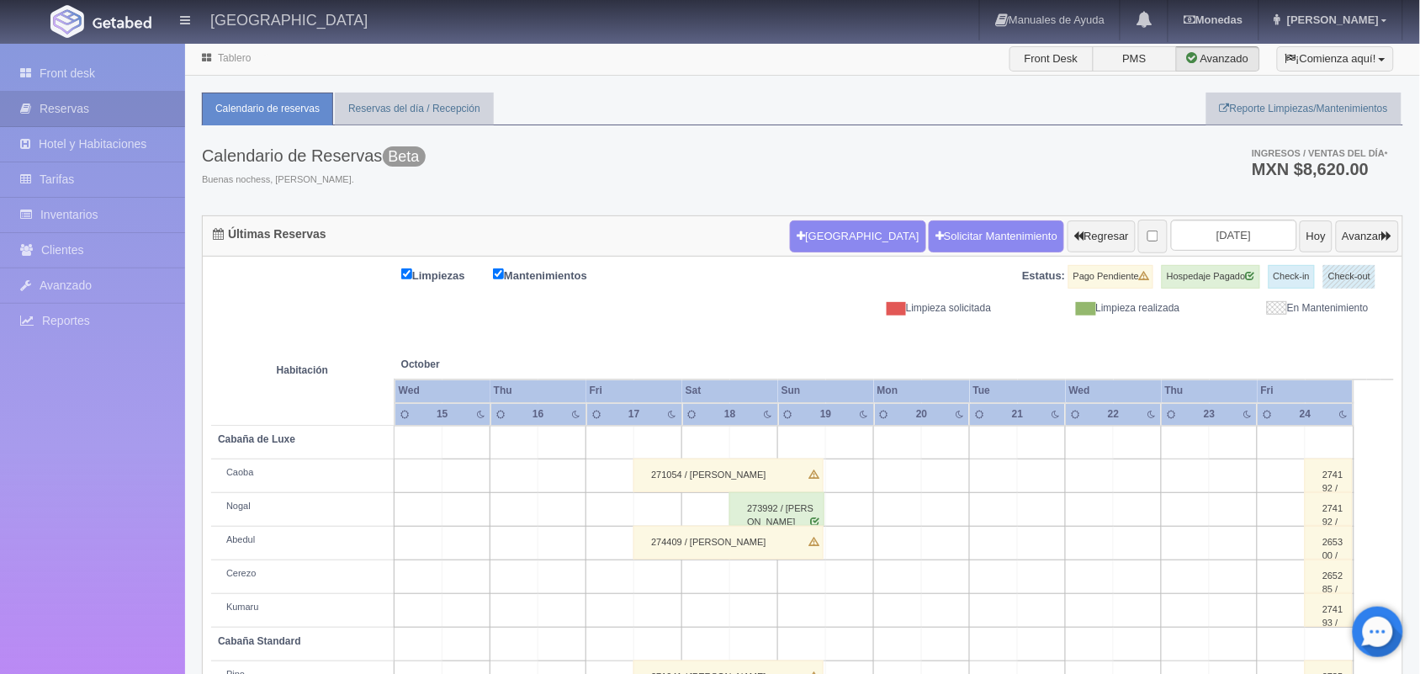
click at [724, 552] on div "274409 / Carlos Iván Ocampo lima" at bounding box center [729, 543] width 190 height 34
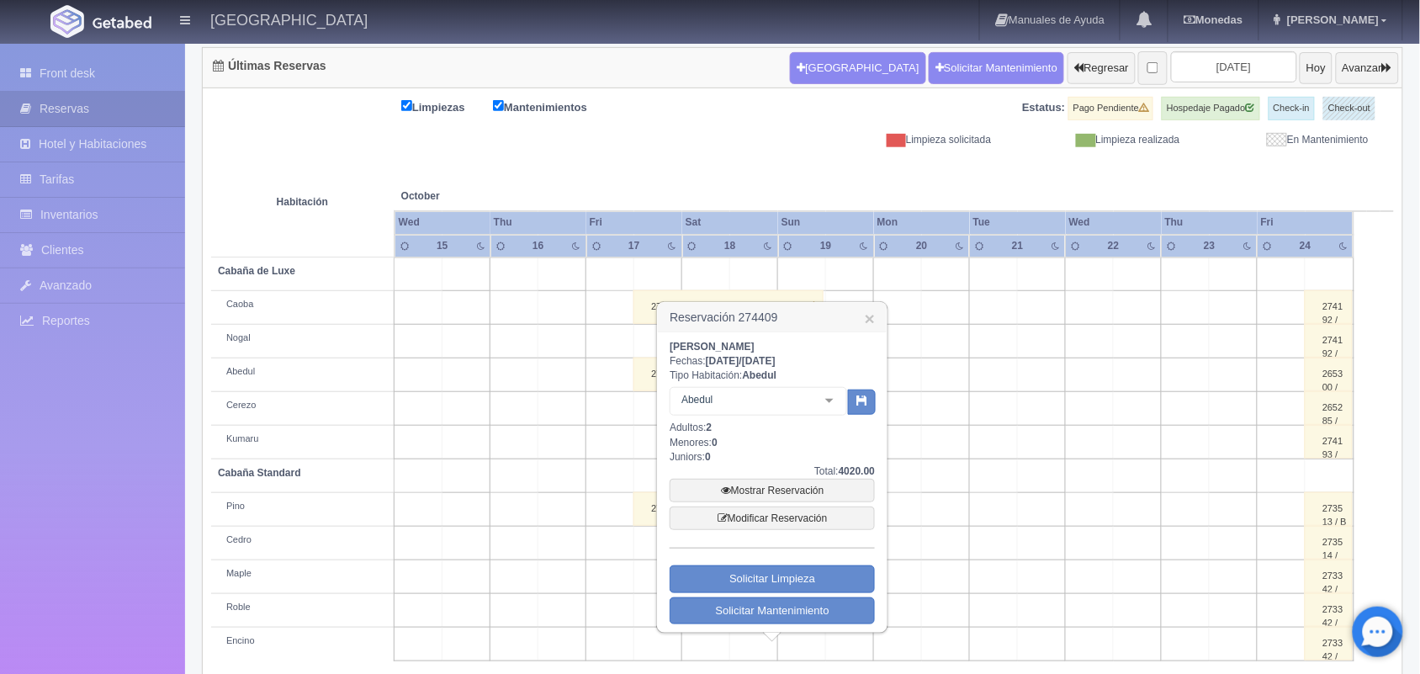
scroll to position [191, 0]
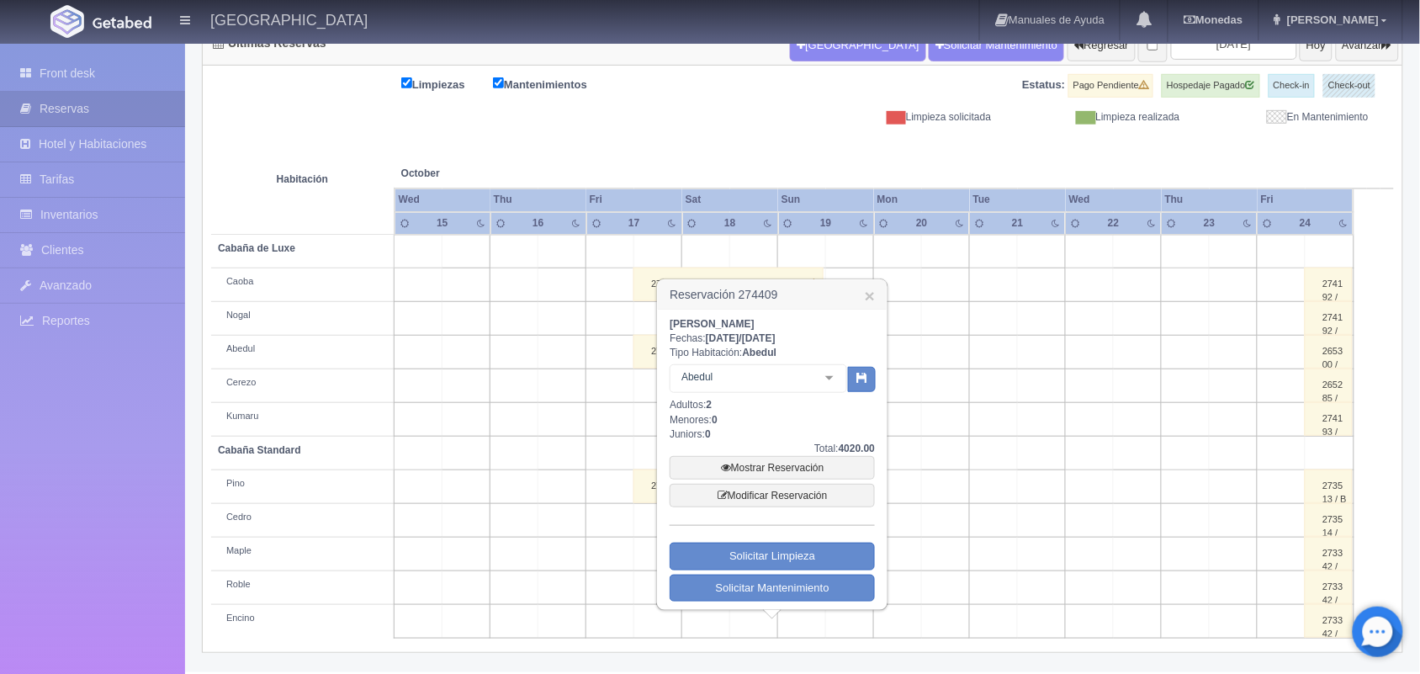
click at [1245, 583] on td at bounding box center [1234, 588] width 48 height 34
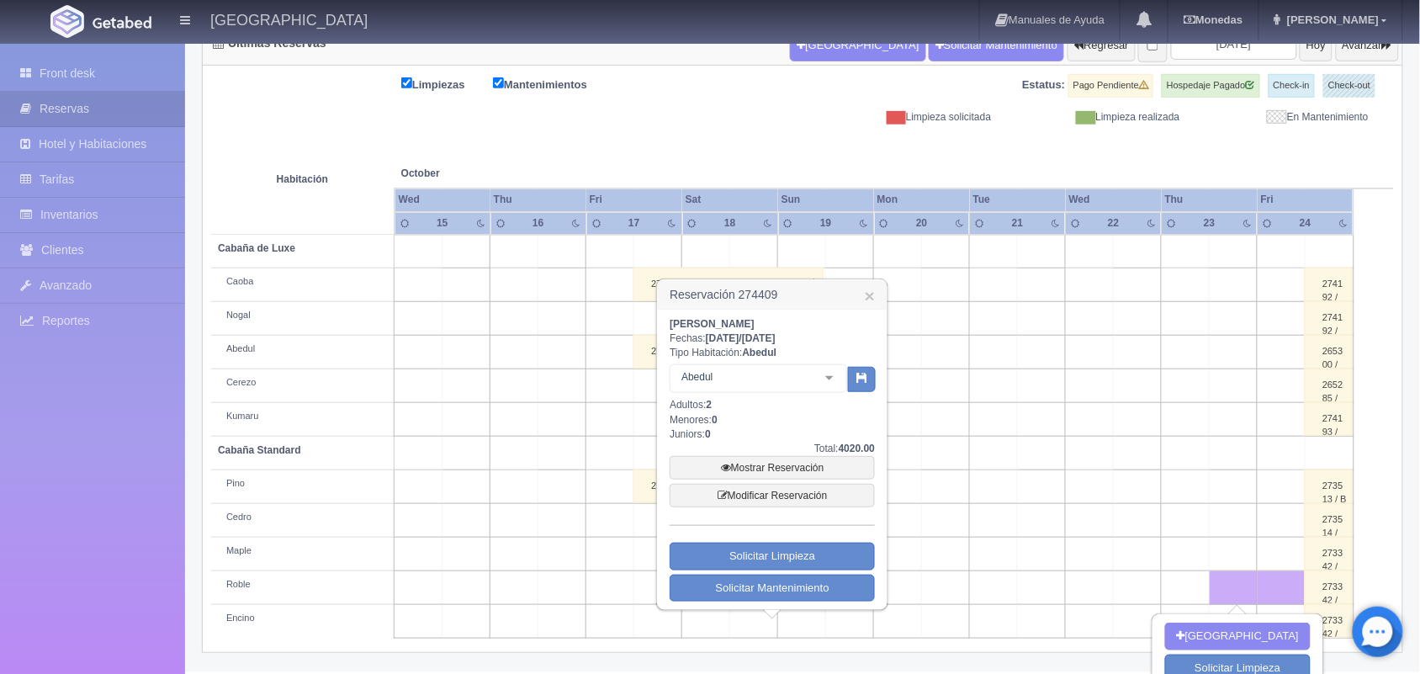
click at [980, 371] on td at bounding box center [994, 386] width 48 height 34
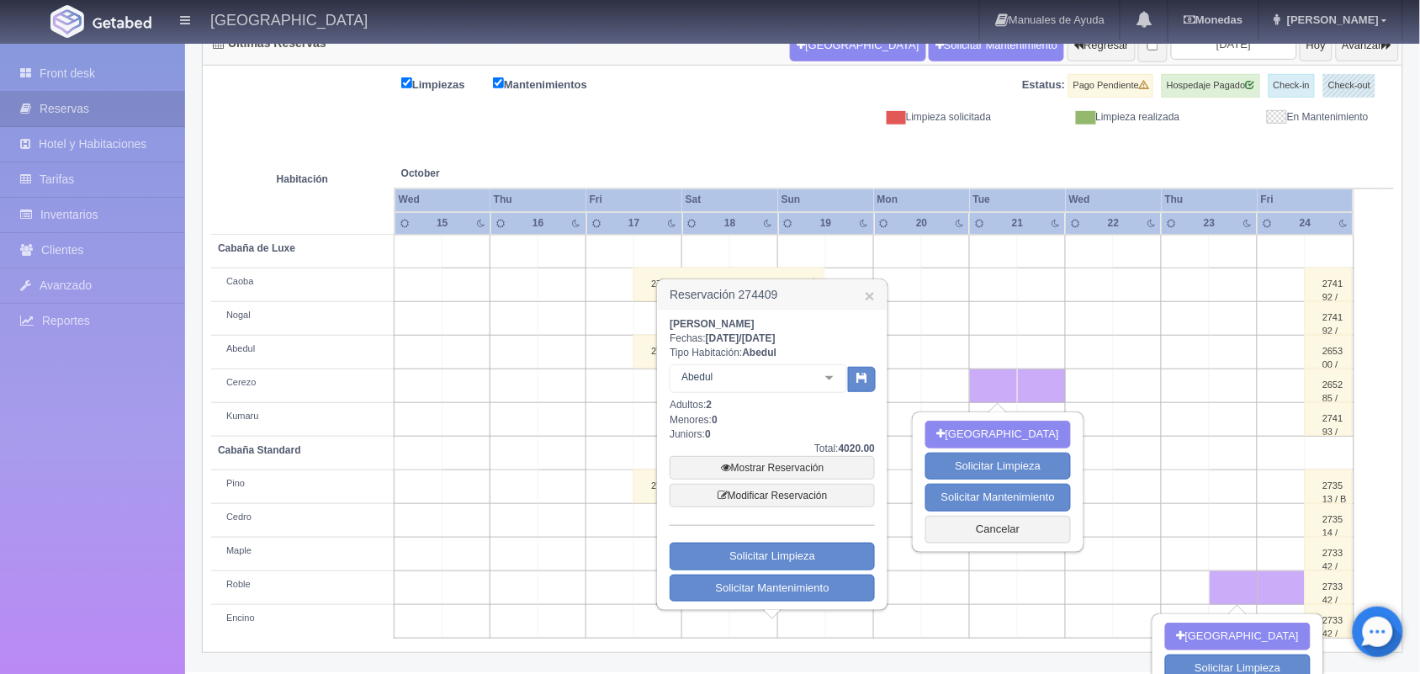
drag, startPoint x: 876, startPoint y: 301, endPoint x: 863, endPoint y: 296, distance: 13.6
click at [863, 296] on h3 "Reservación 274409 ×" at bounding box center [772, 294] width 229 height 29
click at [865, 295] on link "×" at bounding box center [870, 296] width 10 height 18
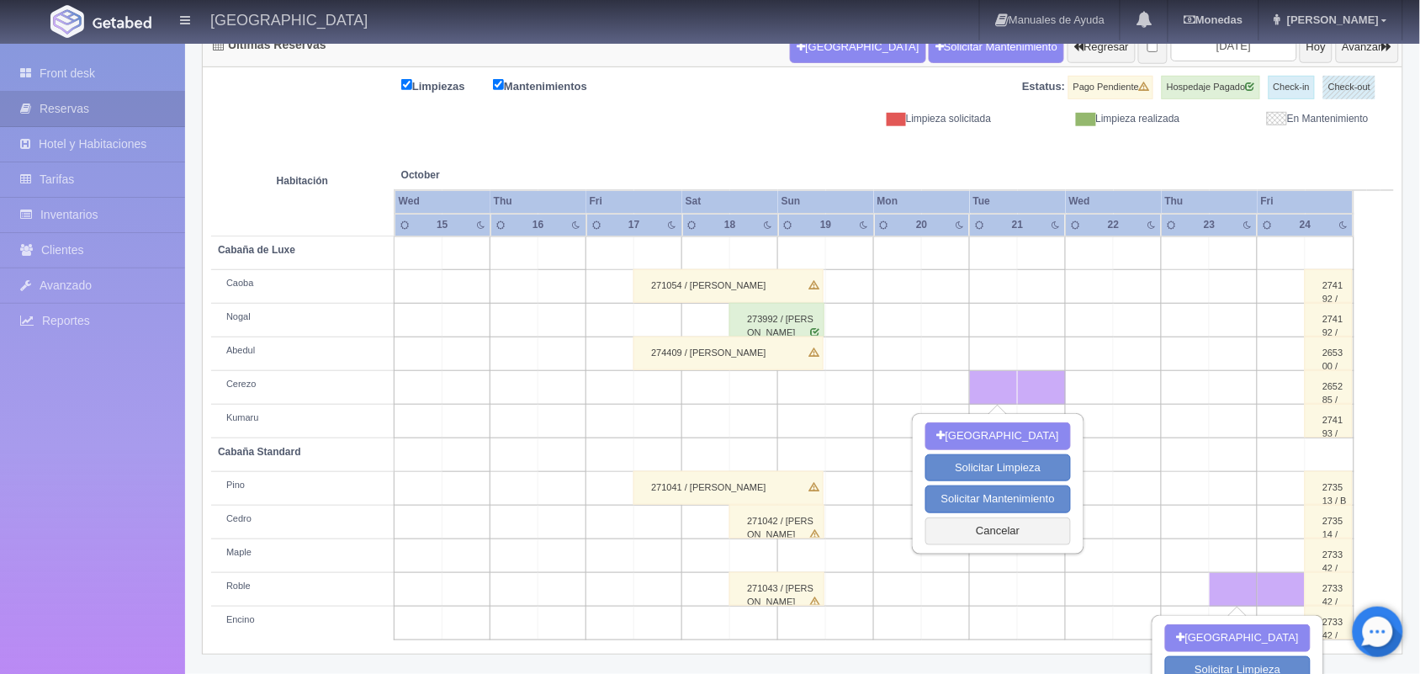
scroll to position [147, 0]
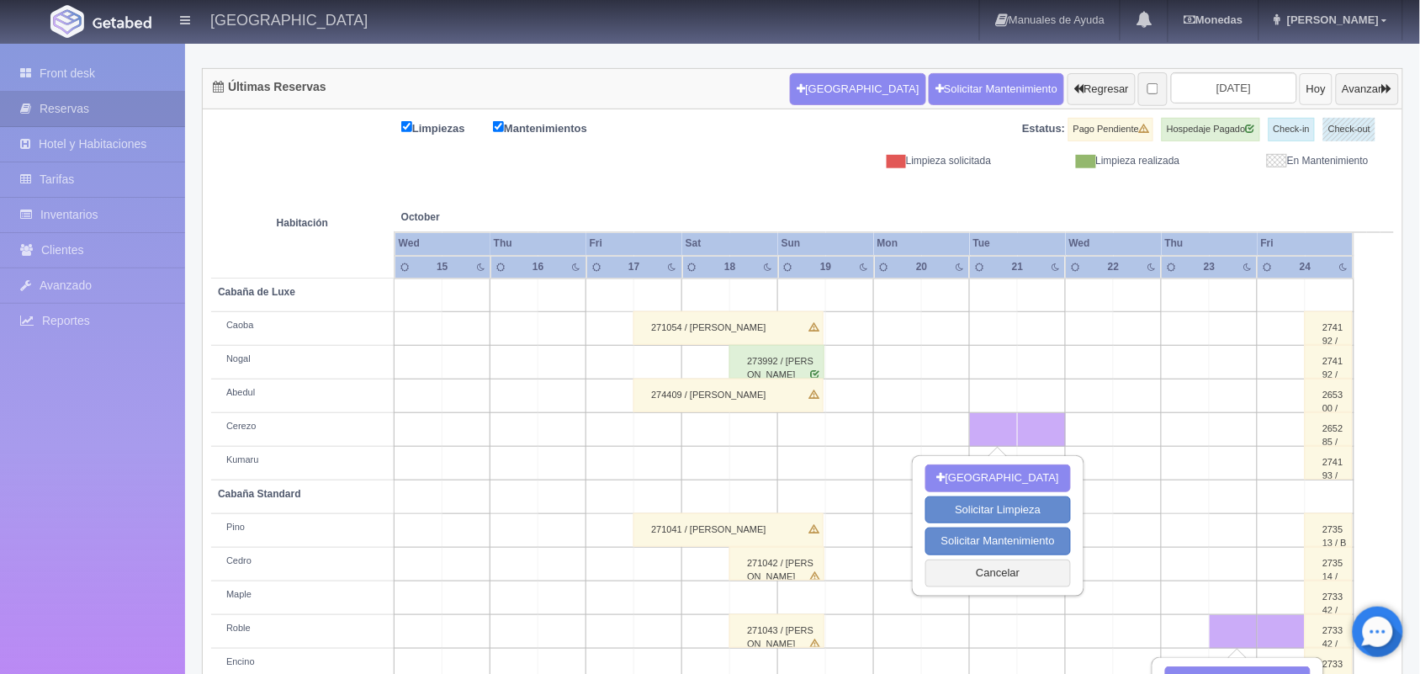
click at [1300, 93] on button "Hoy" at bounding box center [1316, 89] width 33 height 32
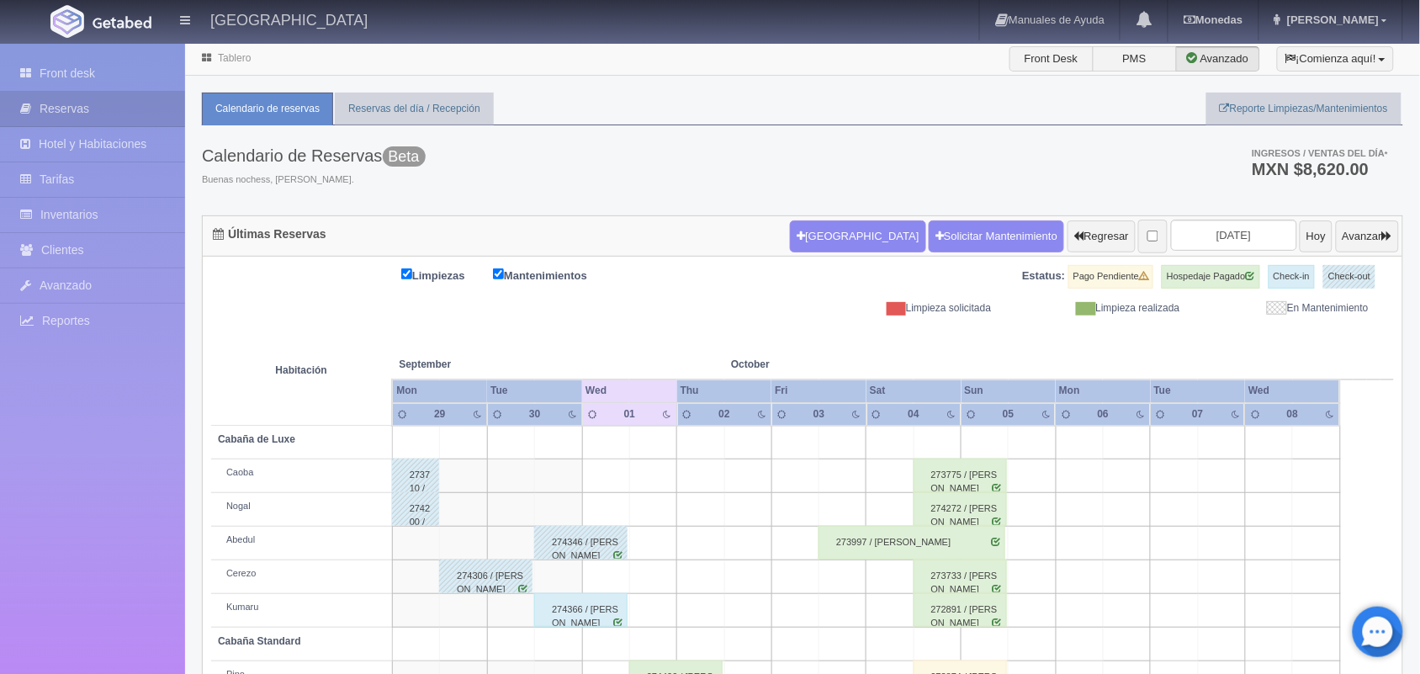
click at [1352, 342] on th at bounding box center [1346, 348] width 13 height 64
click at [1347, 244] on button "Avanzar" at bounding box center [1367, 236] width 63 height 32
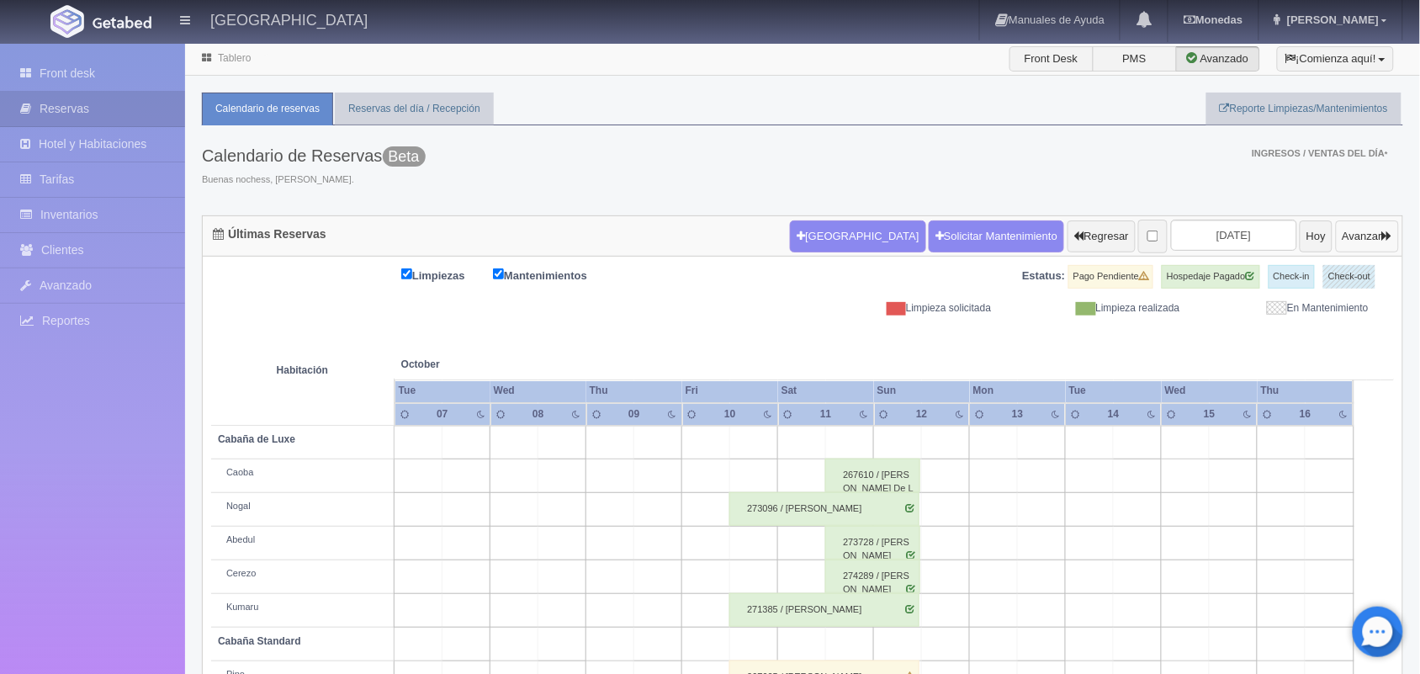
click at [1347, 244] on button "Avanzar" at bounding box center [1367, 236] width 63 height 32
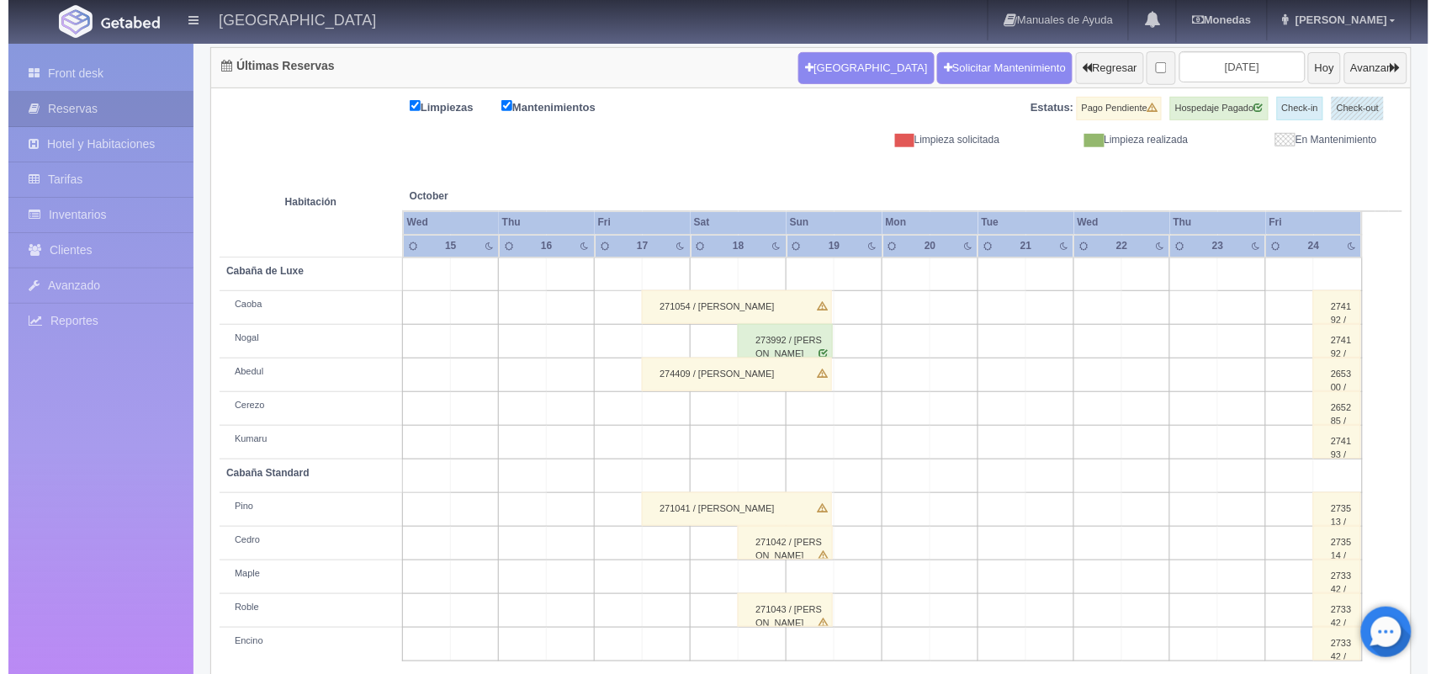
scroll to position [191, 0]
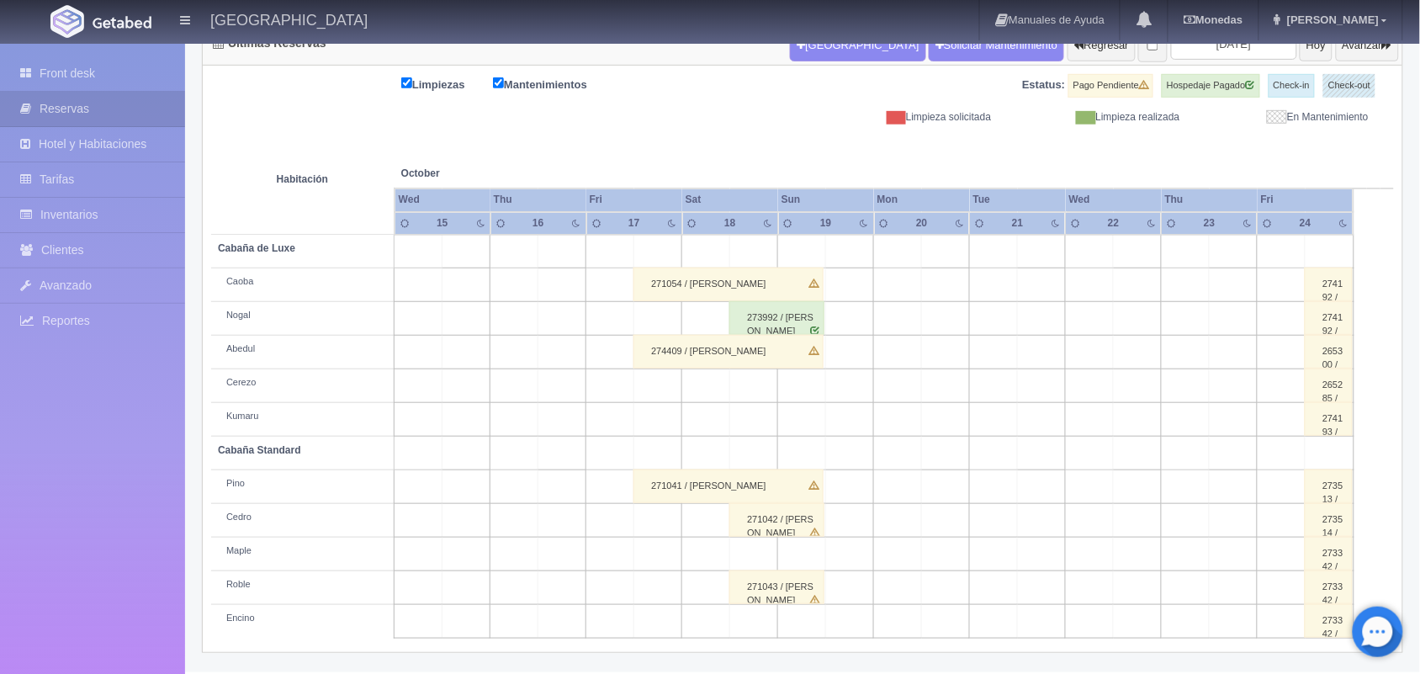
click at [736, 384] on td at bounding box center [754, 386] width 48 height 34
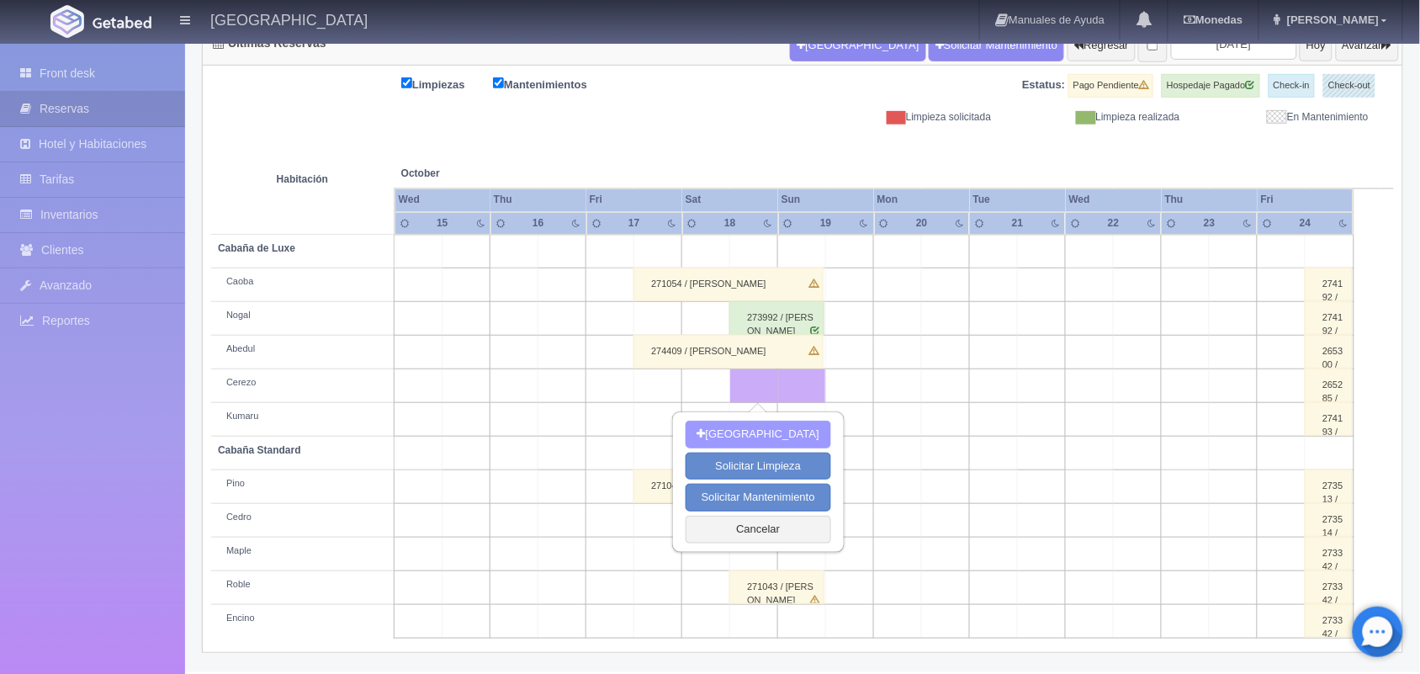
click at [766, 438] on button "[GEOGRAPHIC_DATA]" at bounding box center [759, 435] width 146 height 28
type input "18-10-2025"
type input "19-10-2025"
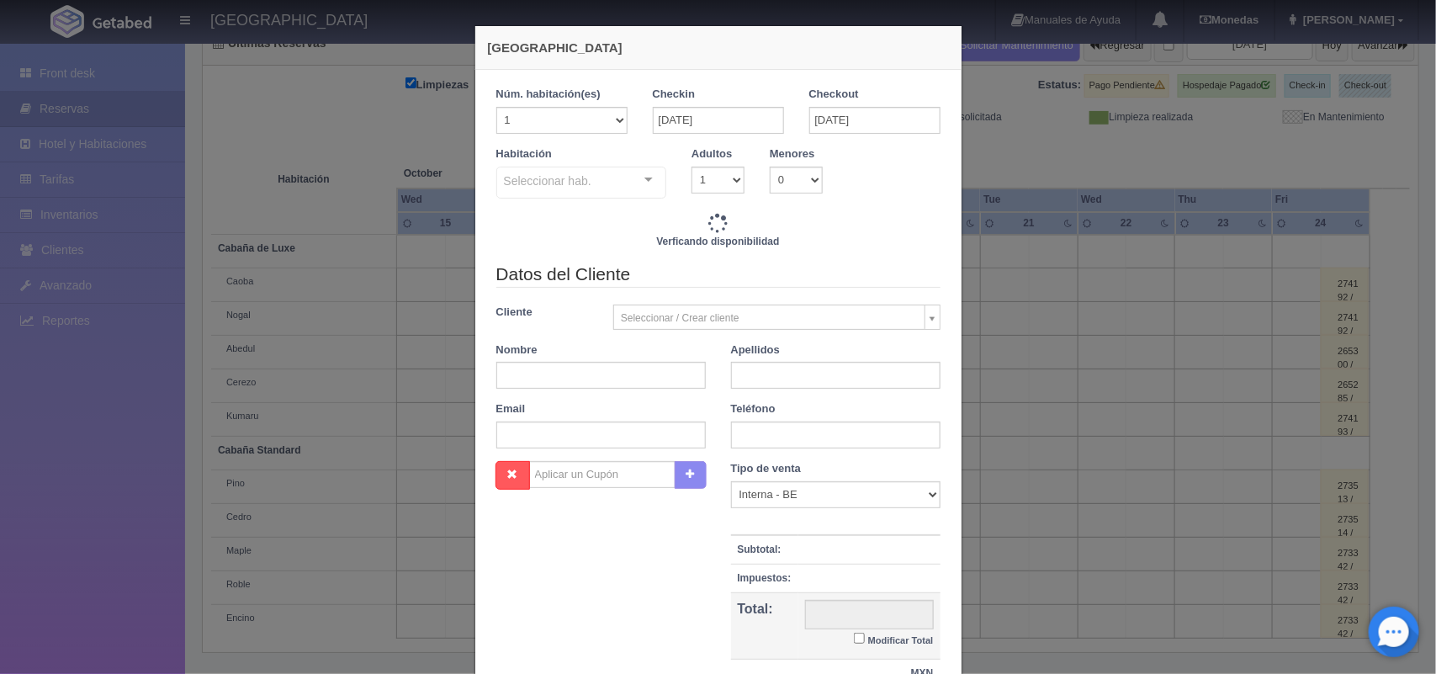
checkbox input "false"
type input "2220.00"
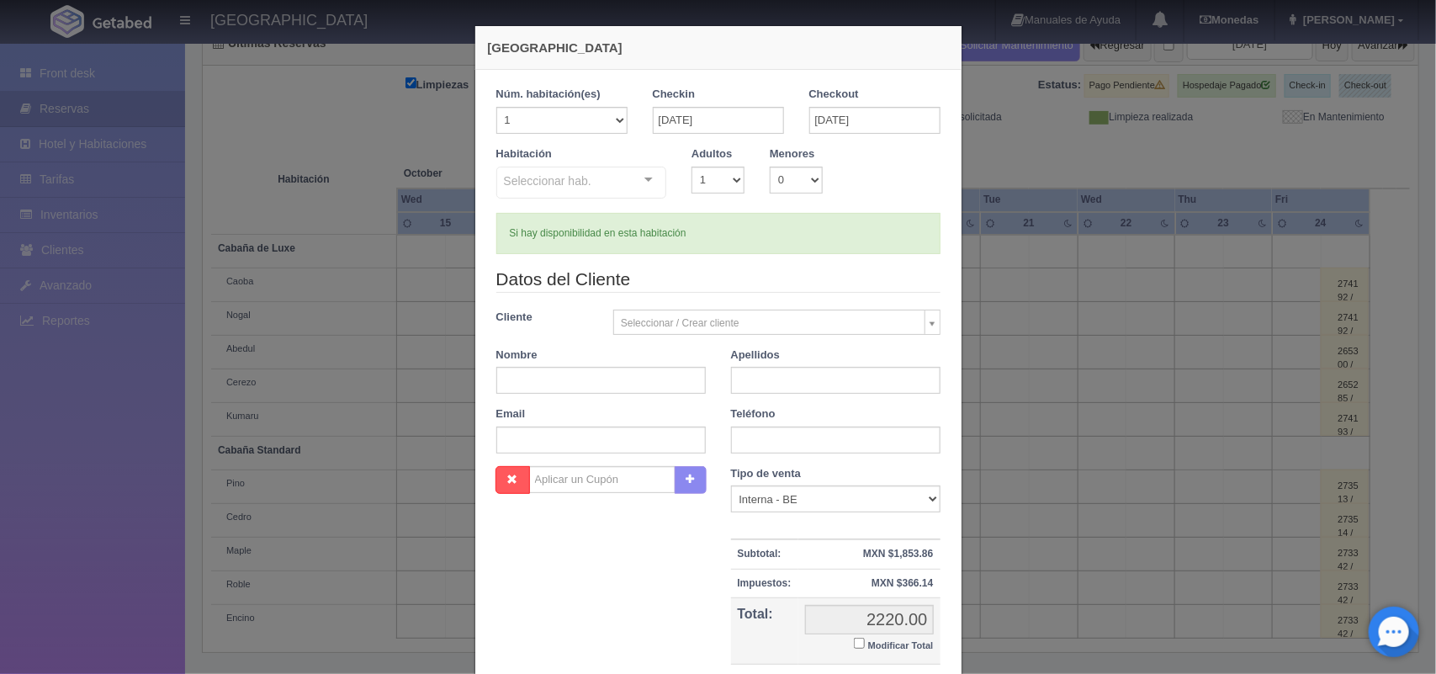
checkbox input "false"
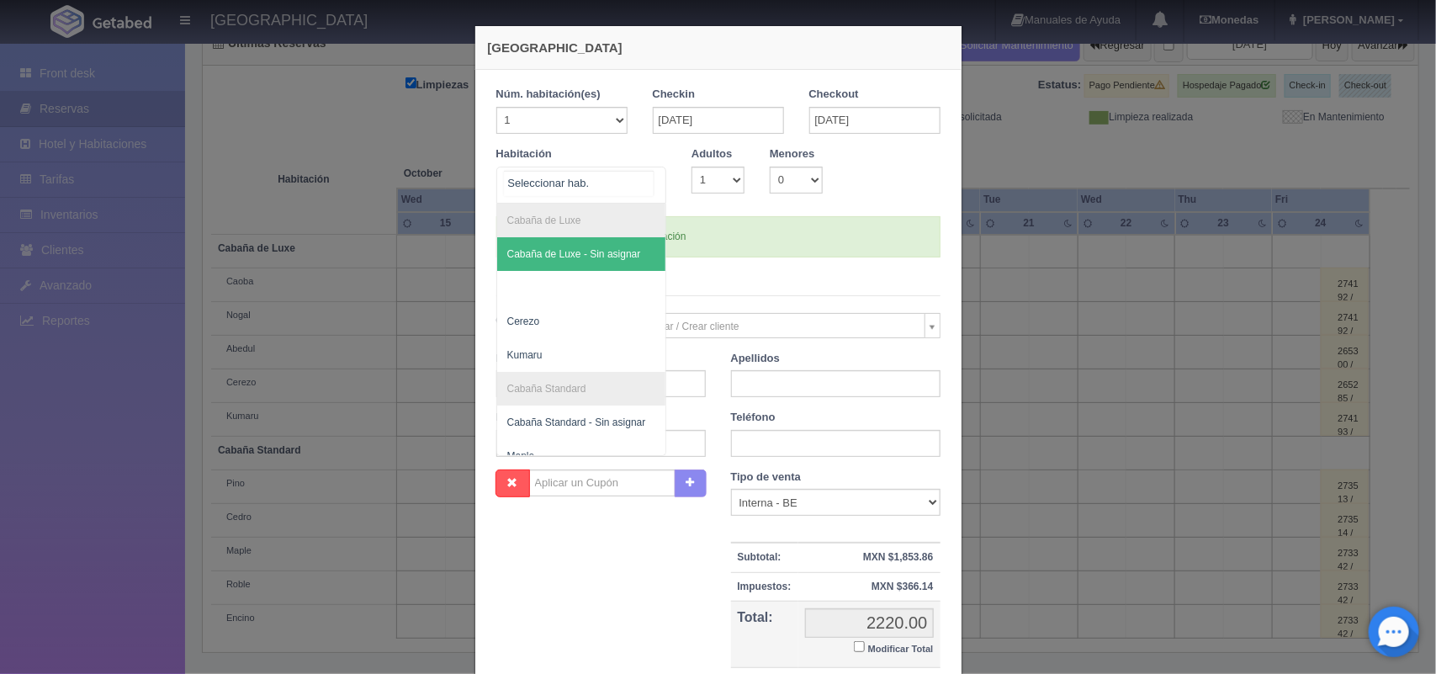
click at [628, 183] on div "Cabaña de Luxe Cabaña de Luxe - Sin asignar Cerezo Kumaru Cabaña Standard Cabañ…" at bounding box center [581, 185] width 171 height 37
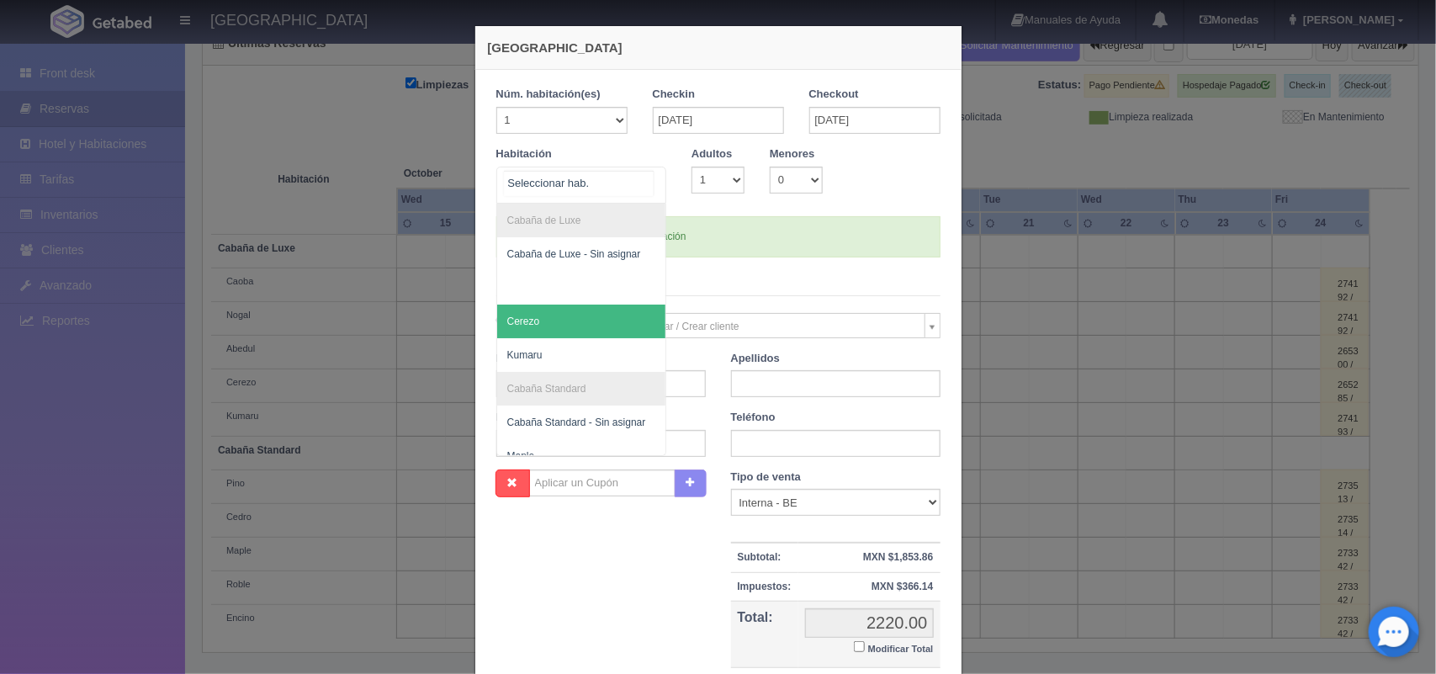
click at [554, 316] on span "Cerezo" at bounding box center [581, 322] width 169 height 34
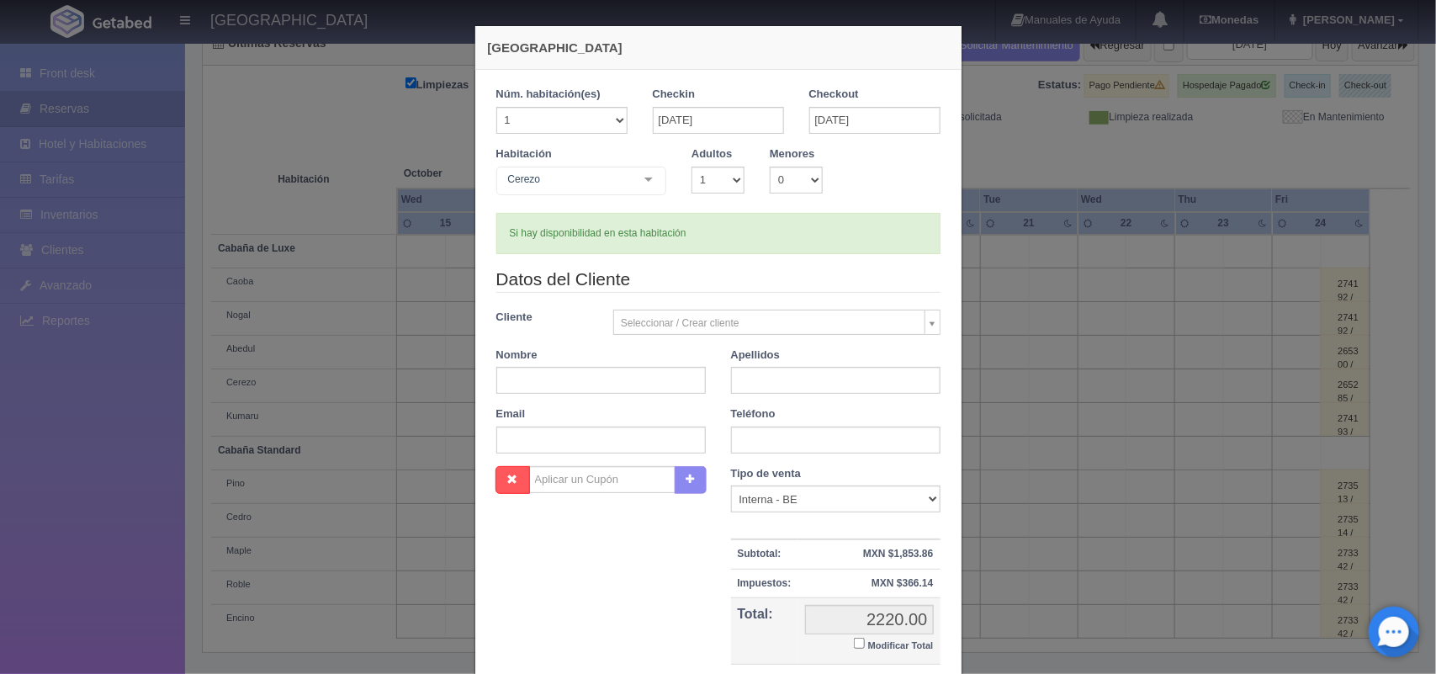
checkbox input "false"
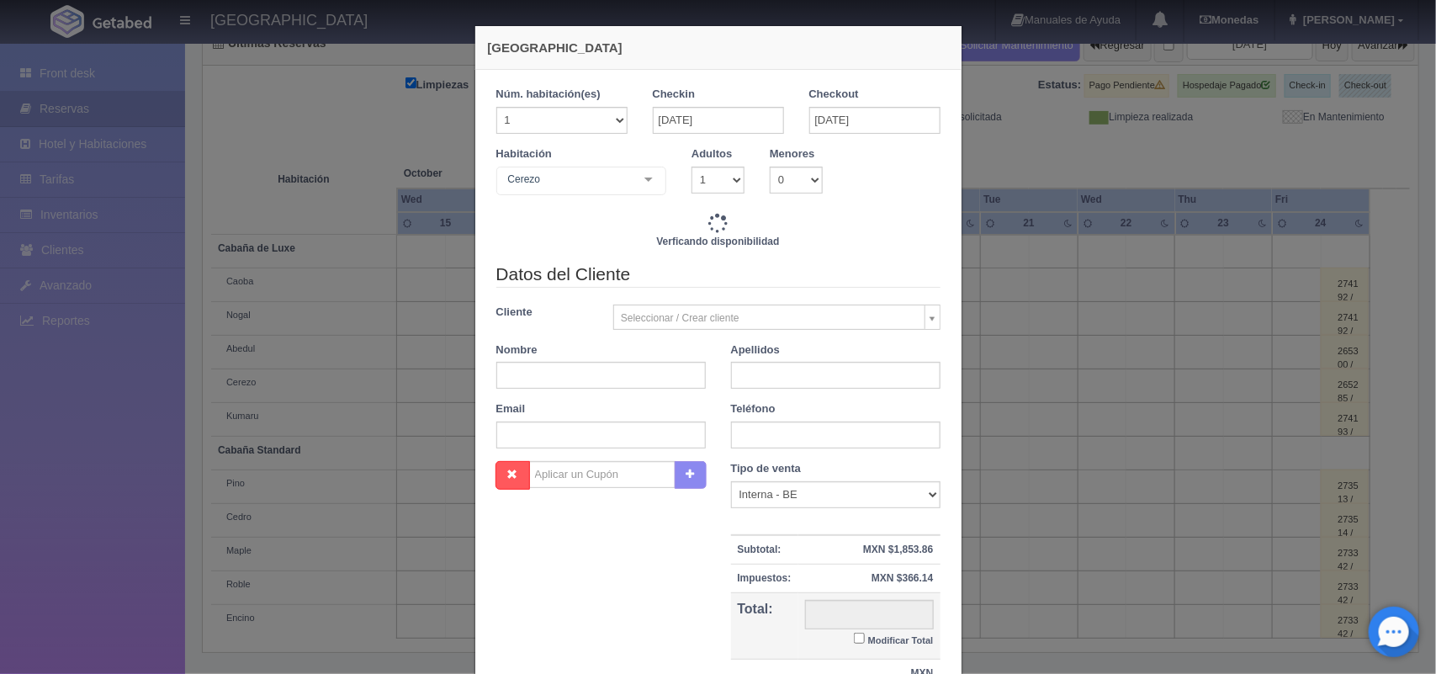
click at [693, 318] on body "Hotel Xacallan Manuales de Ayuda Actualizaciones recientes Monedas Tipo de camb…" at bounding box center [718, 261] width 1436 height 821
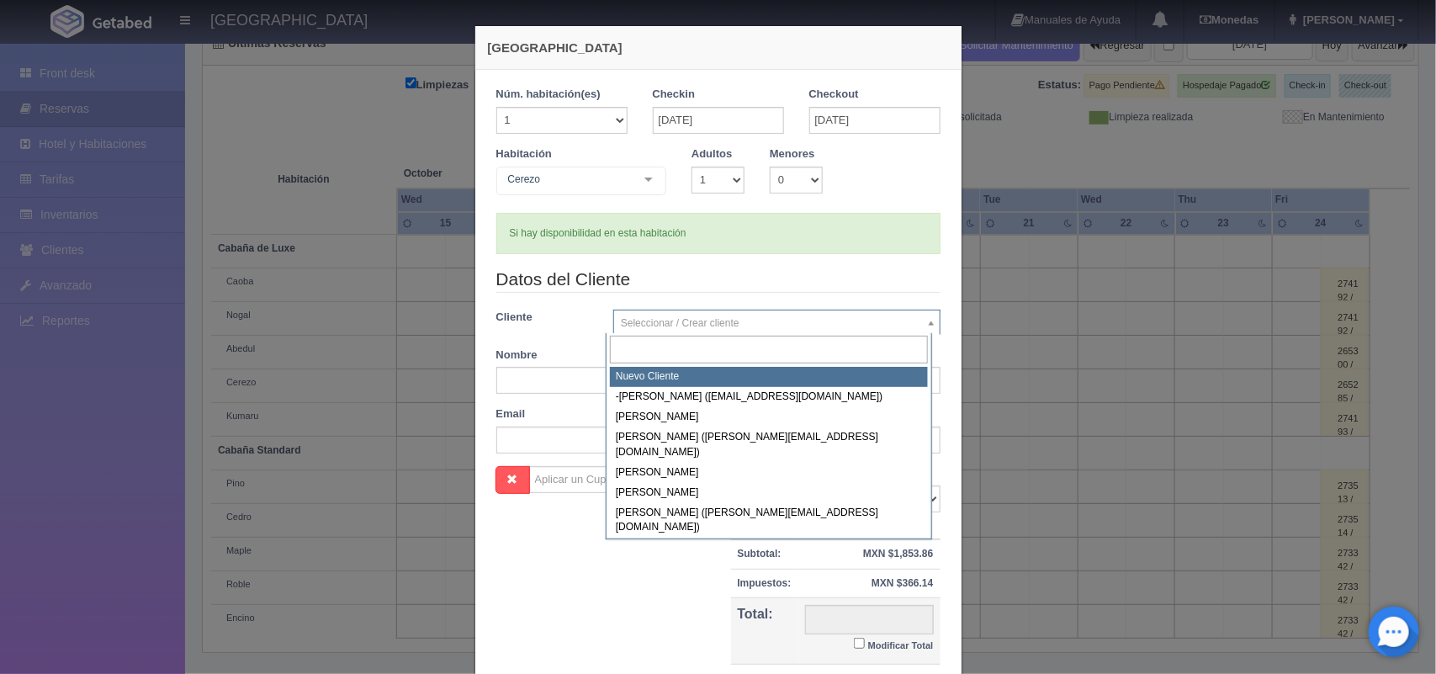
type input "2220.00"
checkbox input "false"
select select "-1"
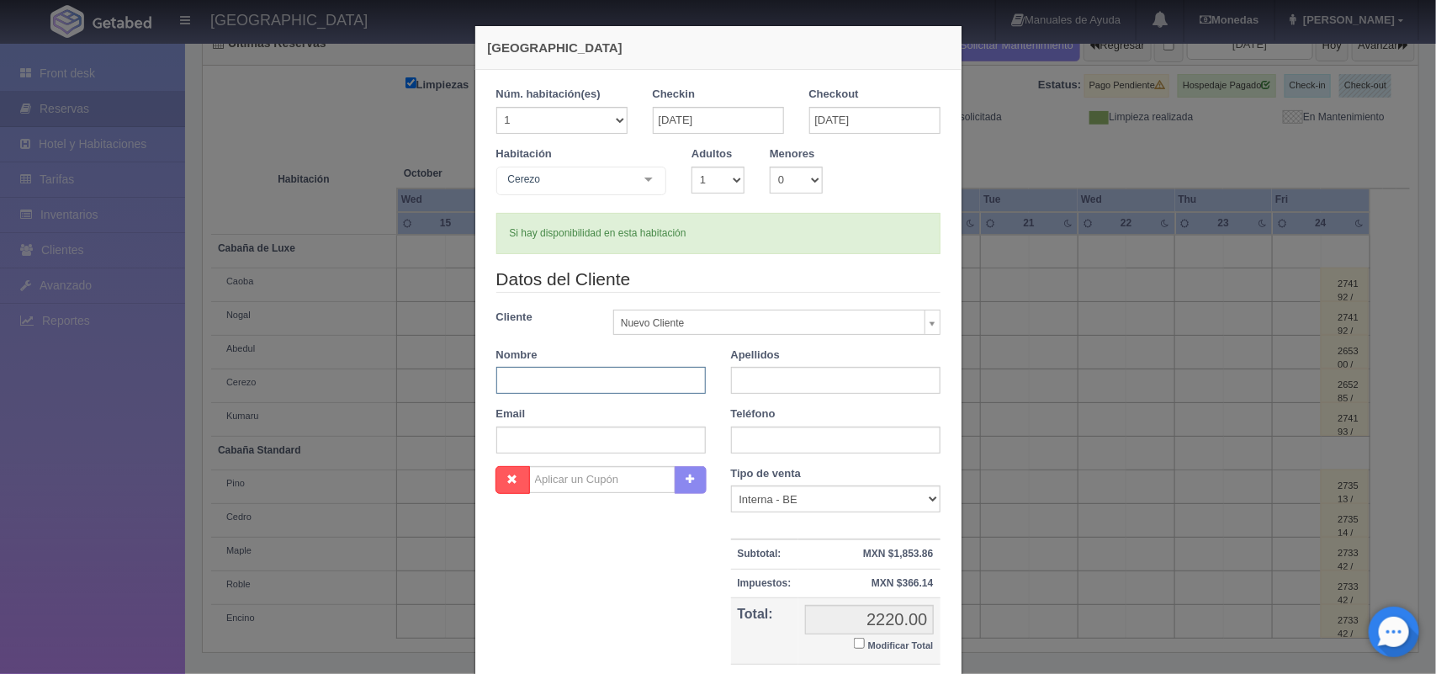
click at [603, 380] on input "text" at bounding box center [601, 380] width 210 height 27
type input "Andres Jesus"
click at [814, 379] on input "text" at bounding box center [836, 380] width 210 height 27
type input "Hernandez Urbina"
click at [606, 438] on input "text" at bounding box center [601, 440] width 210 height 27
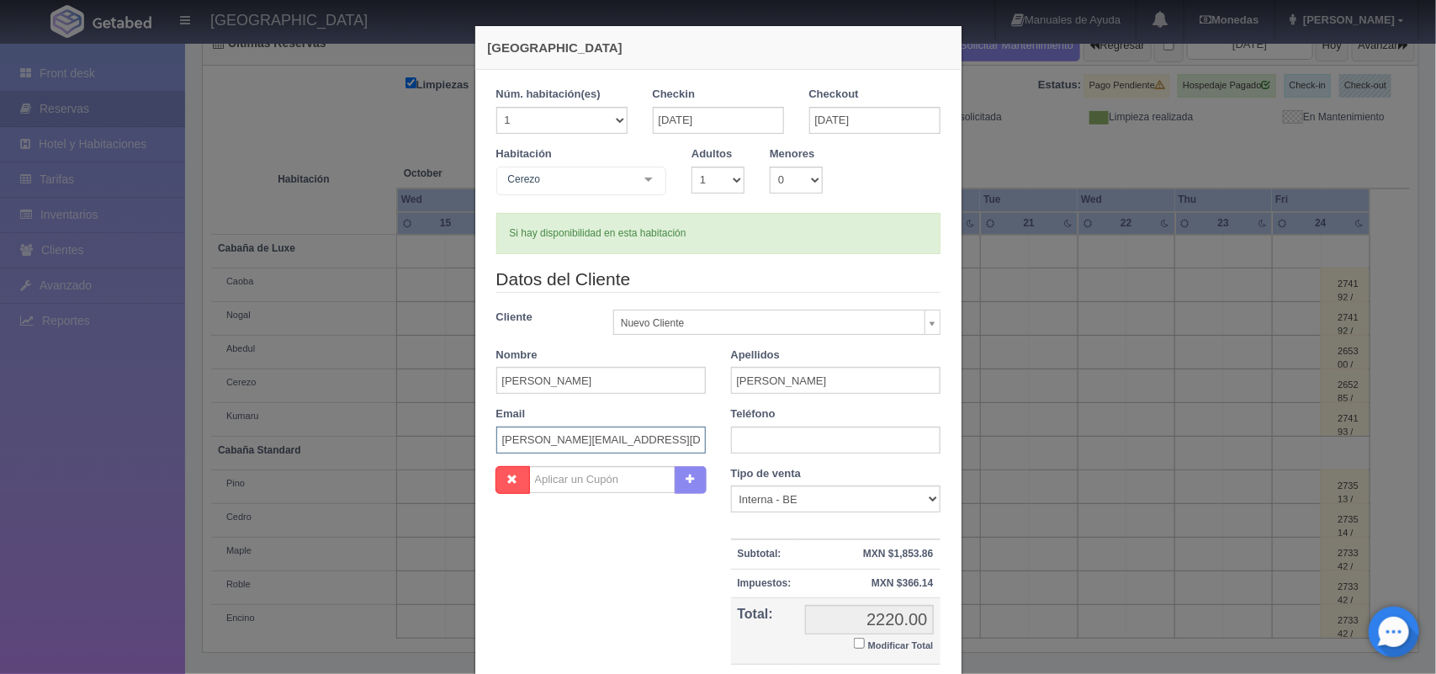
click at [514, 442] on input "ely.ft@hotmail.com" at bounding box center [601, 440] width 210 height 27
click at [523, 442] on input "ely.ft@hotmail.com" at bounding box center [601, 440] width 210 height 27
click at [518, 442] on input "ely.ft@hotmail.com" at bounding box center [601, 440] width 210 height 27
click at [600, 443] on input "ceci_mateus@hotmail.com" at bounding box center [601, 440] width 210 height 27
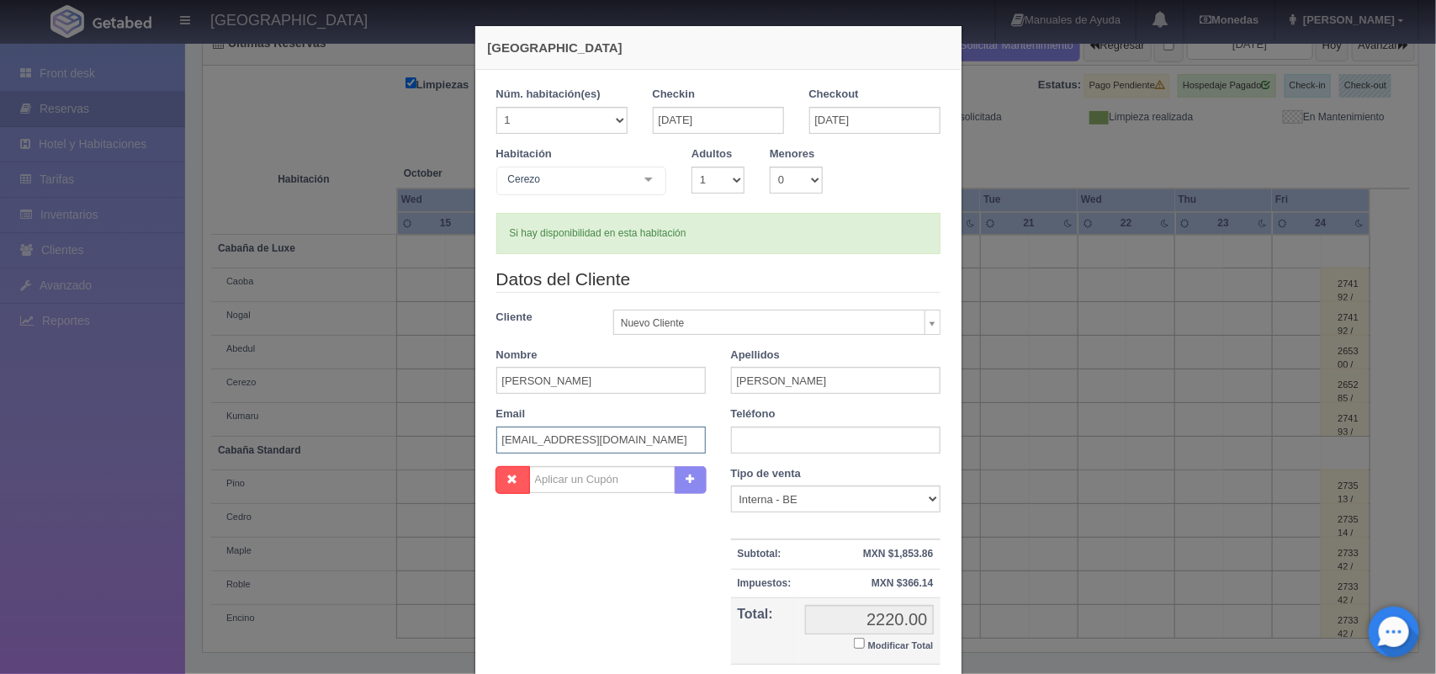
click at [606, 438] on input "ceci_mateus@hotmail.com" at bounding box center [601, 440] width 210 height 27
type input "ceci_mateus@outlook.com"
click at [831, 442] on input "text" at bounding box center [836, 440] width 210 height 27
type input "5569092813"
click at [910, 649] on small "Modificar Total" at bounding box center [901, 645] width 66 height 10
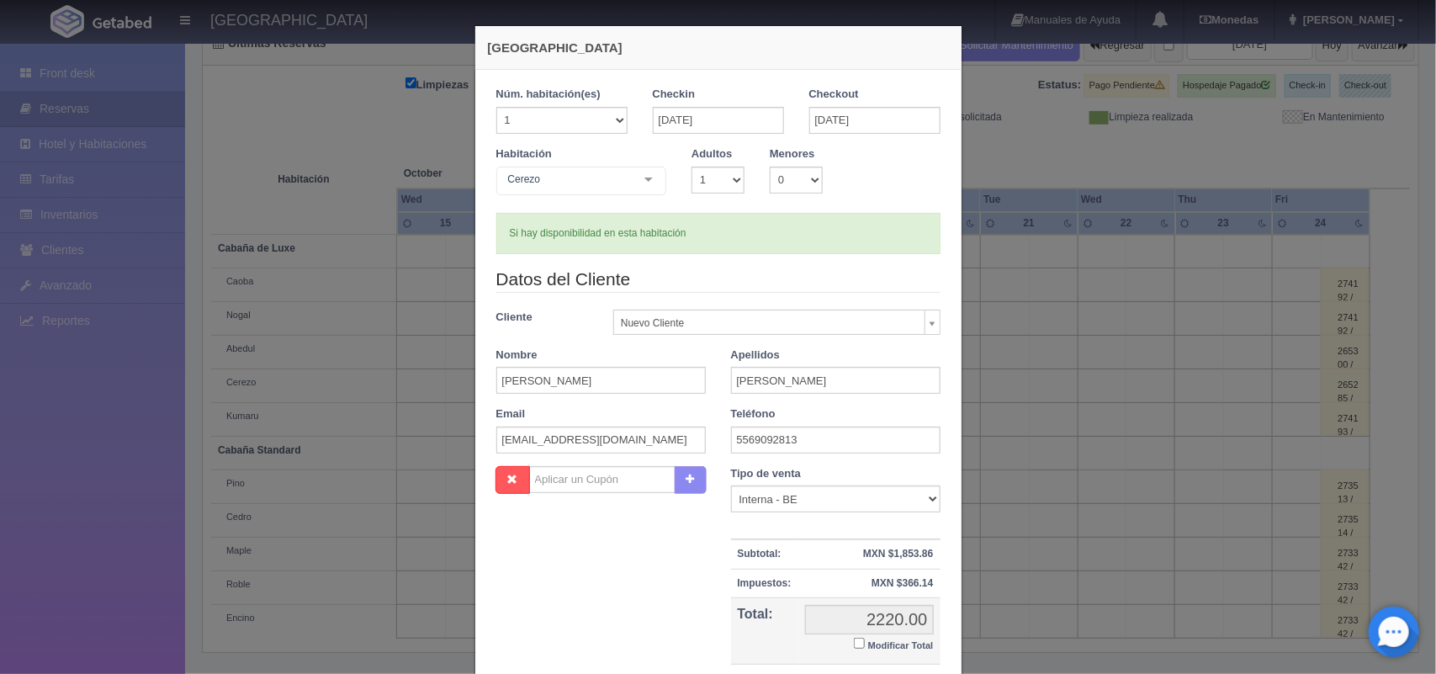
click at [865, 649] on input "Modificar Total" at bounding box center [859, 643] width 11 height 11
checkbox input "true"
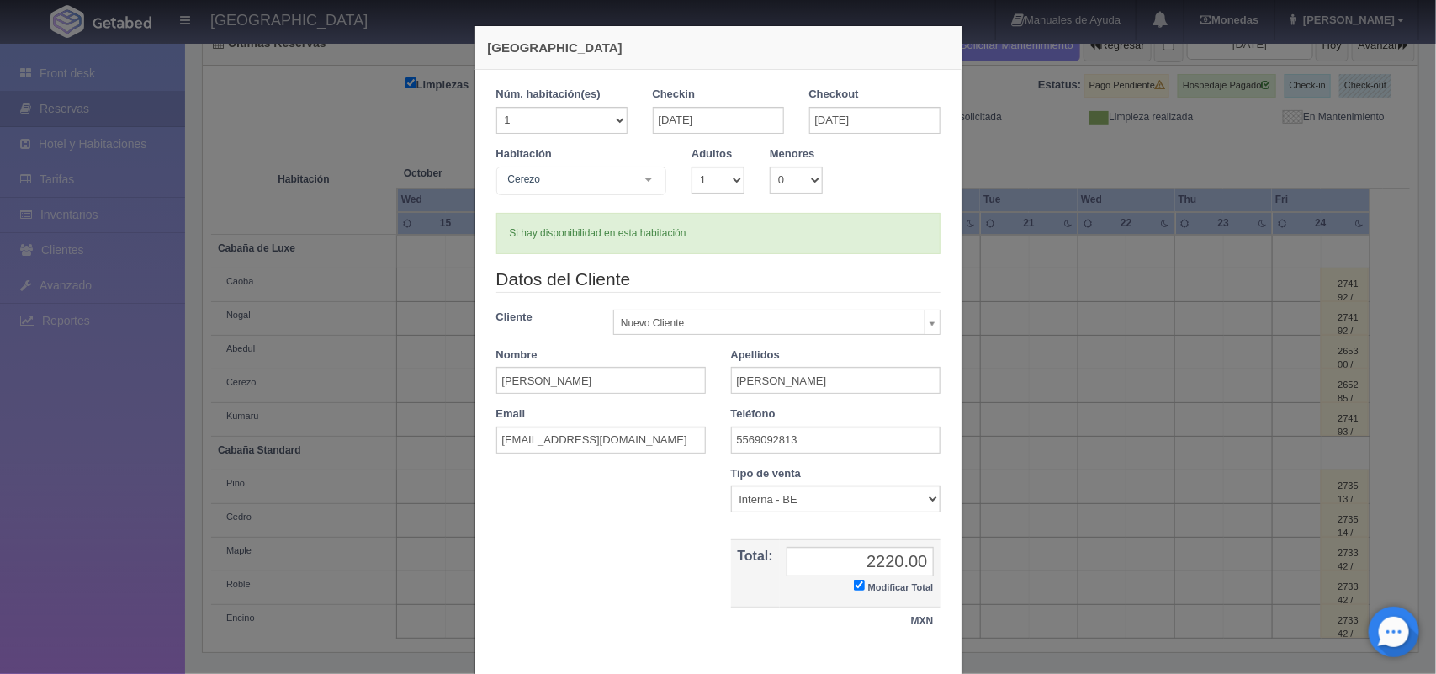
click at [623, 598] on div "Nombre Cupón : Descuentos : Tipo de venta Correo Electronico Interna - BE Llama…" at bounding box center [719, 559] width 470 height 187
click at [873, 558] on input "2220.00" at bounding box center [860, 561] width 147 height 29
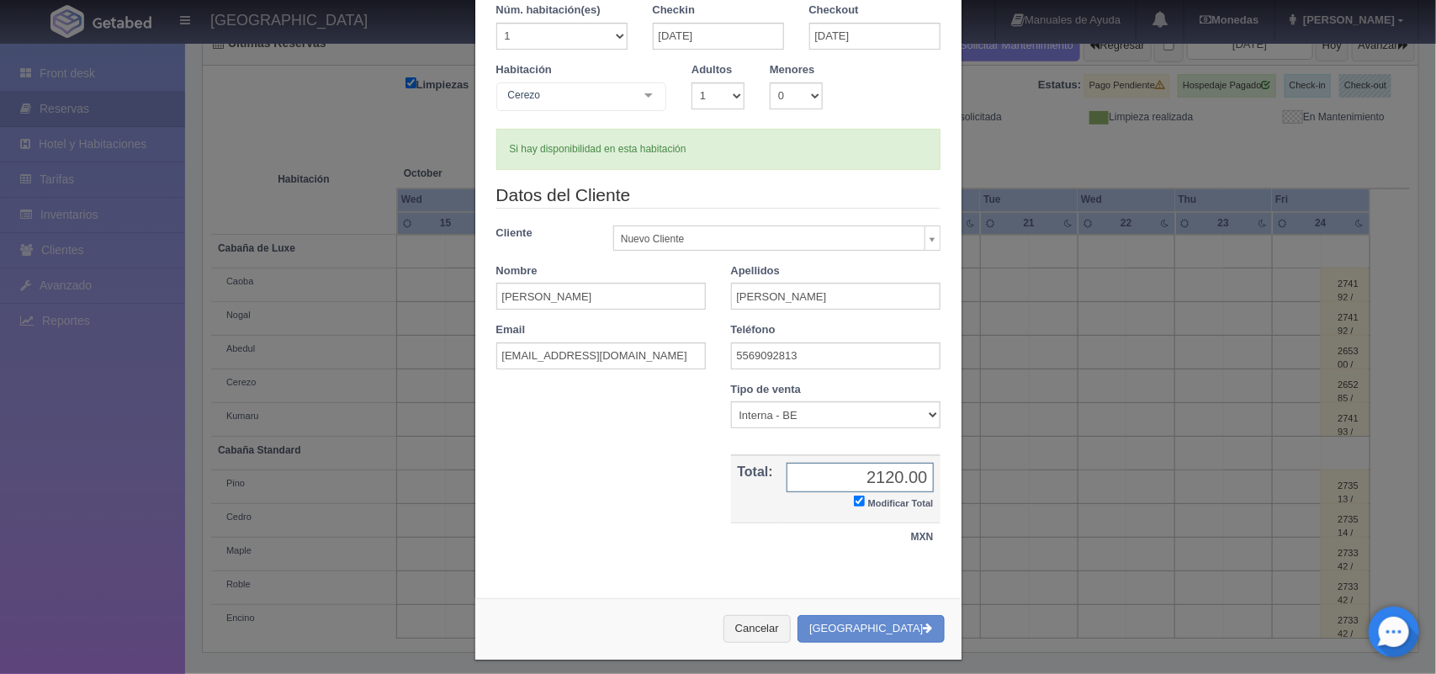
scroll to position [97, 0]
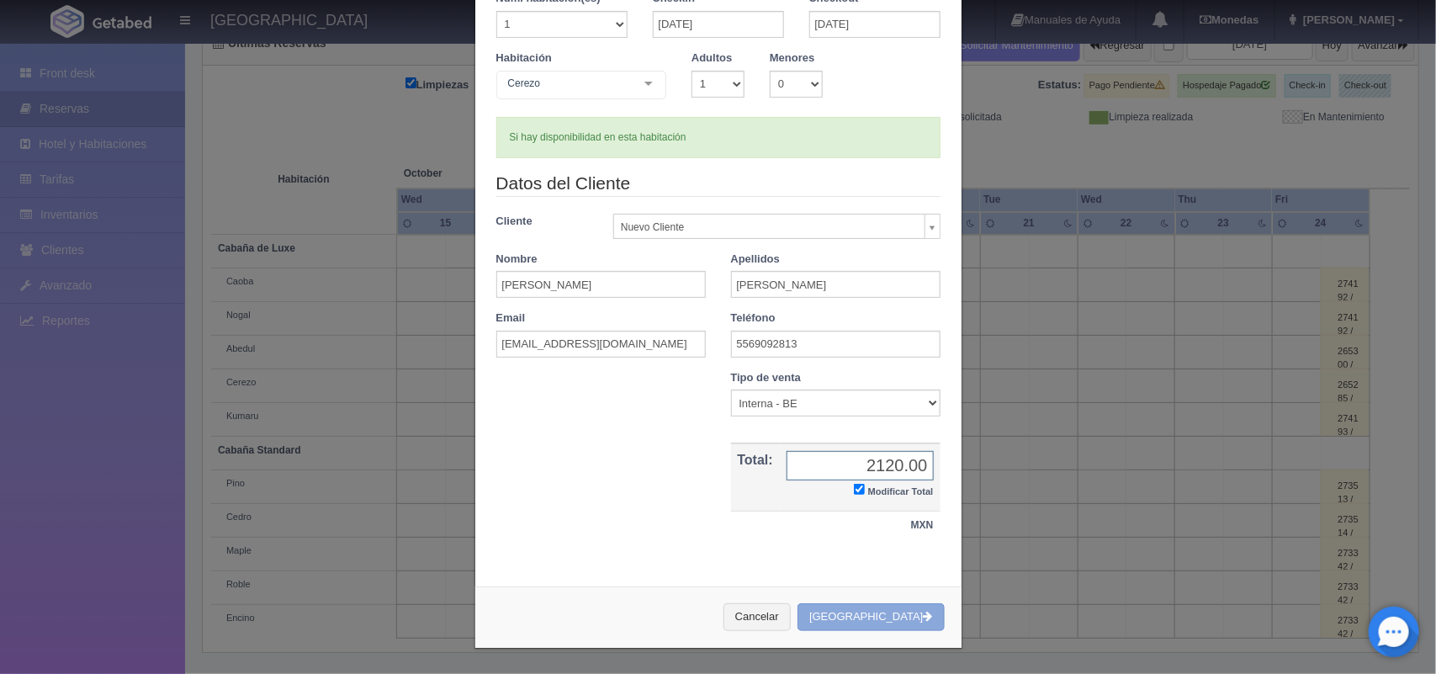
type input "2120.00"
click at [876, 620] on button "[GEOGRAPHIC_DATA]" at bounding box center [871, 617] width 146 height 28
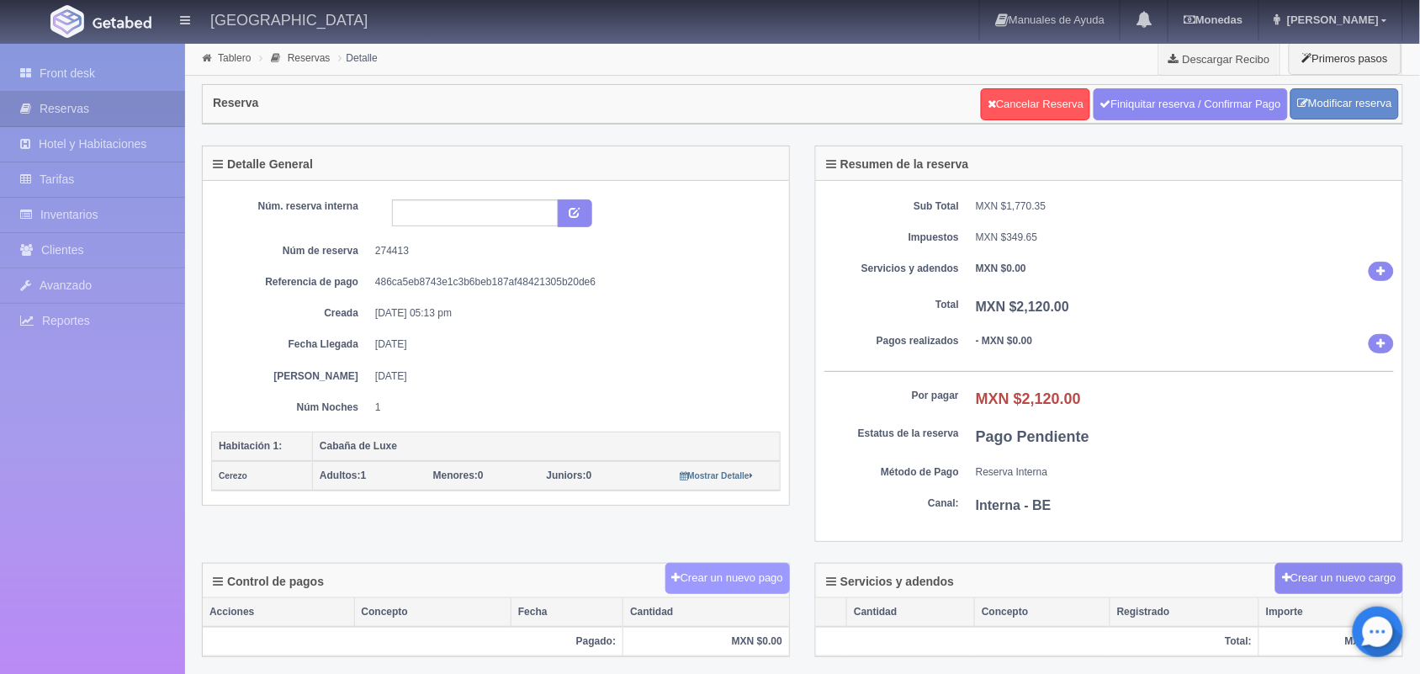
click at [745, 586] on button "Crear un nuevo pago" at bounding box center [728, 578] width 125 height 31
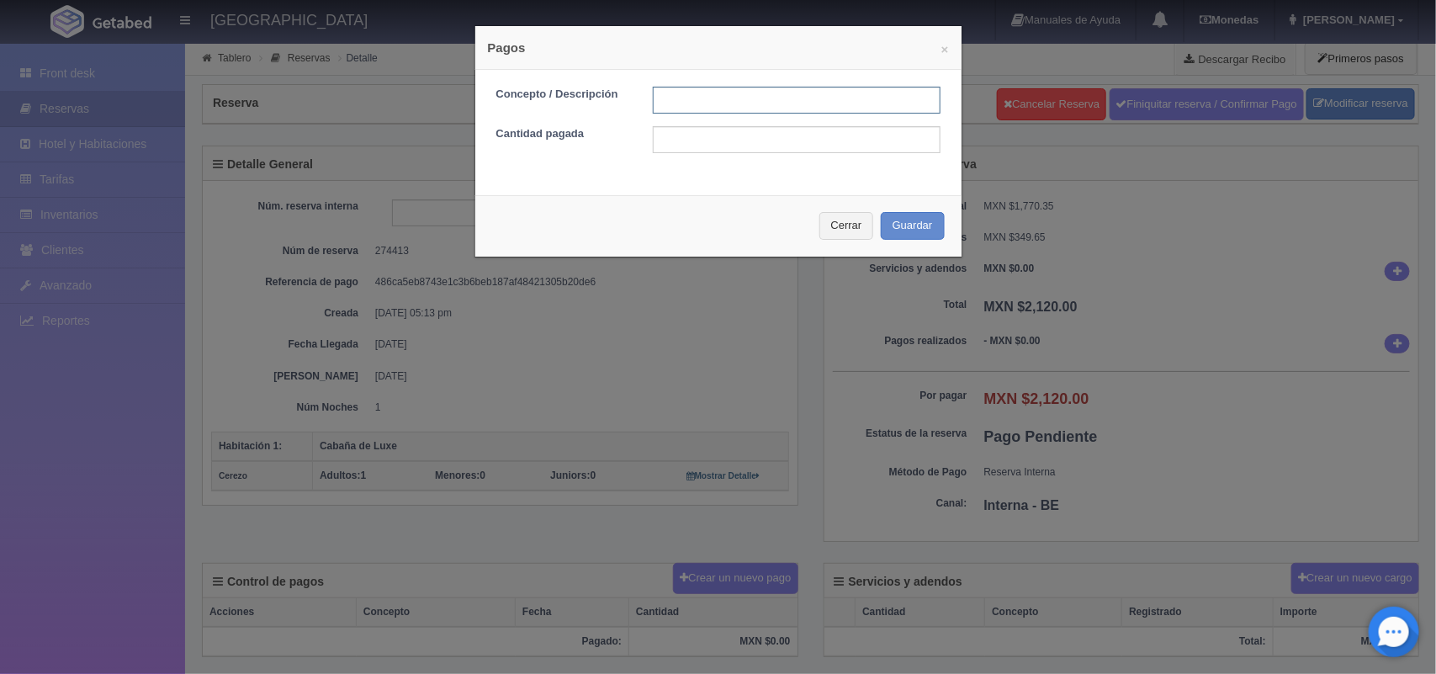
click at [739, 103] on input "text" at bounding box center [797, 100] width 288 height 27
type input "Pago transferencia"
click at [746, 139] on input "text" at bounding box center [797, 139] width 288 height 27
type input "2120.00"
click at [900, 225] on button "Guardar" at bounding box center [913, 226] width 64 height 28
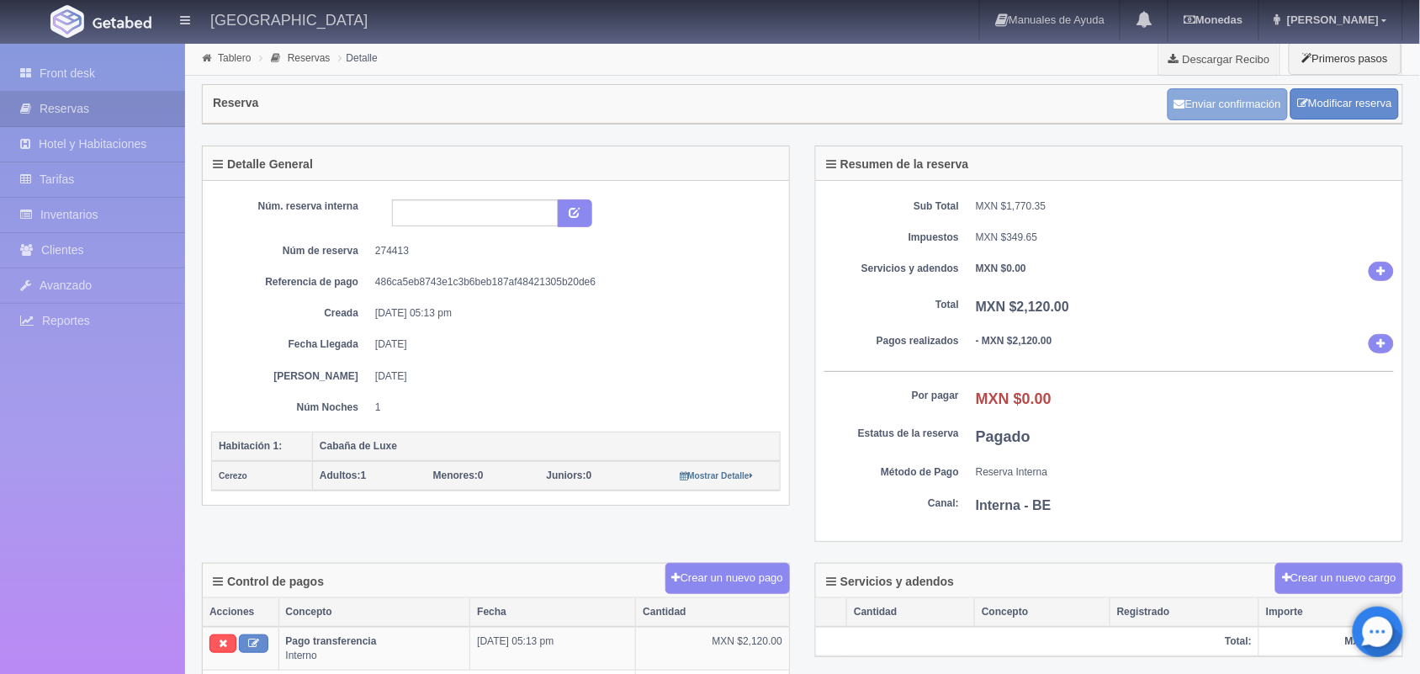
click at [1223, 103] on button "Enviar confirmación" at bounding box center [1228, 104] width 120 height 32
click at [90, 65] on link "Front desk" at bounding box center [92, 73] width 185 height 34
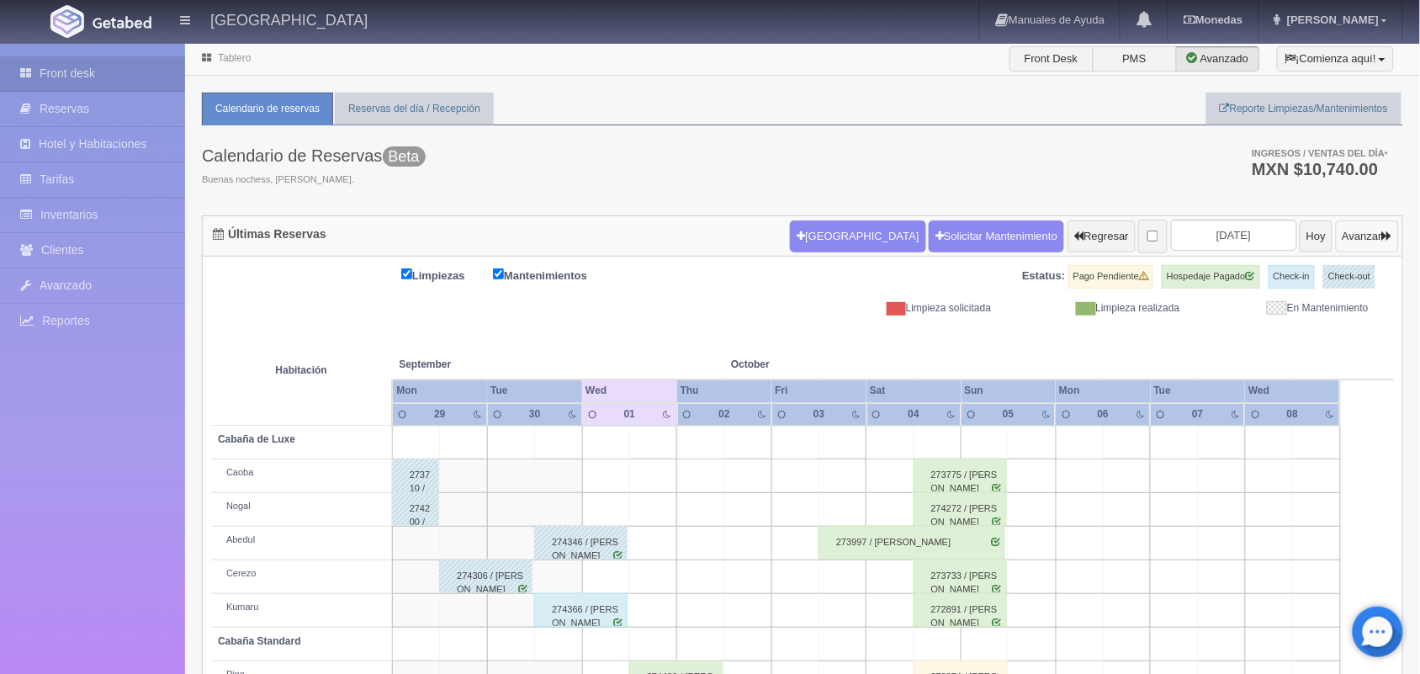
click at [1363, 240] on button "Avanzar" at bounding box center [1367, 236] width 63 height 32
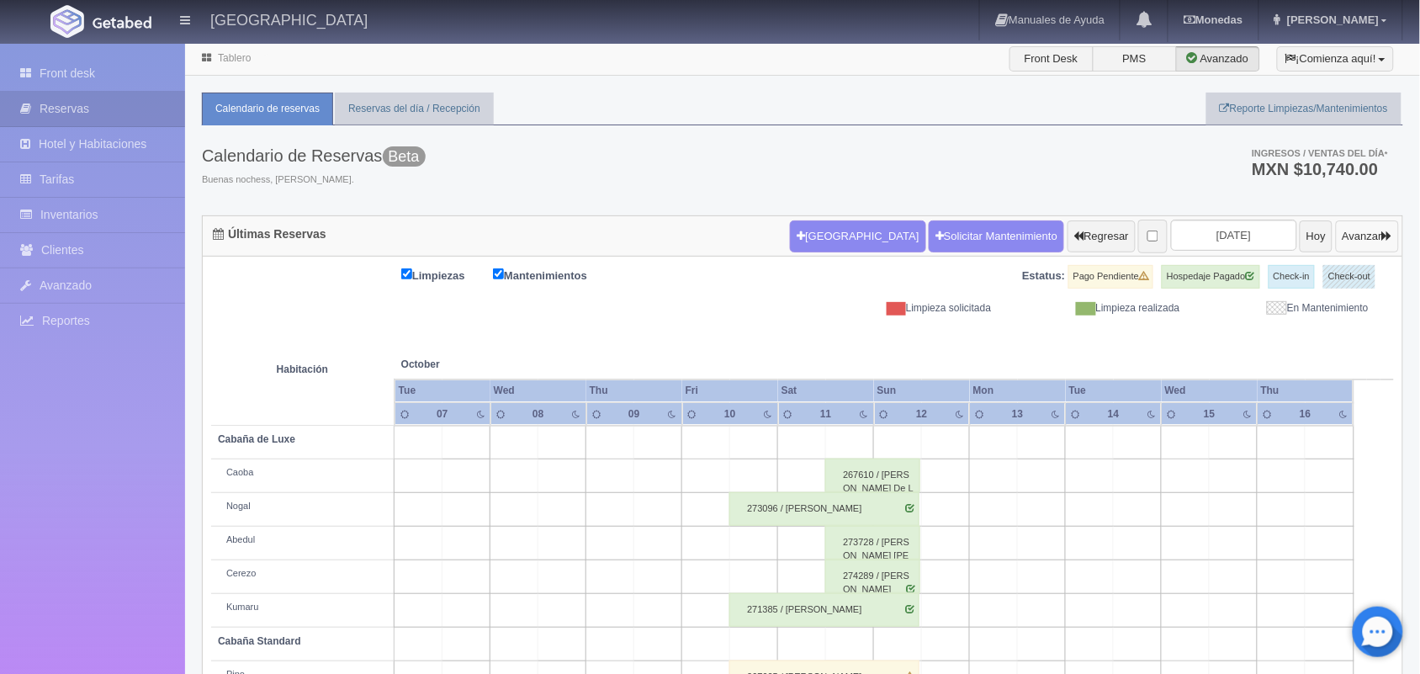
click at [1363, 240] on button "Avanzar" at bounding box center [1367, 236] width 63 height 32
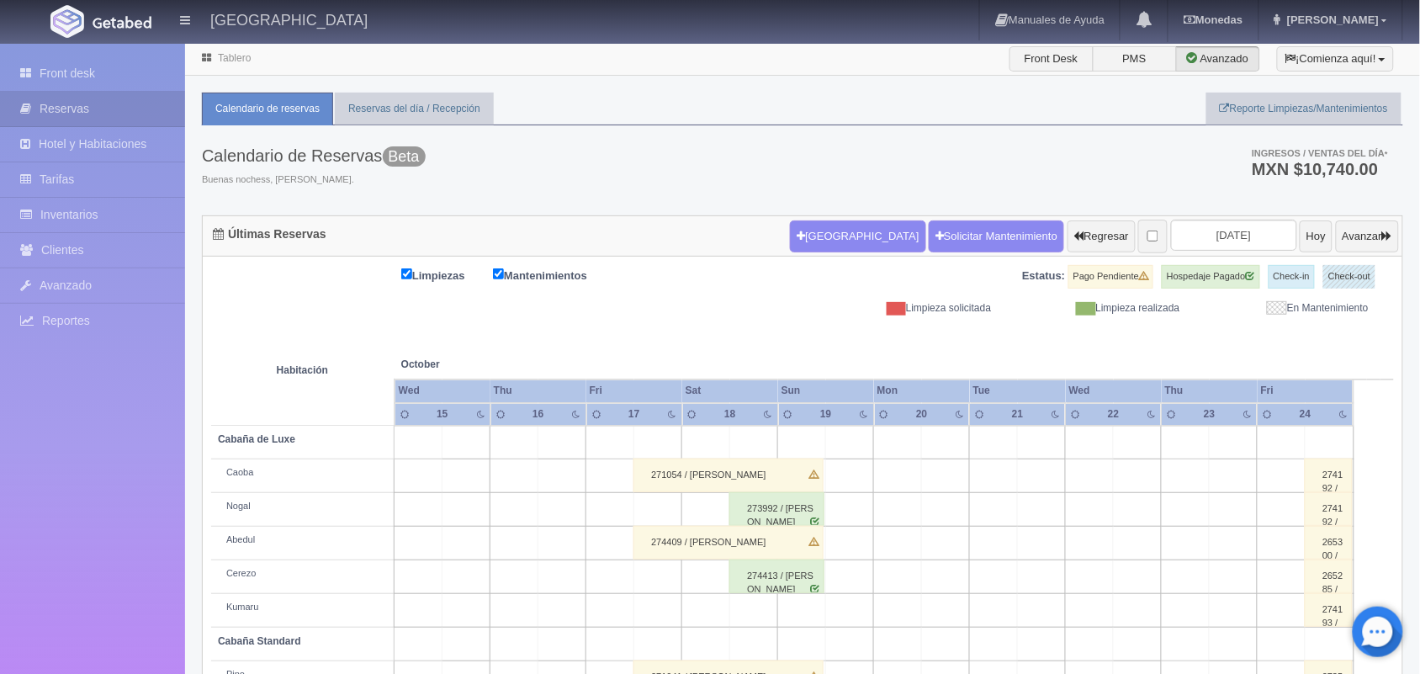
drag, startPoint x: 834, startPoint y: 602, endPoint x: 778, endPoint y: 619, distance: 58.3
click at [778, 619] on tr "Kumaru 274193 / [PERSON_NAME]" at bounding box center [802, 611] width 1183 height 34
